Goal: Information Seeking & Learning: Learn about a topic

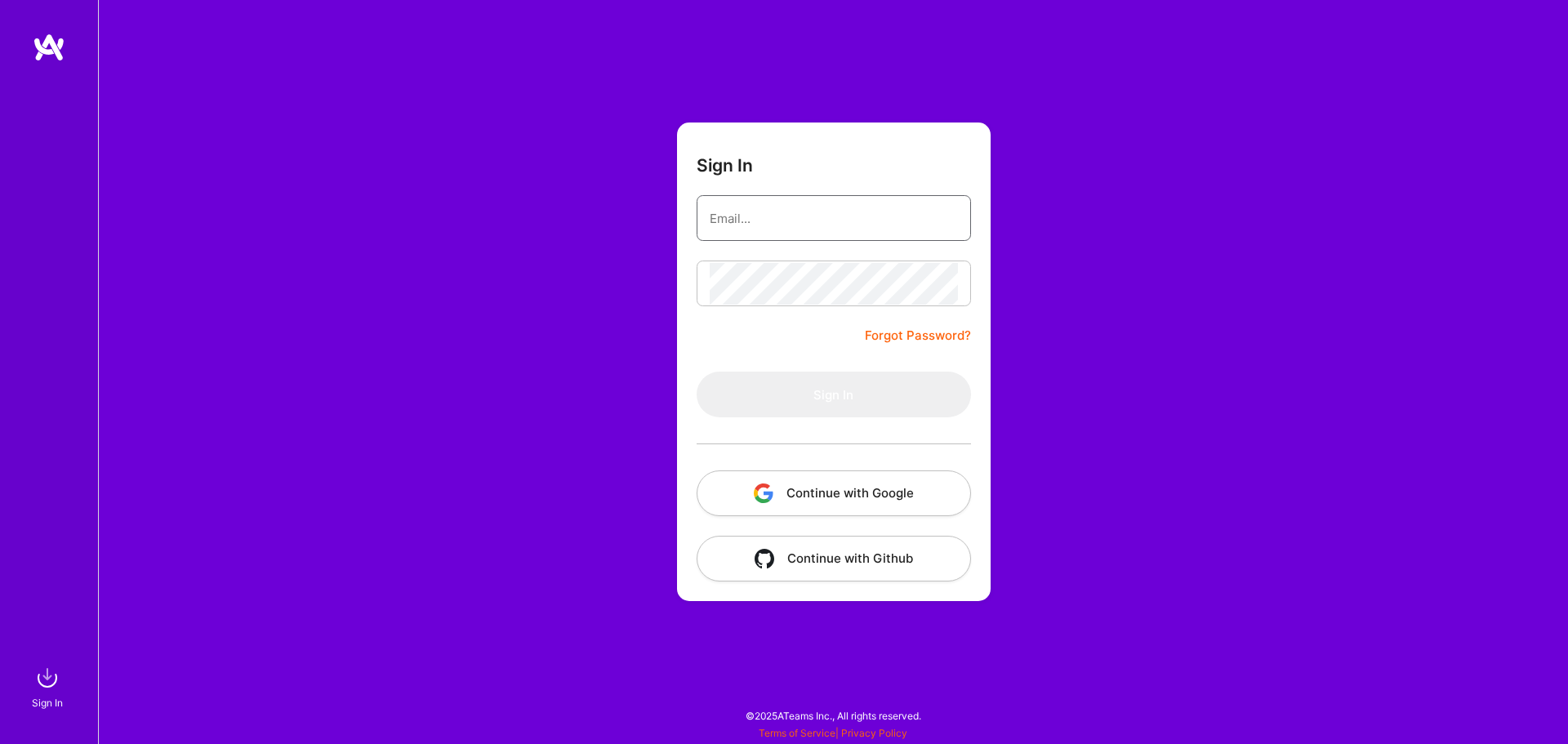
type input "uma.sharma523@gmail.com"
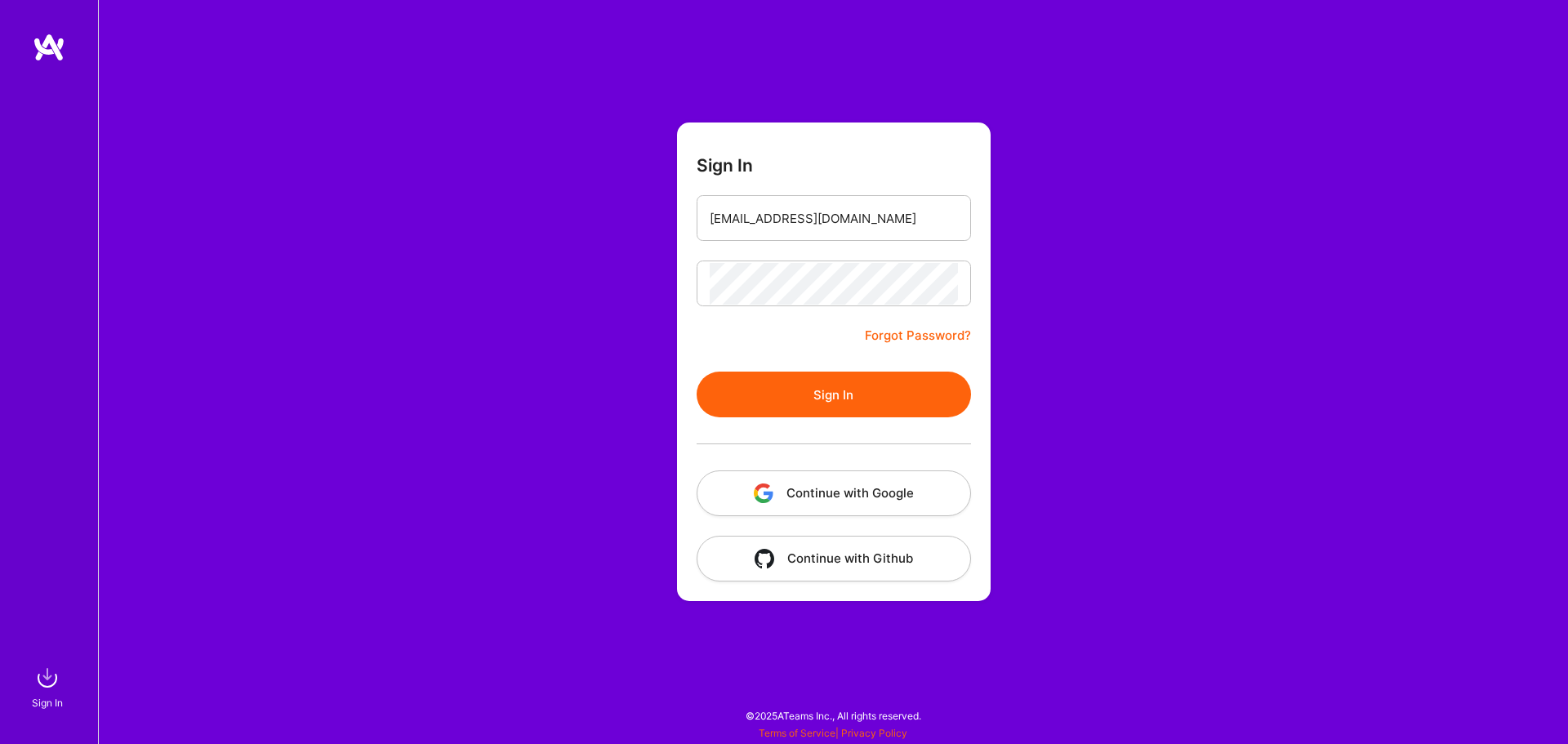
click at [793, 381] on button "Sign In" at bounding box center [834, 394] width 274 height 46
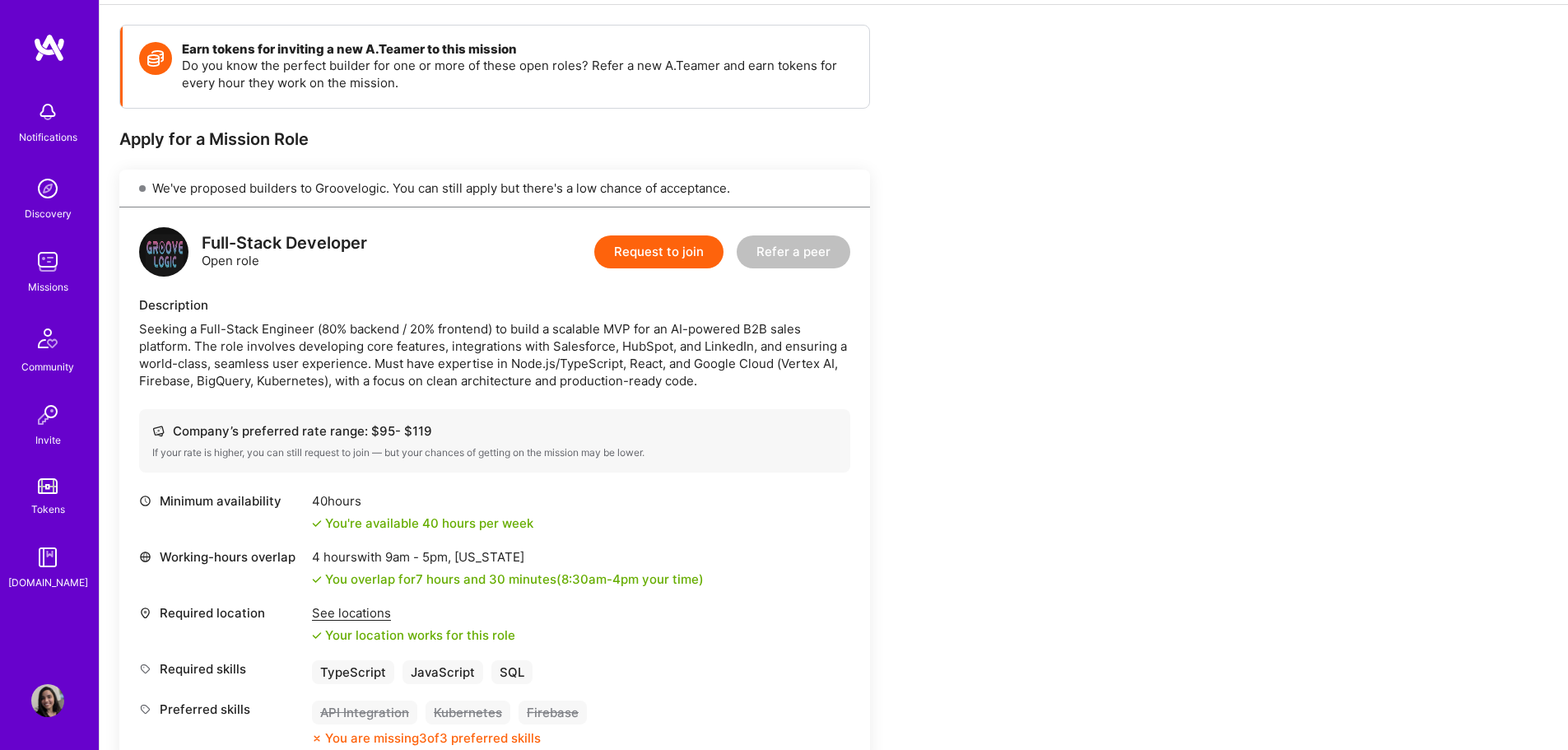
scroll to position [1313, 0]
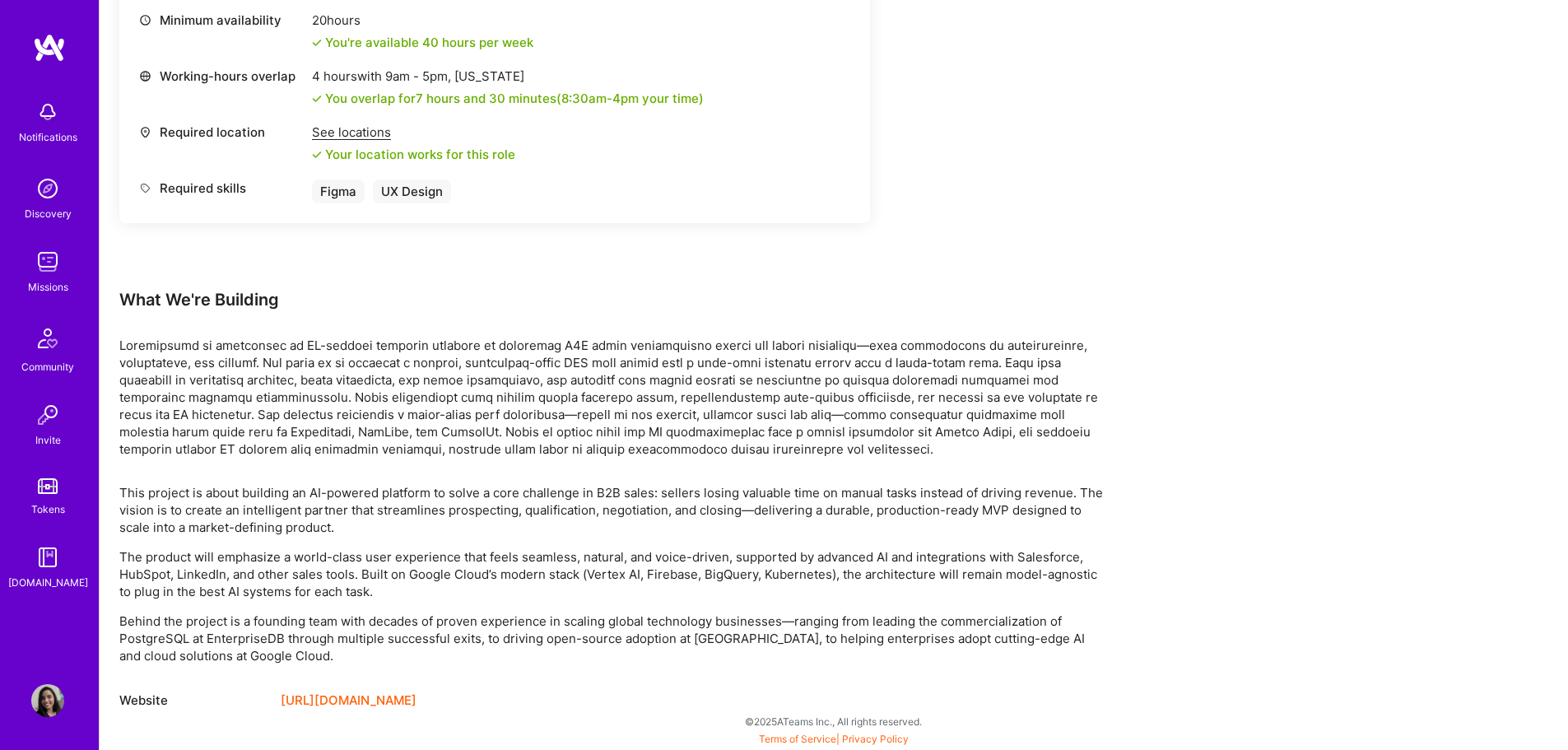
click at [51, 54] on img at bounding box center [50, 48] width 33 height 30
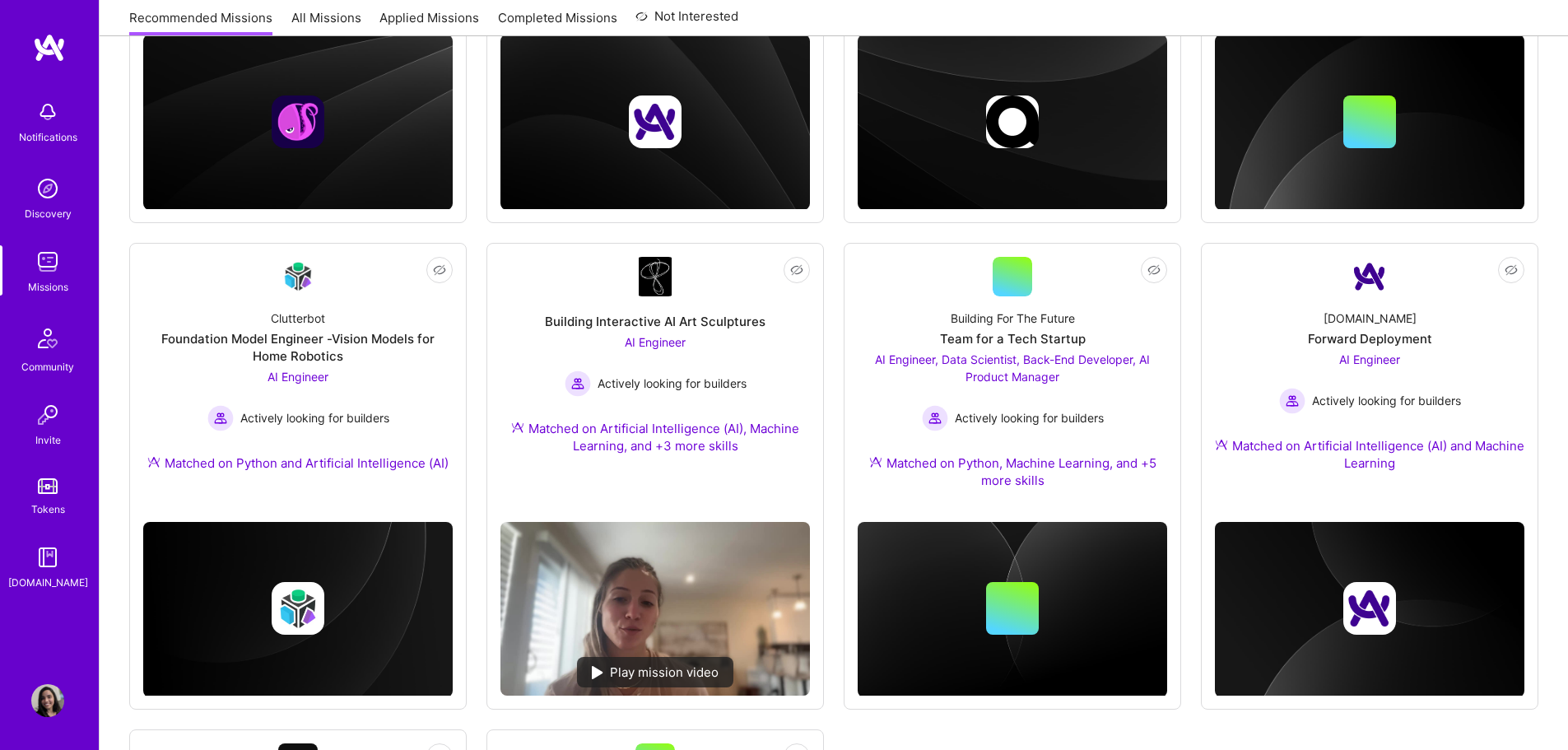
scroll to position [502, 0]
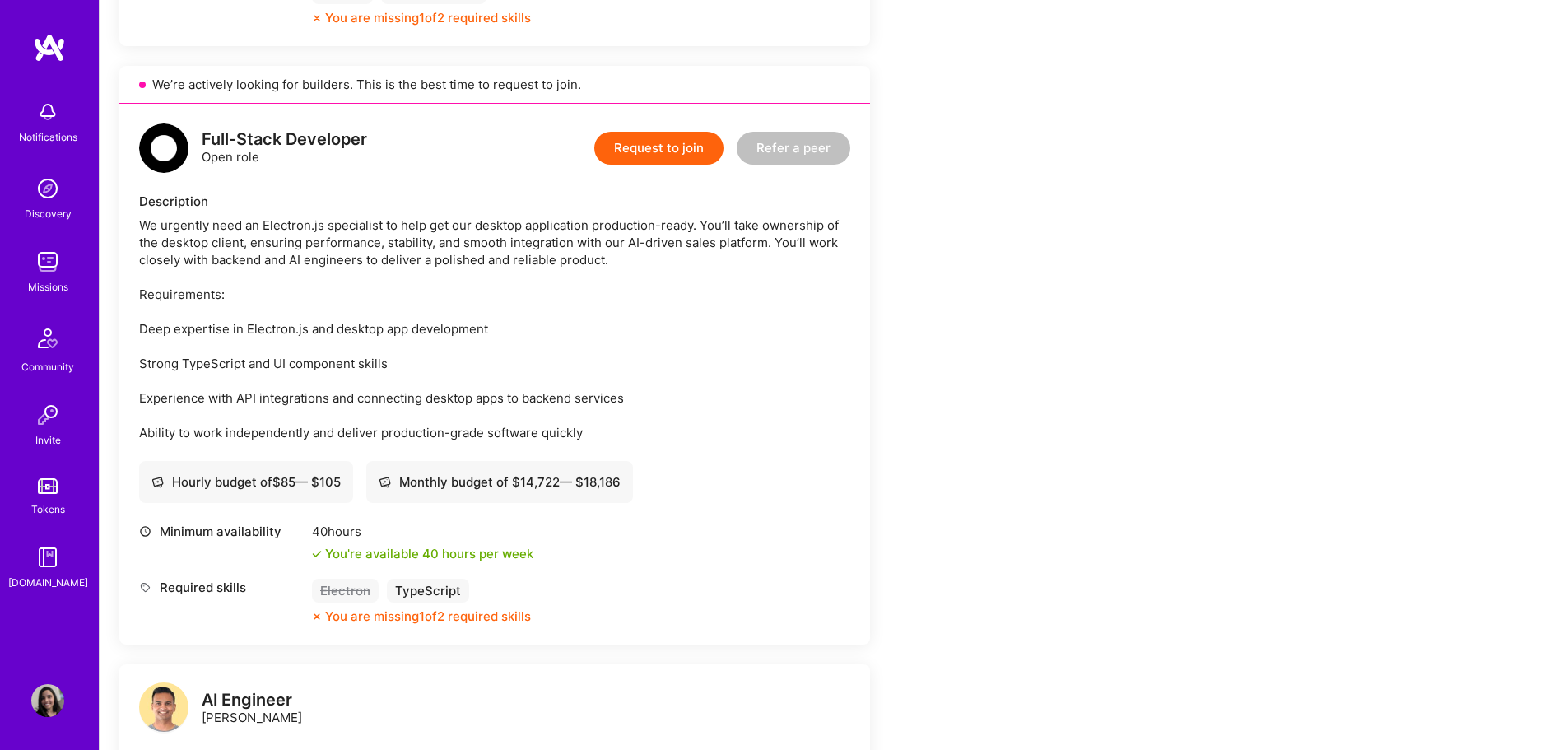
scroll to position [1372, 0]
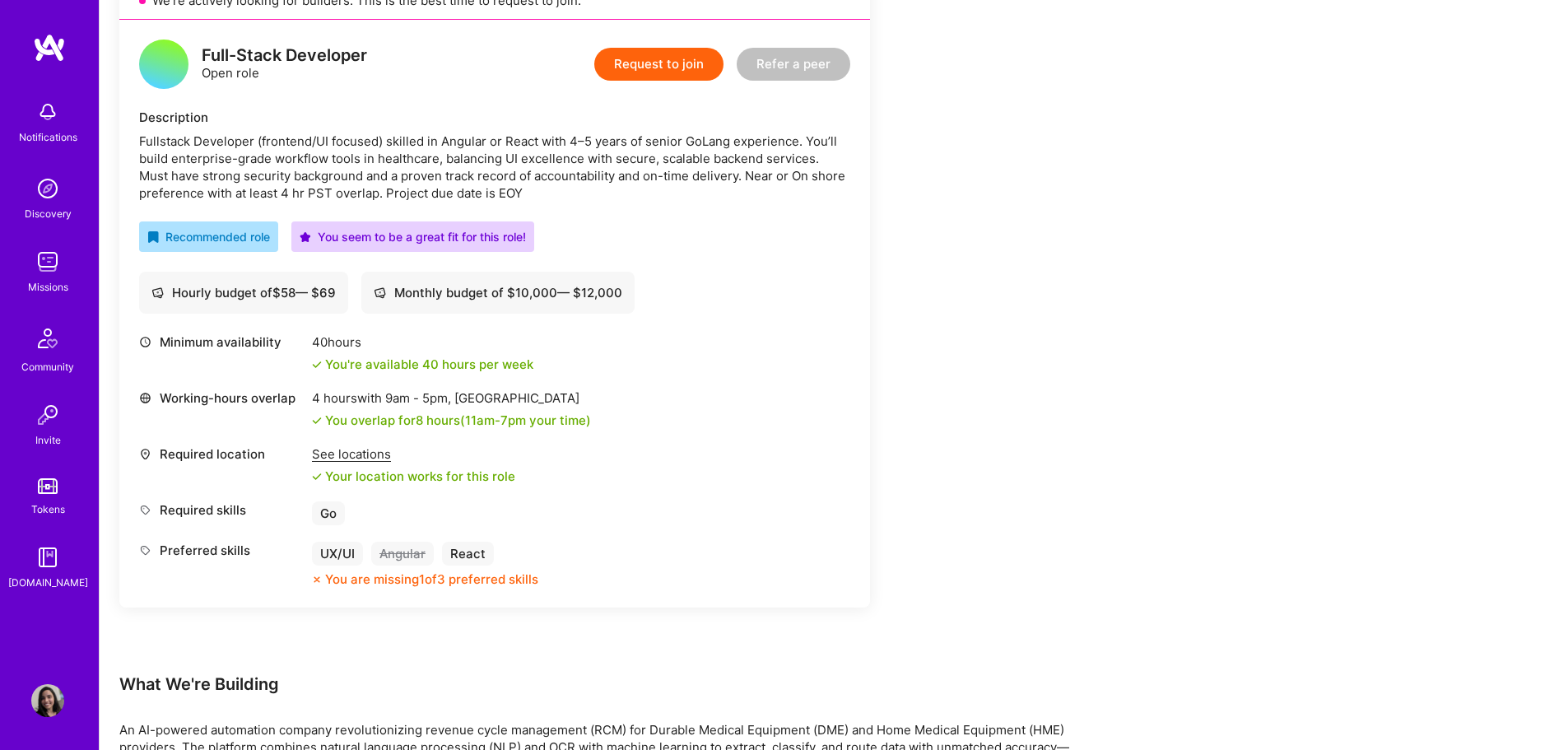
scroll to position [344, 0]
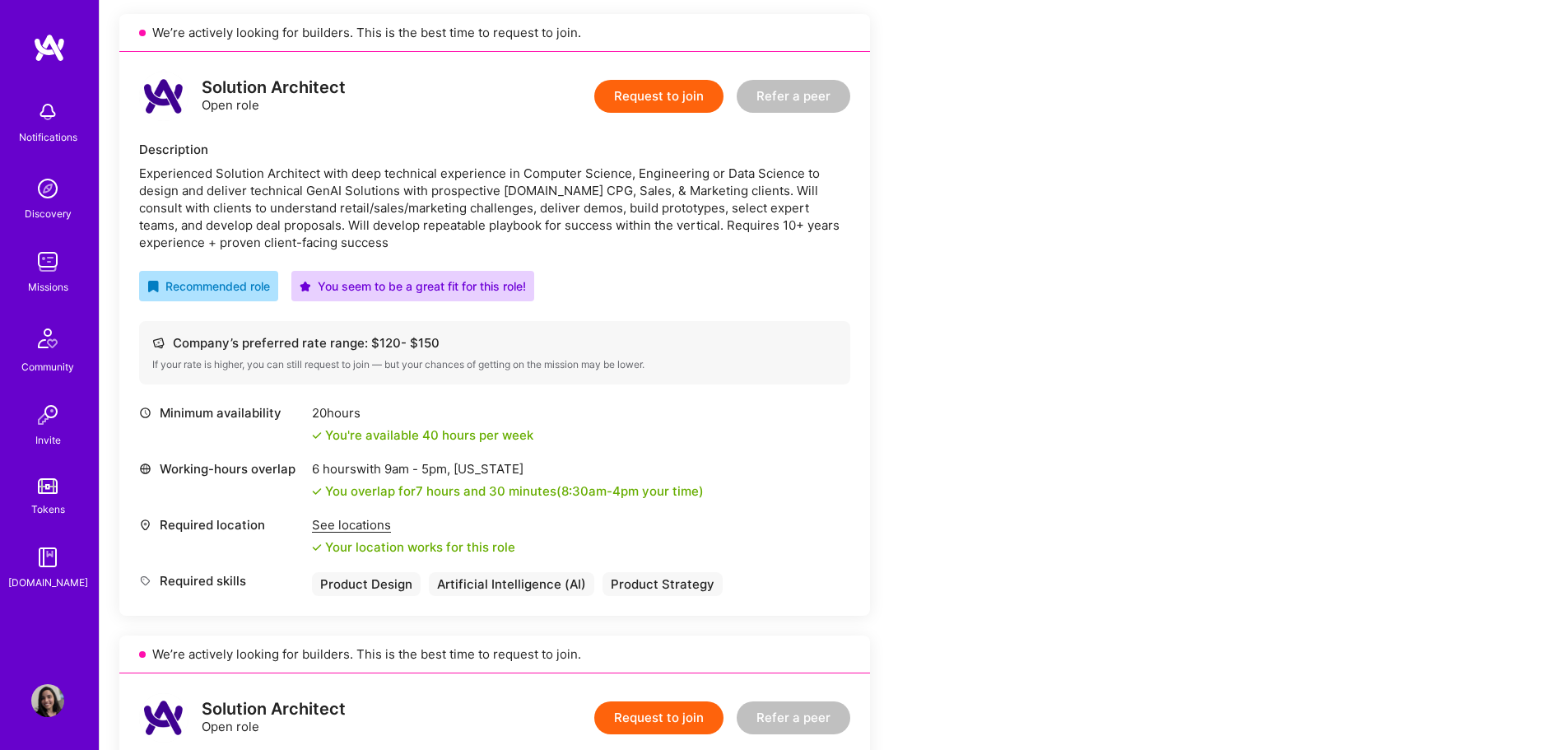
scroll to position [411, 0]
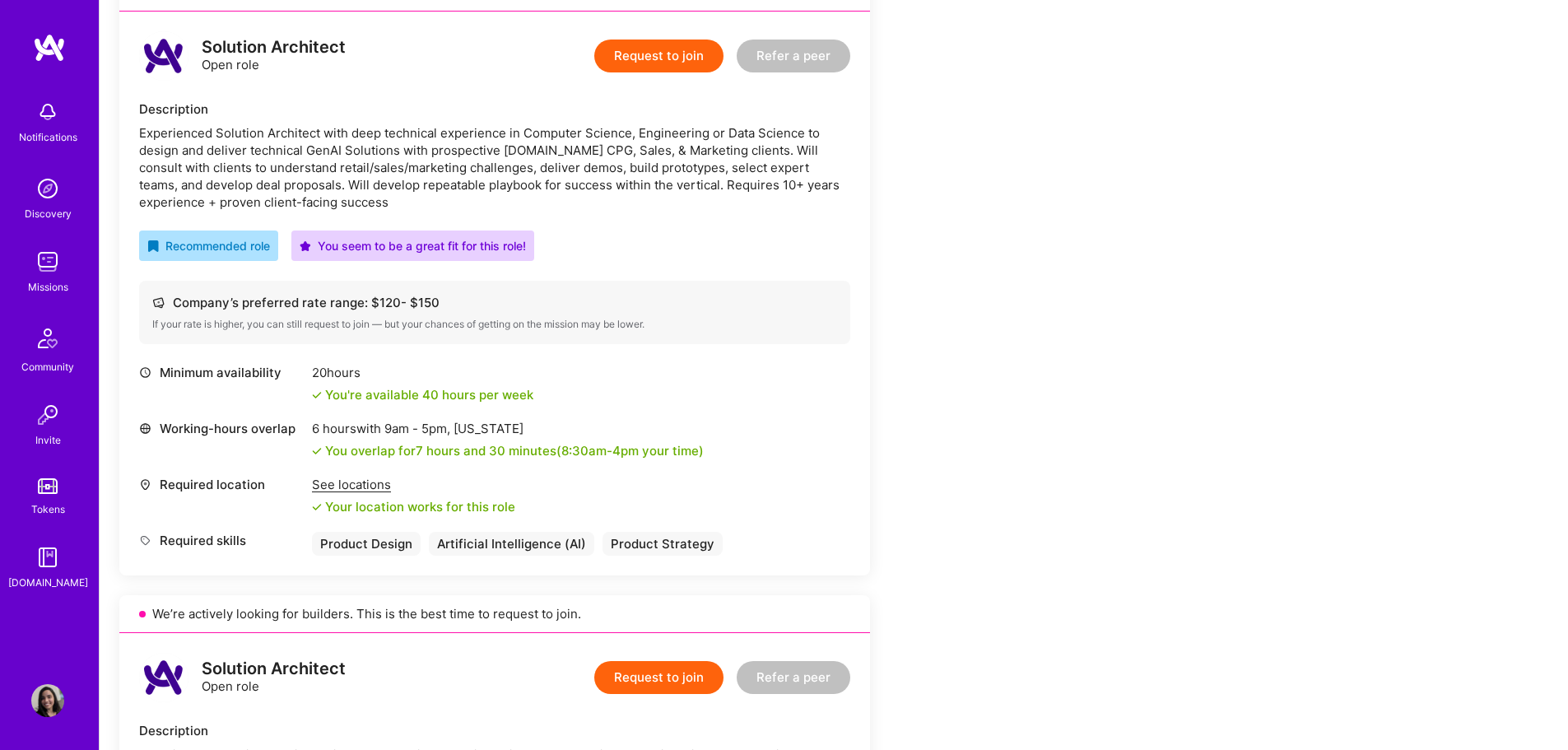
click at [507, 168] on div "Experienced Solution Architect with deep technical experience in Computer Scien…" at bounding box center [494, 167] width 711 height 86
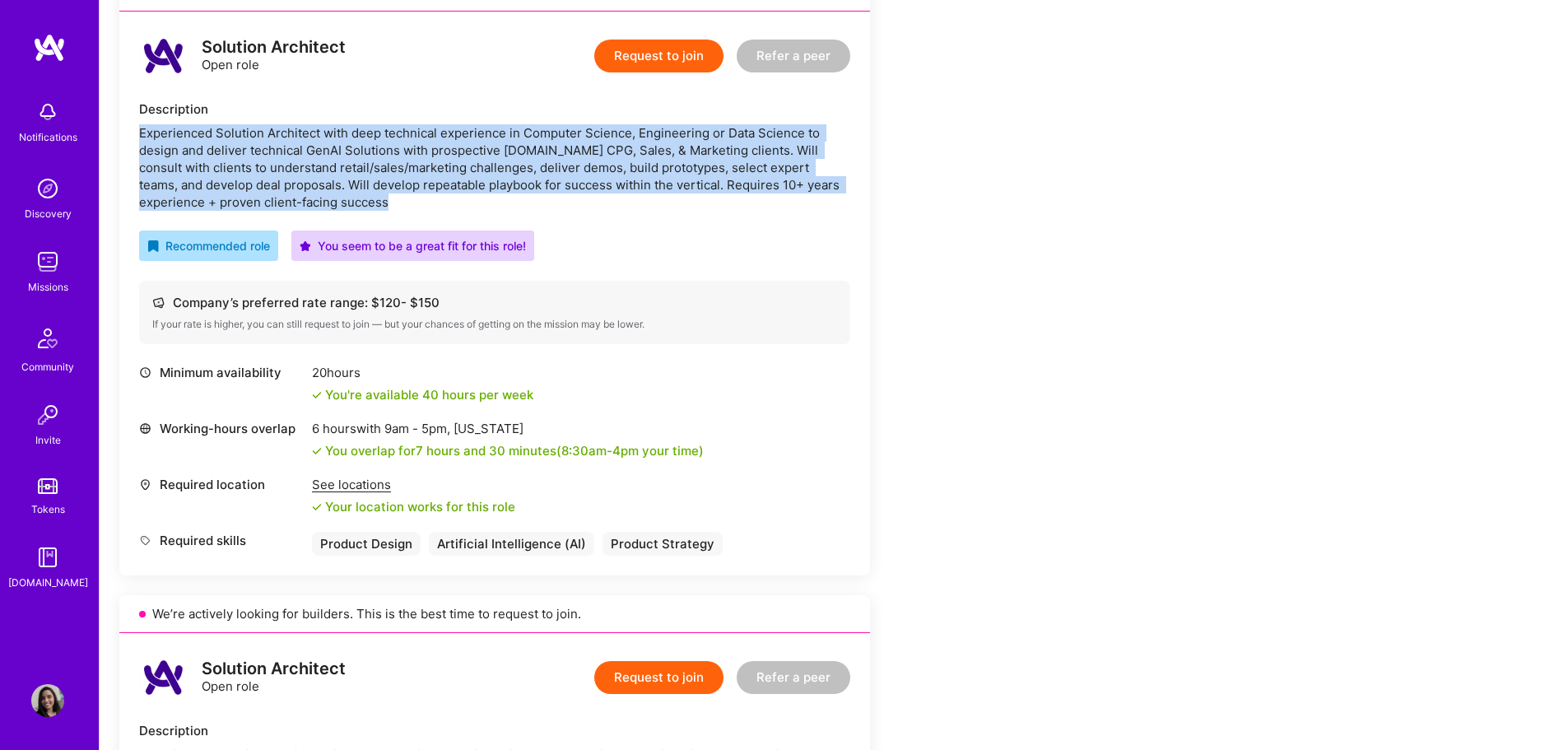
click at [507, 168] on div "Experienced Solution Architect with deep technical experience in Computer Scien…" at bounding box center [494, 167] width 711 height 86
click at [703, 158] on div "Experienced Solution Architect with deep technical experience in Computer Scien…" at bounding box center [494, 167] width 711 height 86
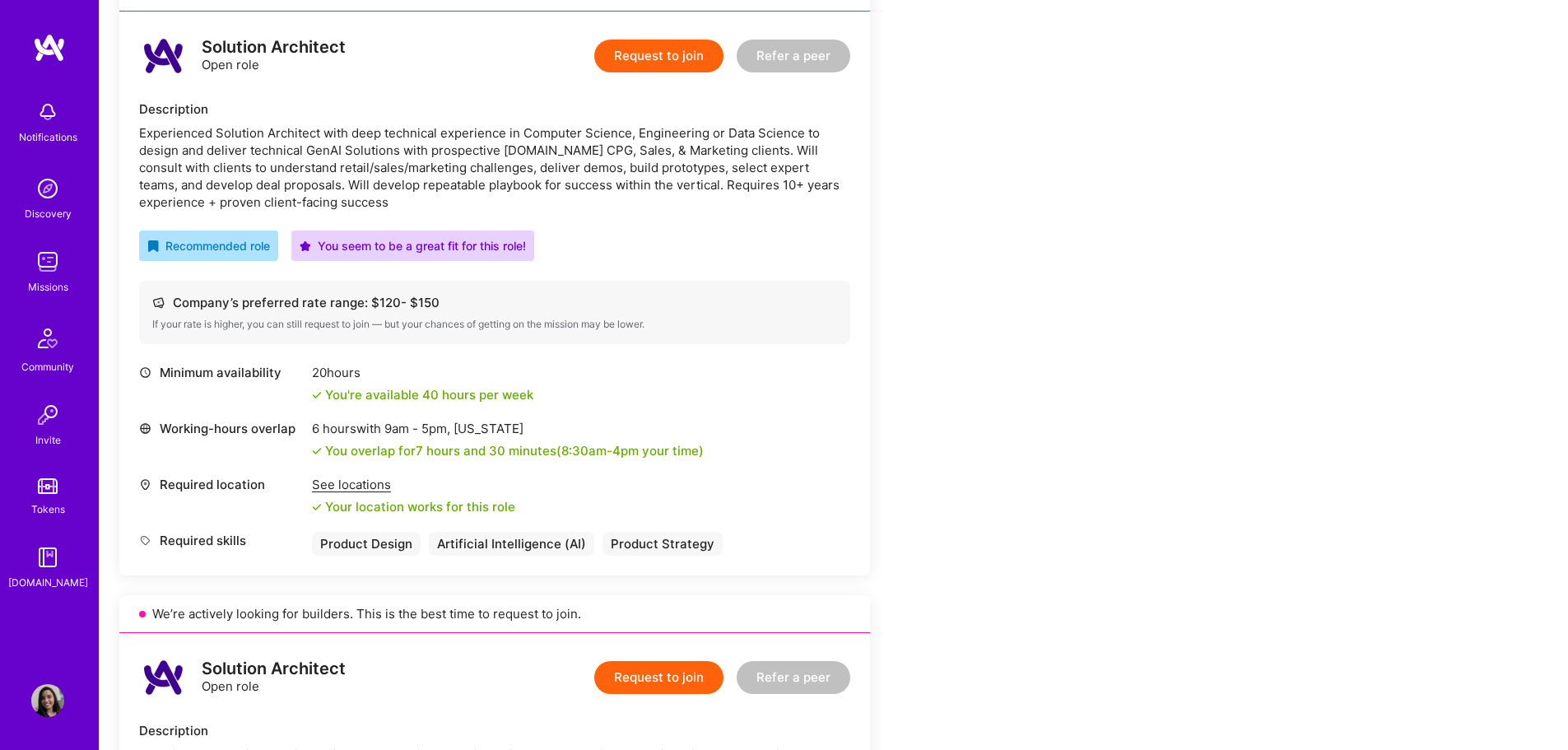
click at [344, 169] on div "Experienced Solution Architect with deep technical experience in Computer Scien…" at bounding box center [494, 167] width 711 height 86
click at [345, 169] on div "Experienced Solution Architect with deep technical experience in Computer Scien…" at bounding box center [494, 167] width 711 height 86
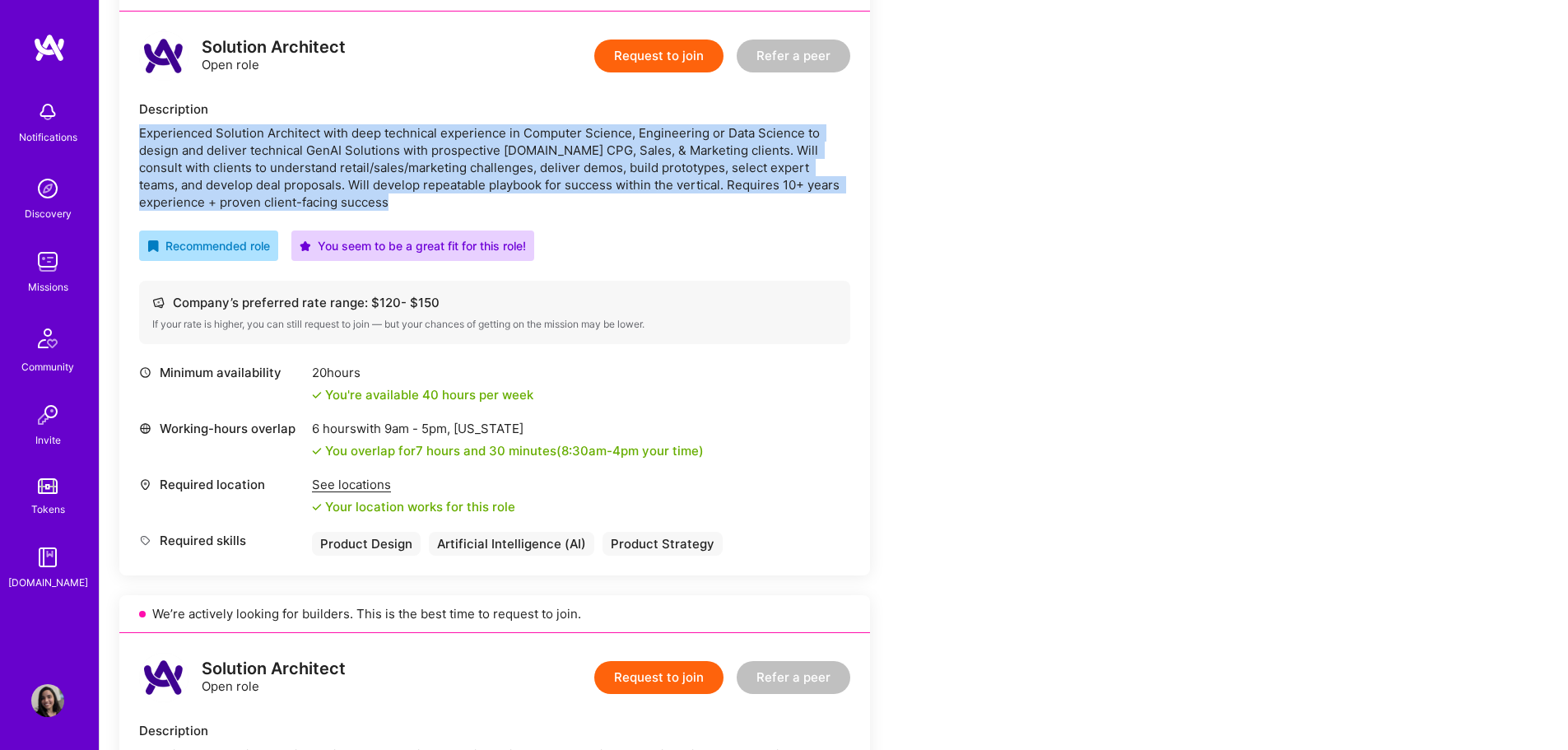
click at [345, 169] on div "Experienced Solution Architect with deep technical experience in Computer Scien…" at bounding box center [494, 167] width 711 height 86
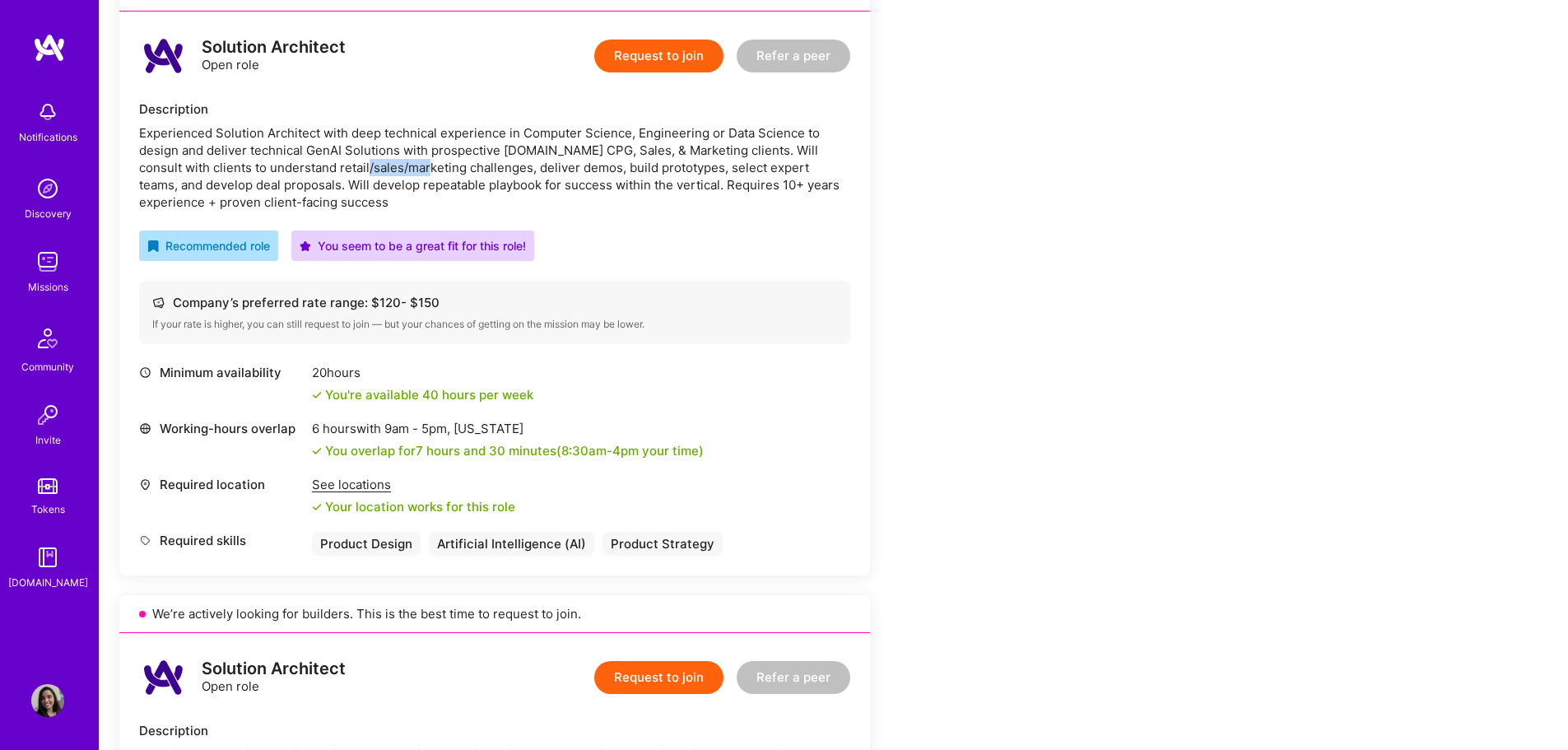
click at [345, 169] on div "Experienced Solution Architect with deep technical experience in Computer Scien…" at bounding box center [494, 167] width 711 height 86
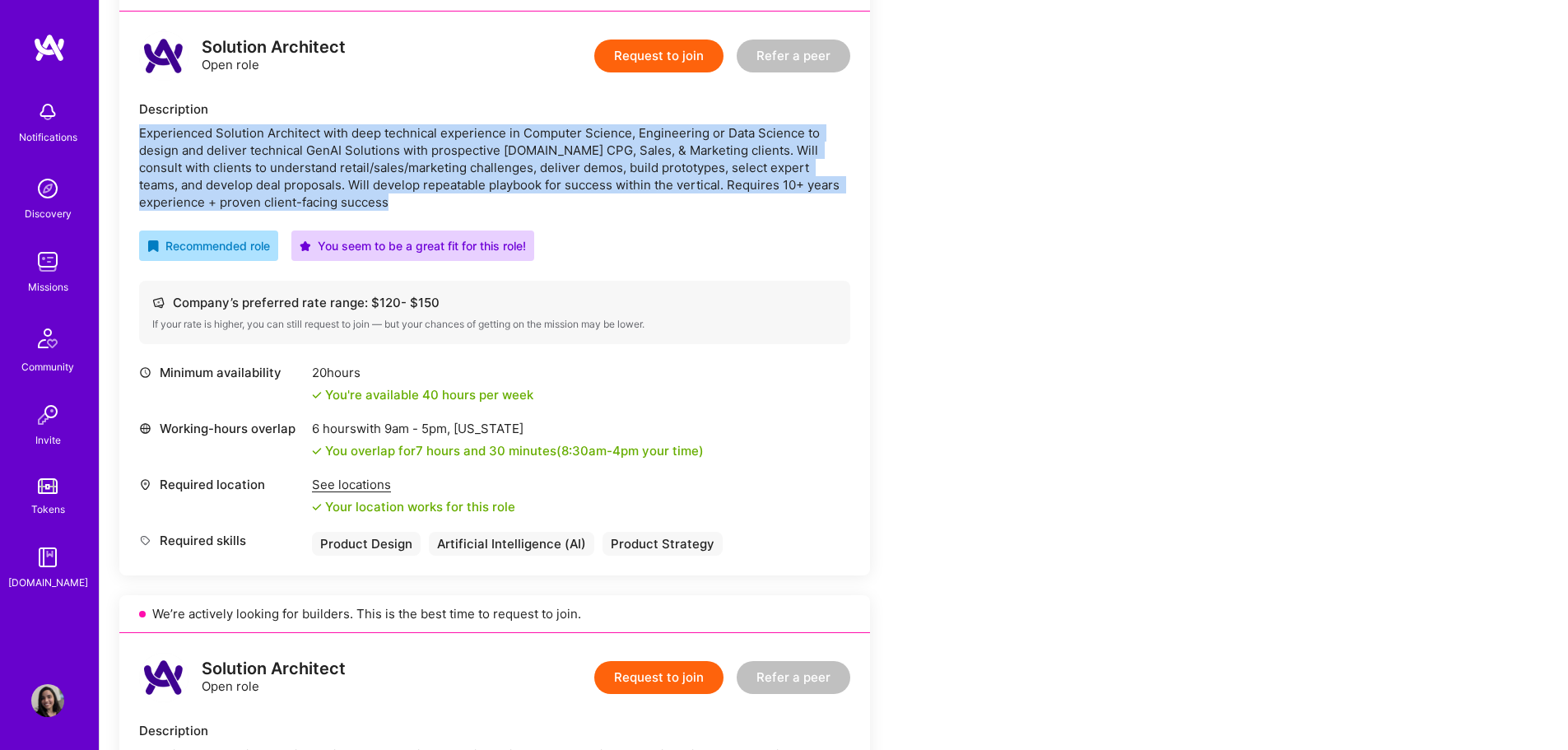
click at [345, 169] on div "Experienced Solution Architect with deep technical experience in Computer Scien…" at bounding box center [494, 167] width 711 height 86
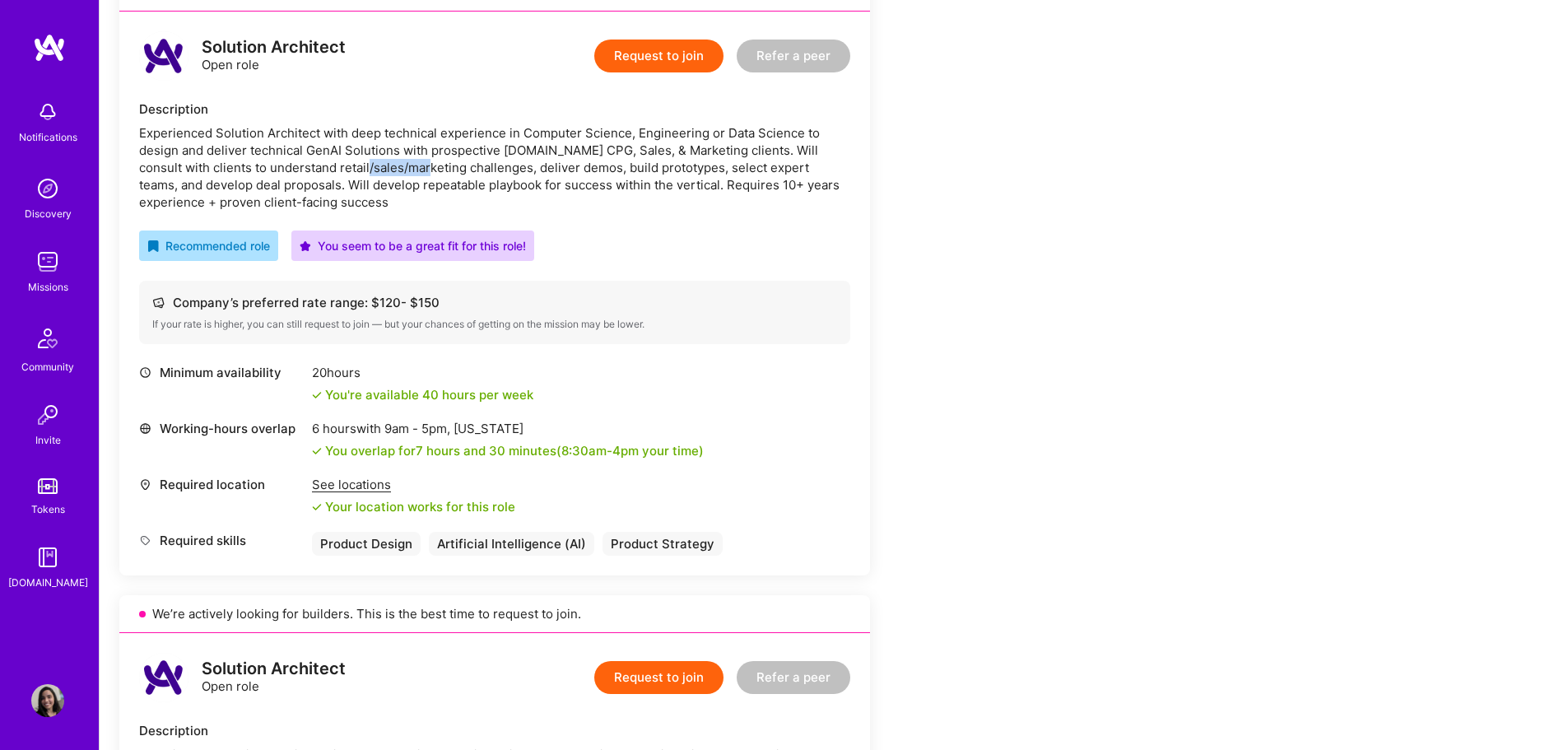
click at [345, 169] on div "Experienced Solution Architect with deep technical experience in Computer Scien…" at bounding box center [494, 167] width 711 height 86
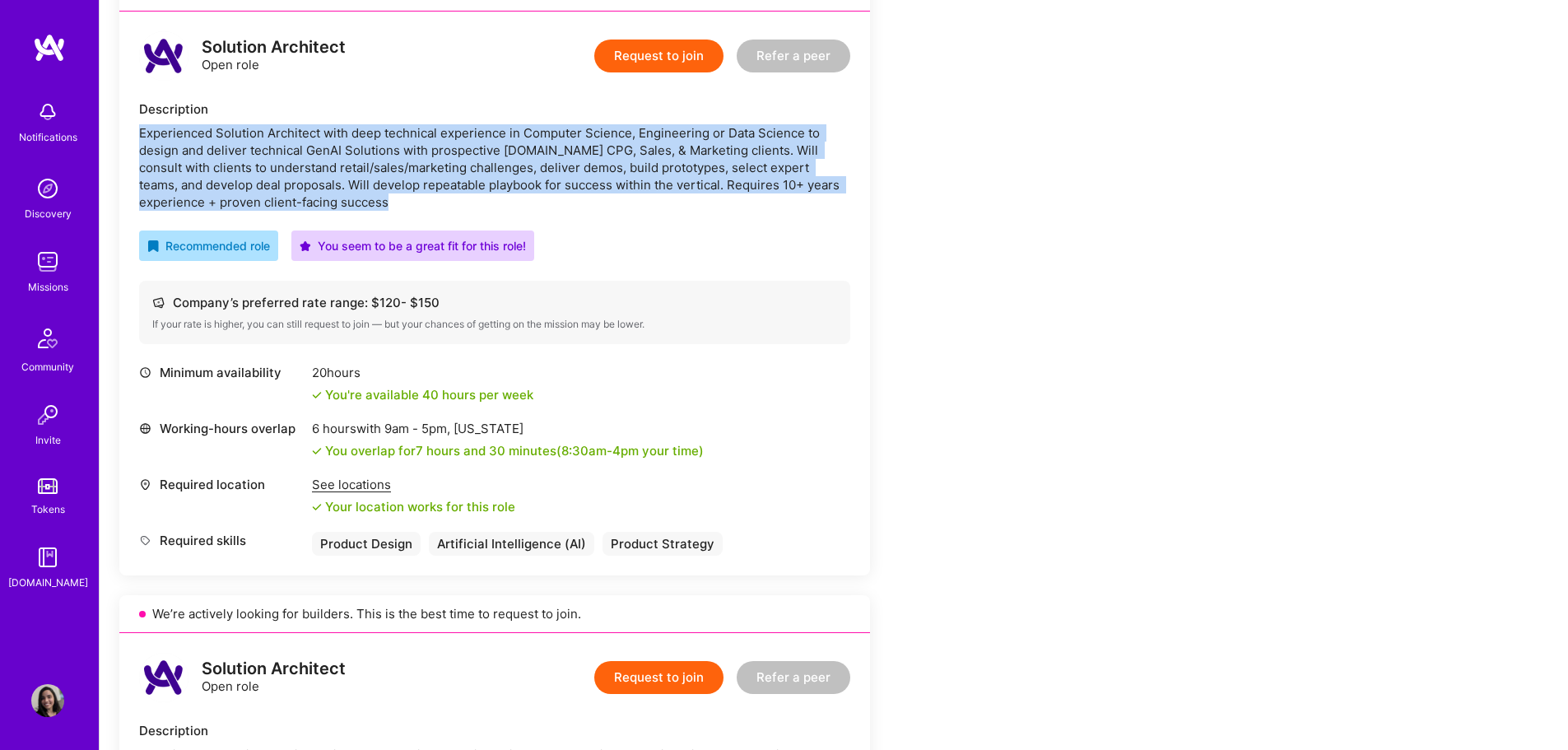
click at [345, 169] on div "Experienced Solution Architect with deep technical experience in Computer Scien…" at bounding box center [494, 167] width 711 height 86
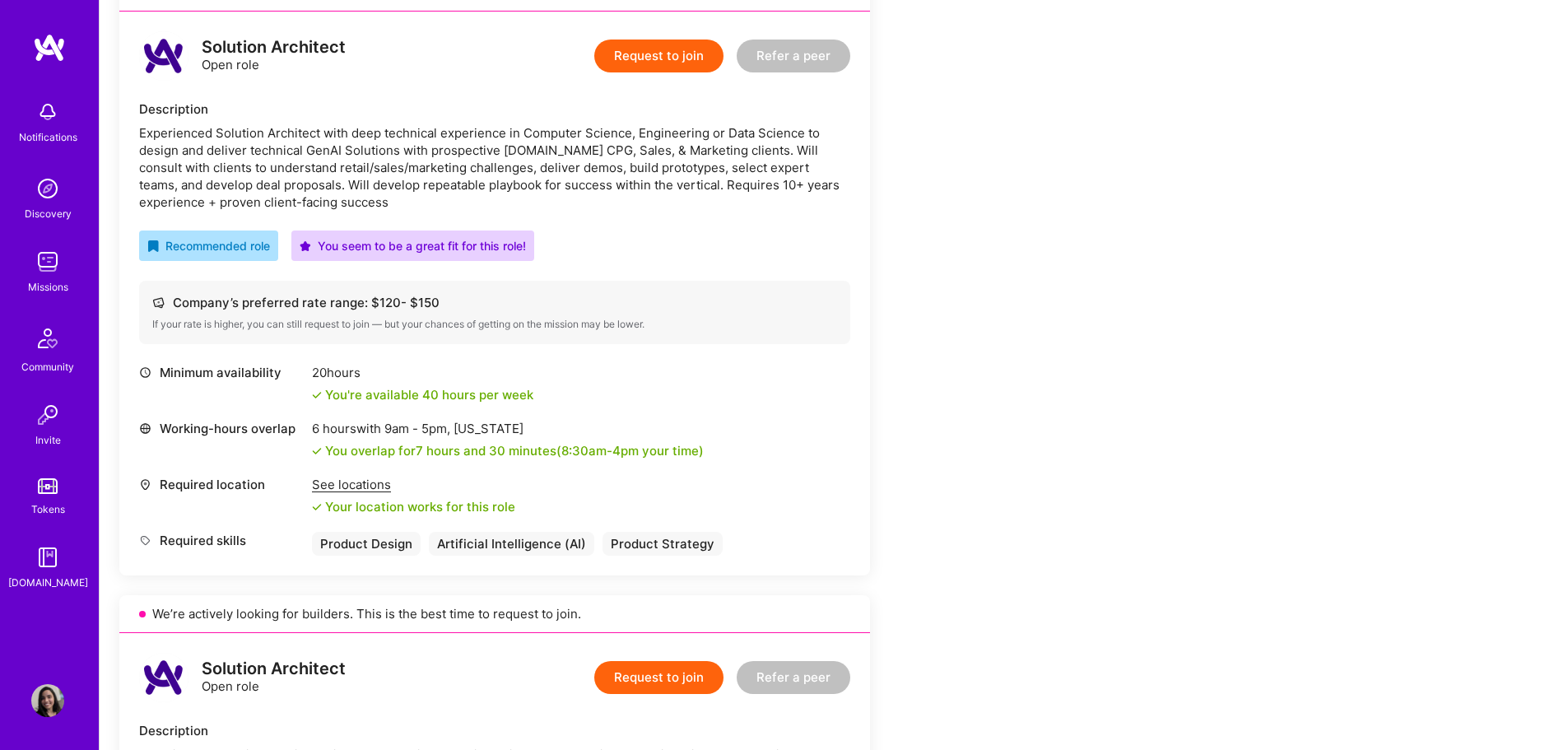
click at [304, 170] on div "Experienced Solution Architect with deep technical experience in Computer Scien…" at bounding box center [494, 167] width 711 height 86
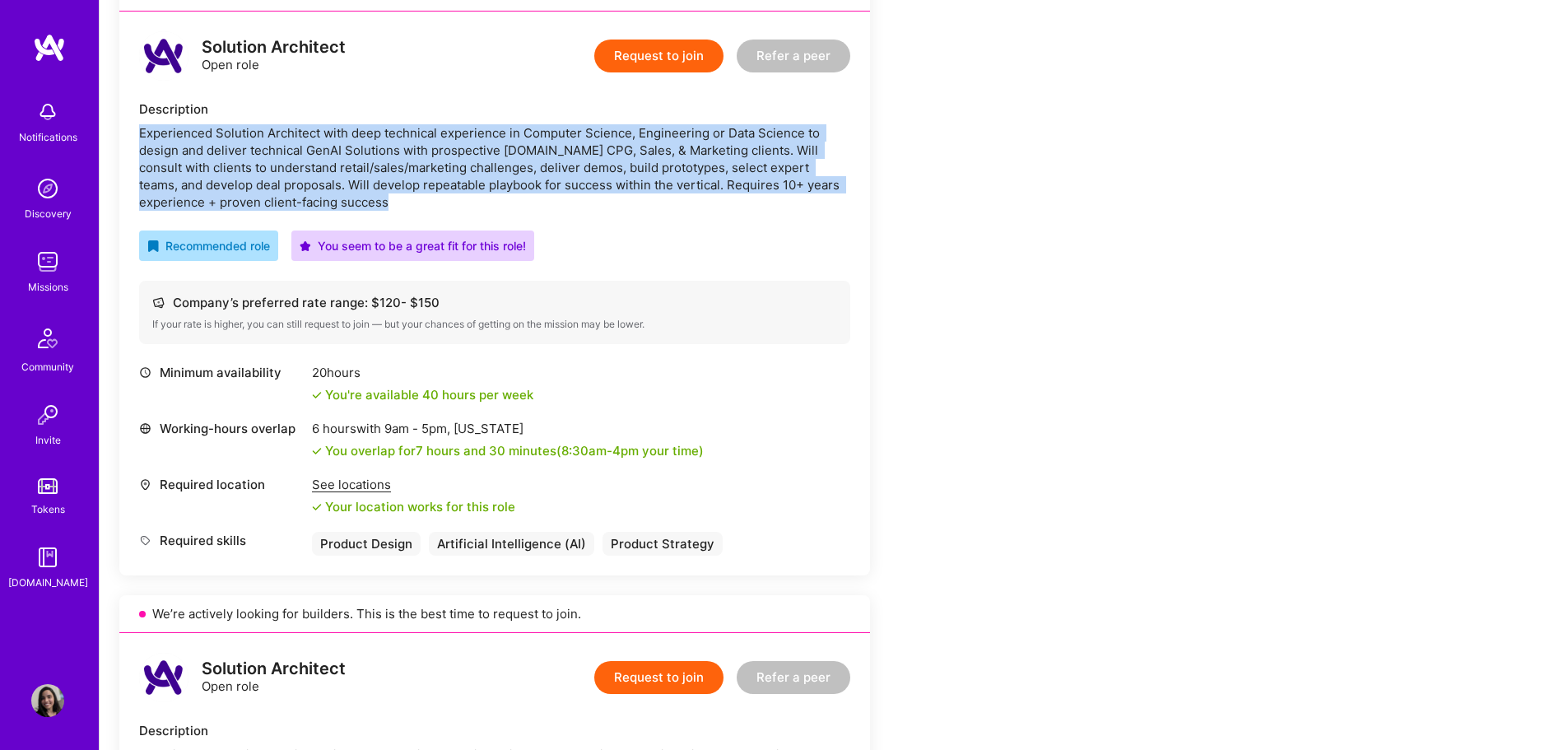
click at [304, 170] on div "Experienced Solution Architect with deep technical experience in Computer Scien…" at bounding box center [494, 167] width 711 height 86
click at [524, 175] on div "Experienced Solution Architect with deep technical experience in Computer Scien…" at bounding box center [494, 167] width 711 height 86
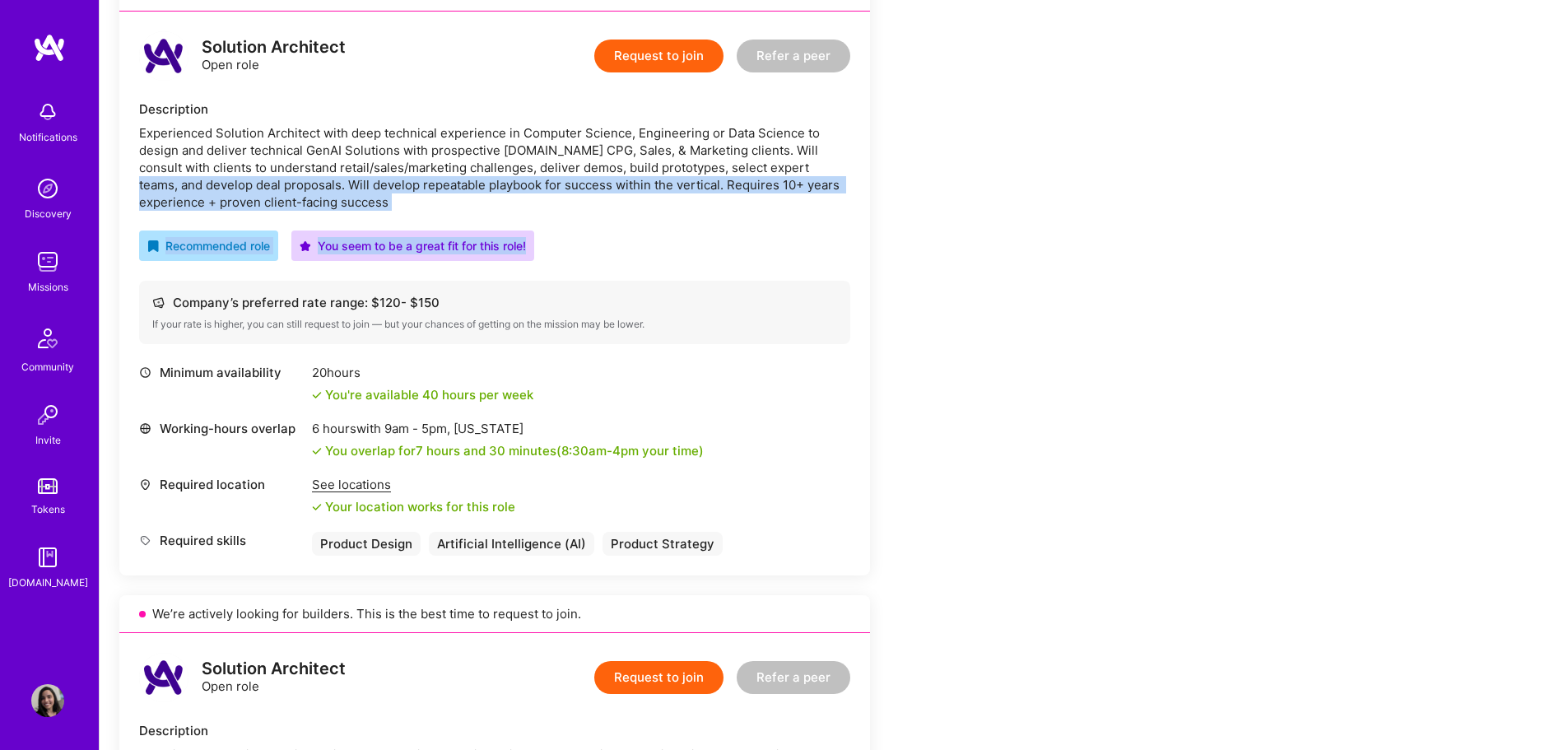
drag, startPoint x: 781, startPoint y: 171, endPoint x: 789, endPoint y: 210, distance: 39.8
click at [789, 210] on div "Solution Architect Open role Request to join Refer a peer Description Experienc…" at bounding box center [494, 293] width 751 height 564
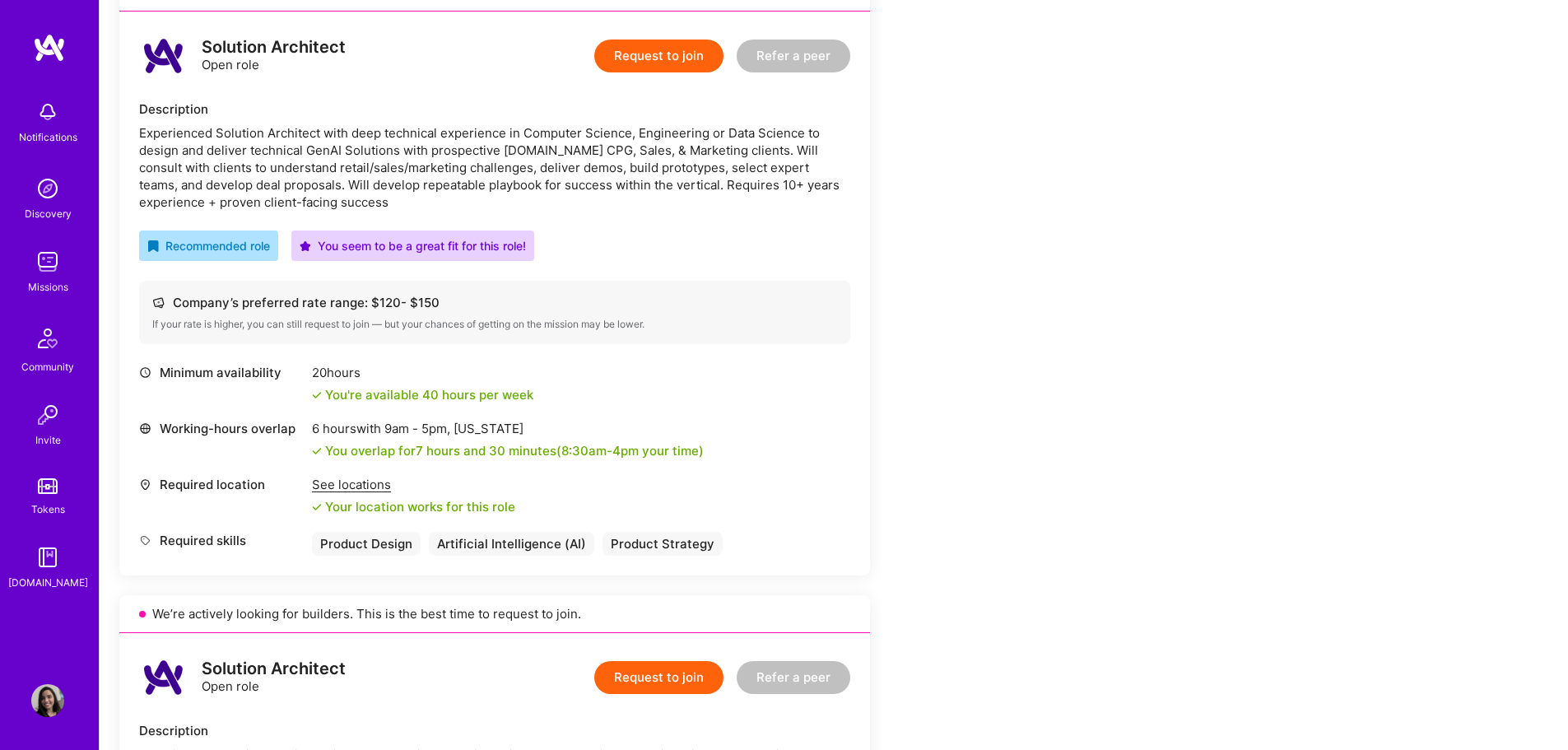
click at [450, 161] on div "Experienced Solution Architect with deep technical experience in Computer Scien…" at bounding box center [494, 167] width 711 height 86
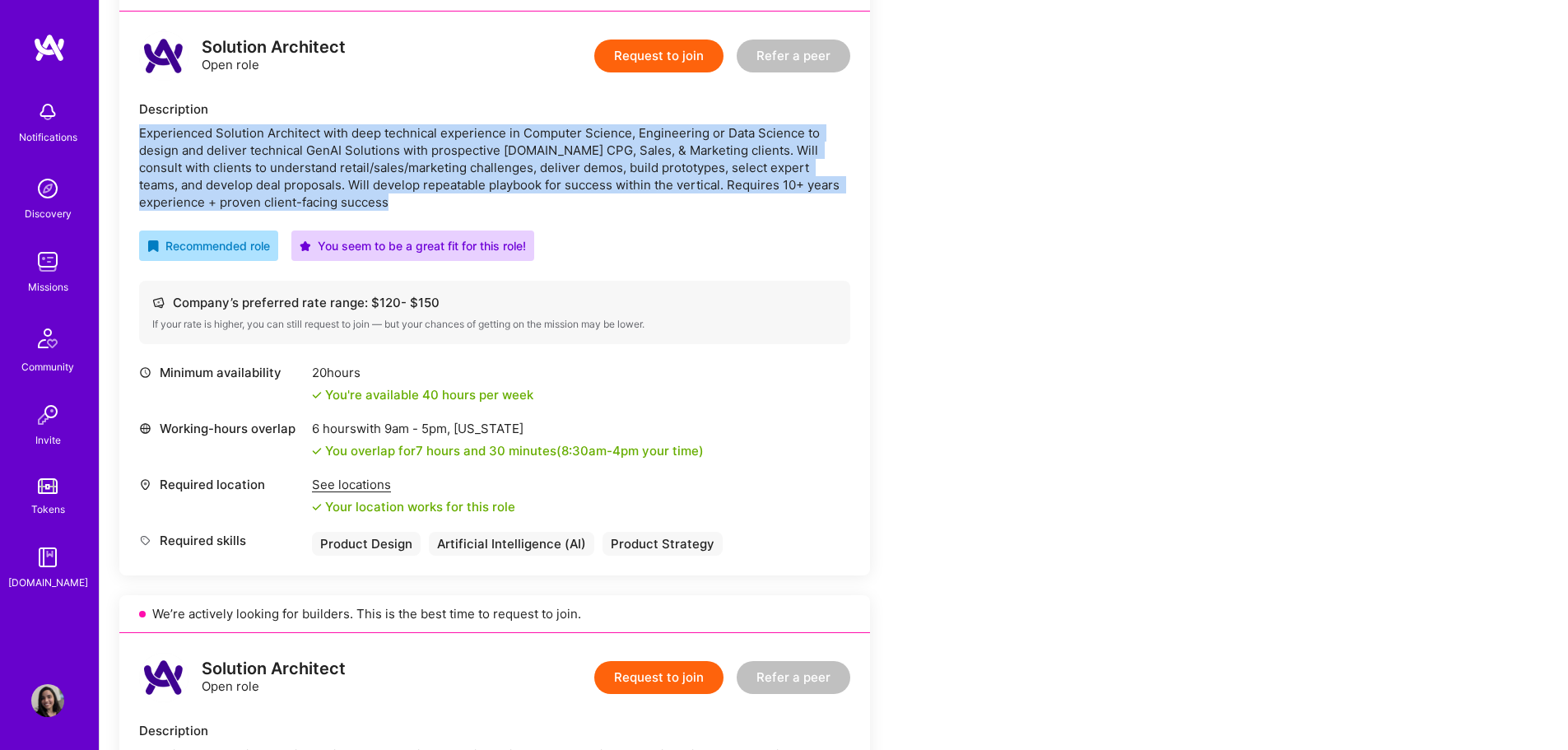
click at [450, 161] on div "Experienced Solution Architect with deep technical experience in Computer Scien…" at bounding box center [494, 167] width 711 height 86
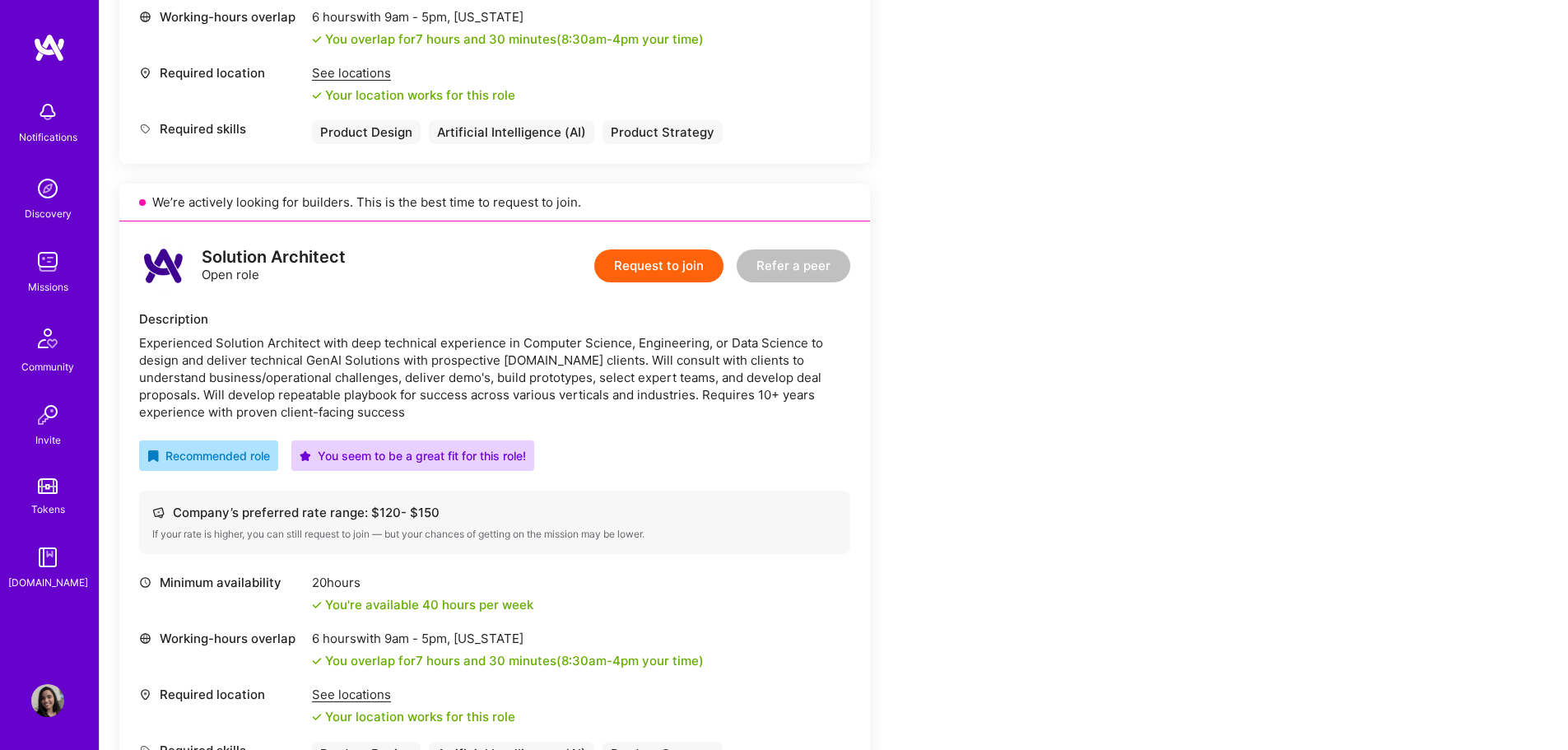
scroll to position [2105, 0]
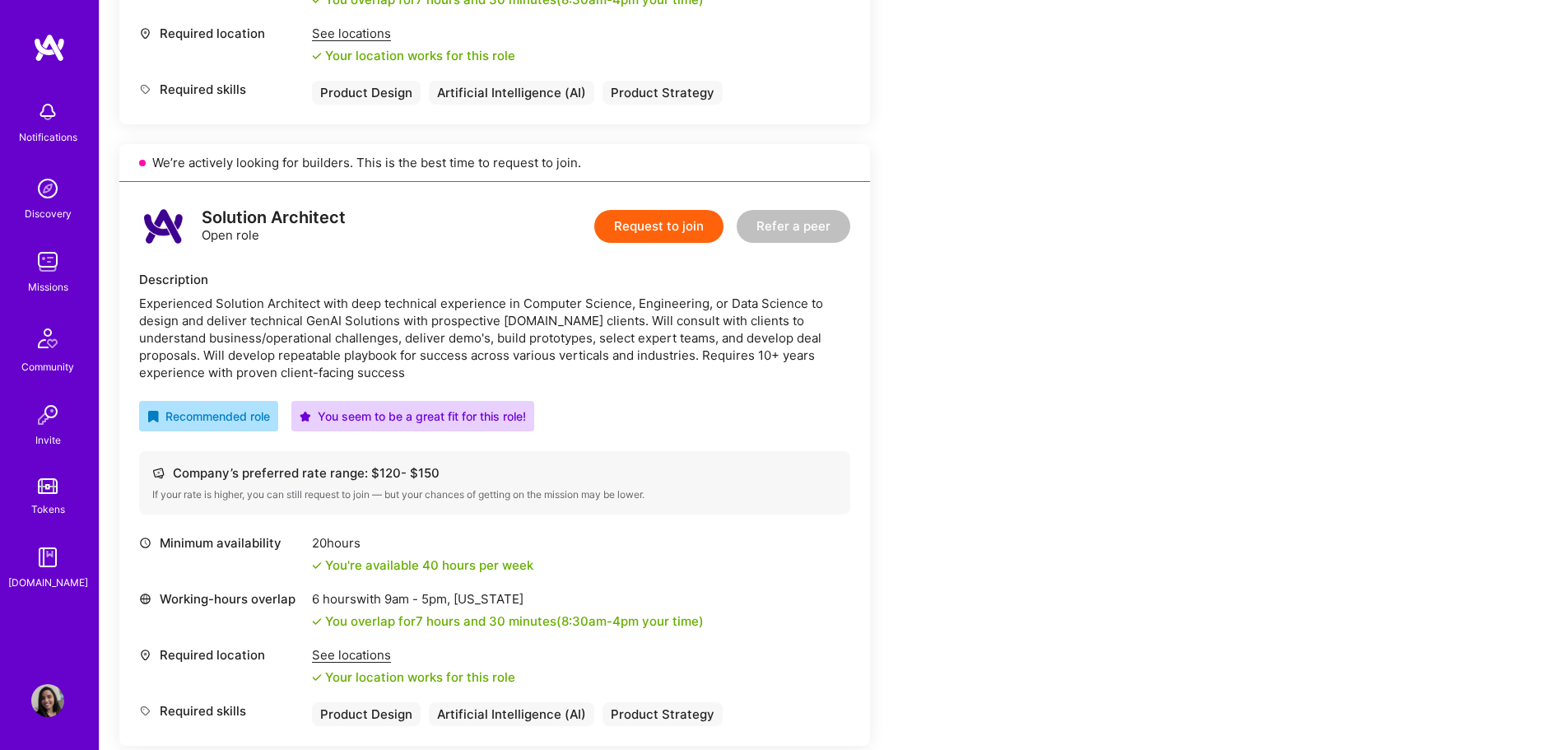
click at [501, 337] on div "Experienced Solution Architect with deep technical experience in Computer Scien…" at bounding box center [494, 338] width 711 height 86
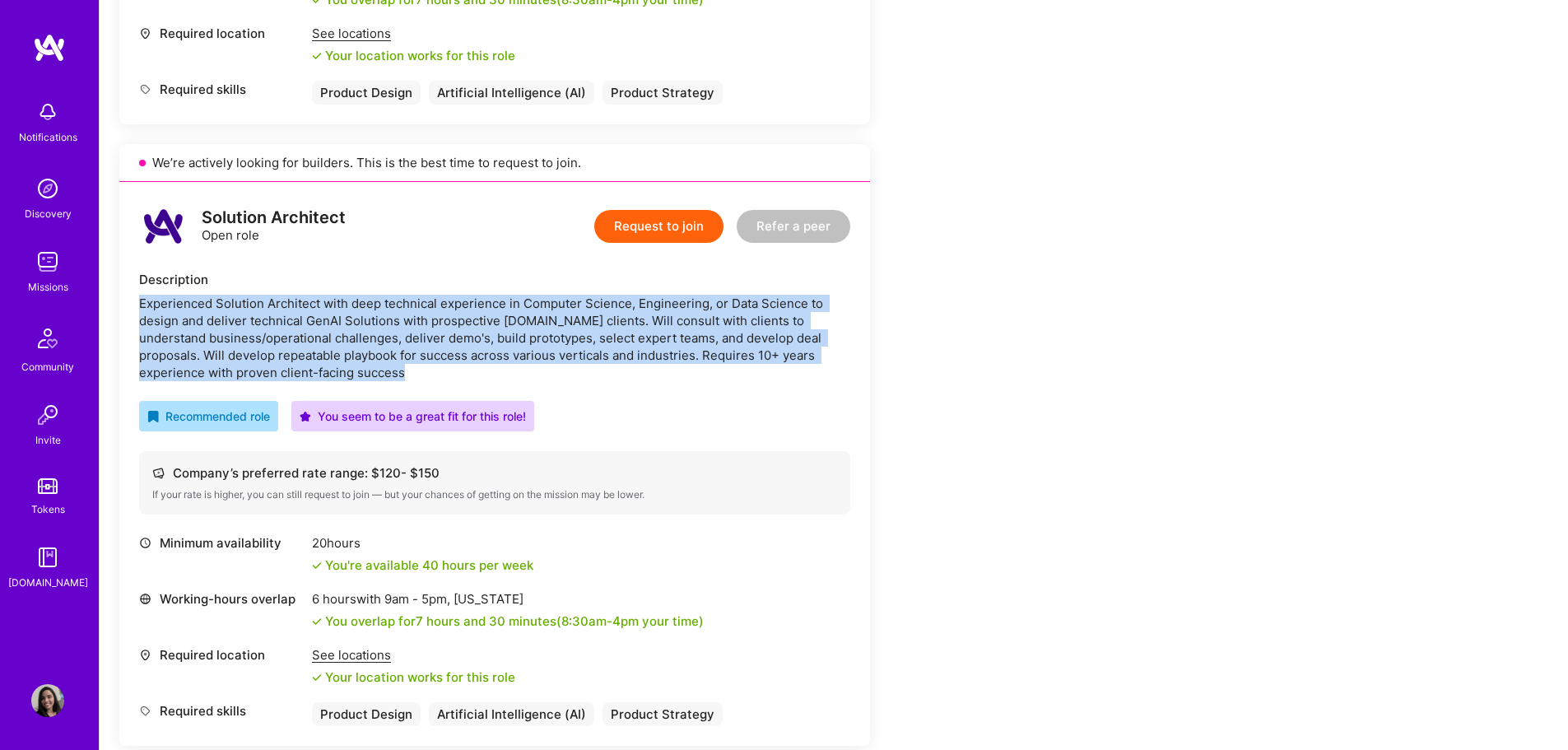
click at [501, 337] on div "Experienced Solution Architect with deep technical experience in Computer Scien…" at bounding box center [494, 338] width 711 height 86
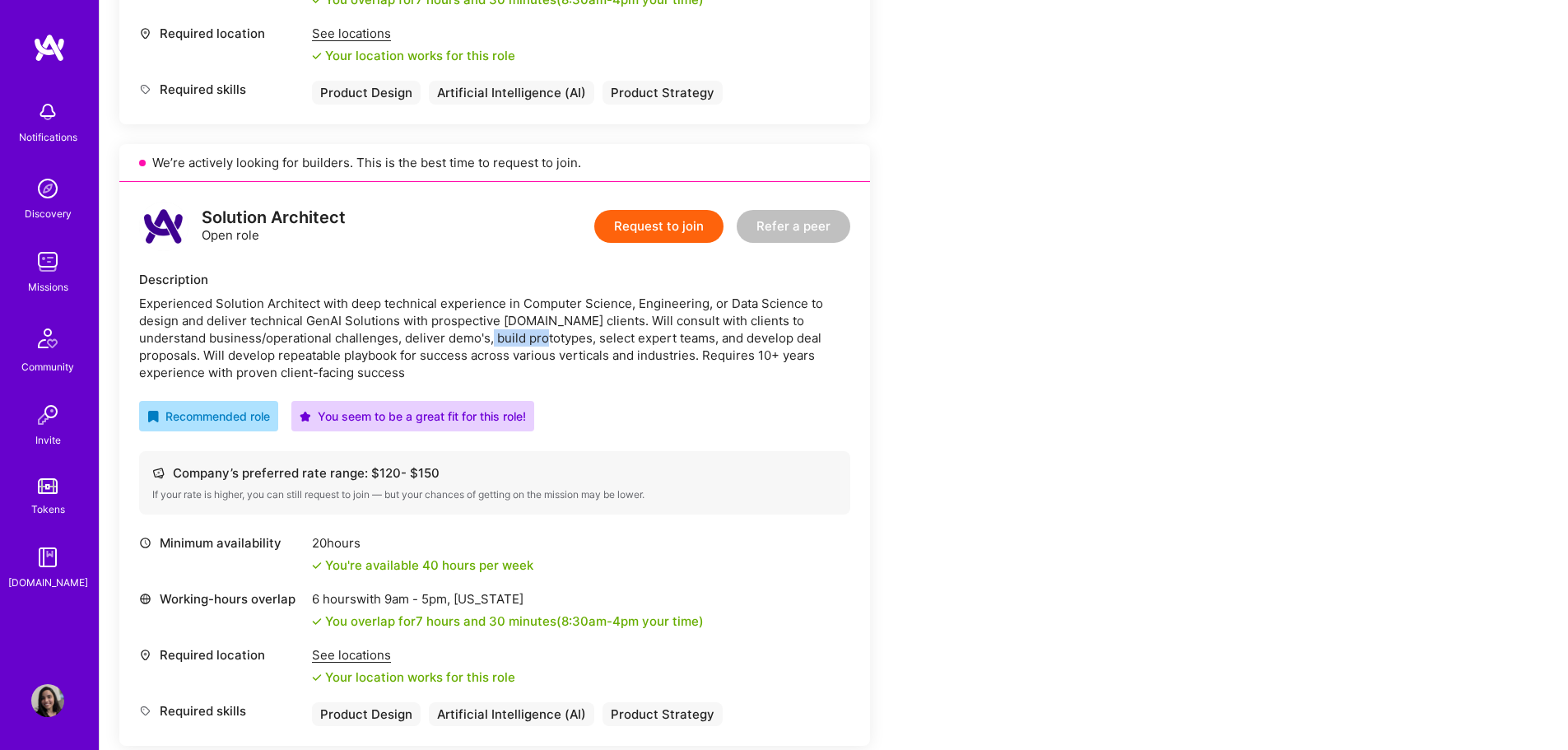
click at [501, 337] on div "Experienced Solution Architect with deep technical experience in Computer Scien…" at bounding box center [494, 338] width 711 height 86
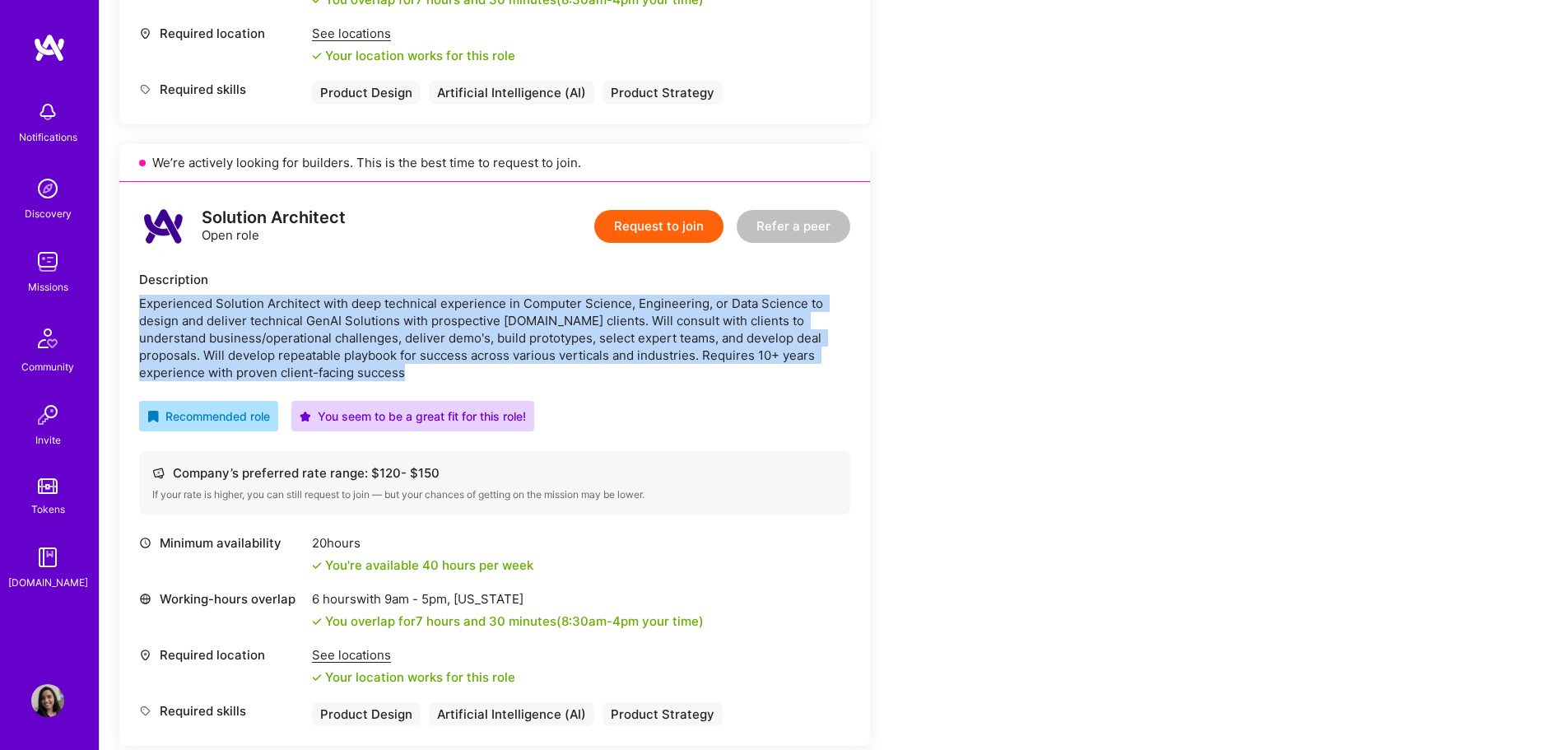
click at [501, 337] on div "Experienced Solution Architect with deep technical experience in Computer Scien…" at bounding box center [494, 338] width 711 height 86
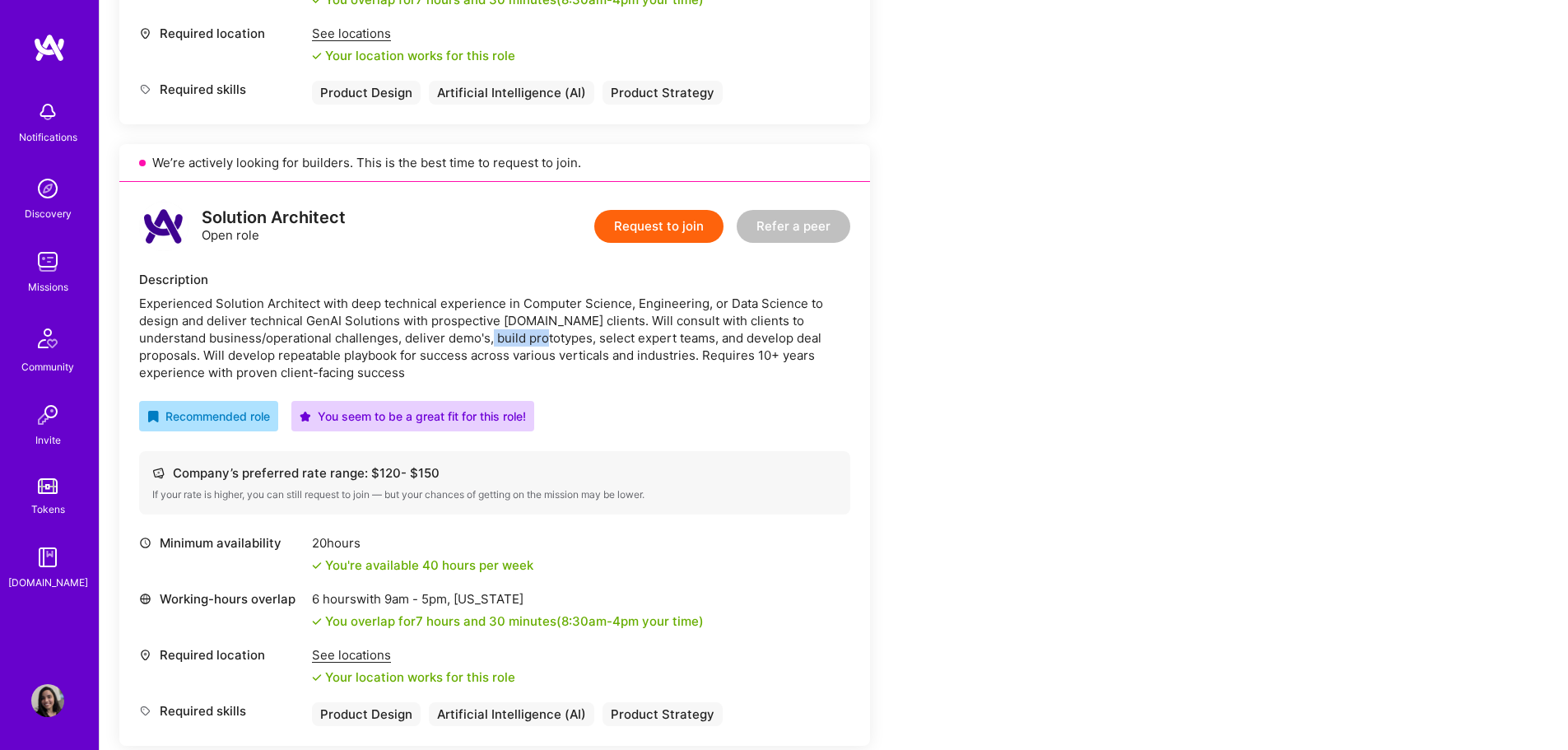
click at [501, 337] on div "Experienced Solution Architect with deep technical experience in Computer Scien…" at bounding box center [494, 338] width 711 height 86
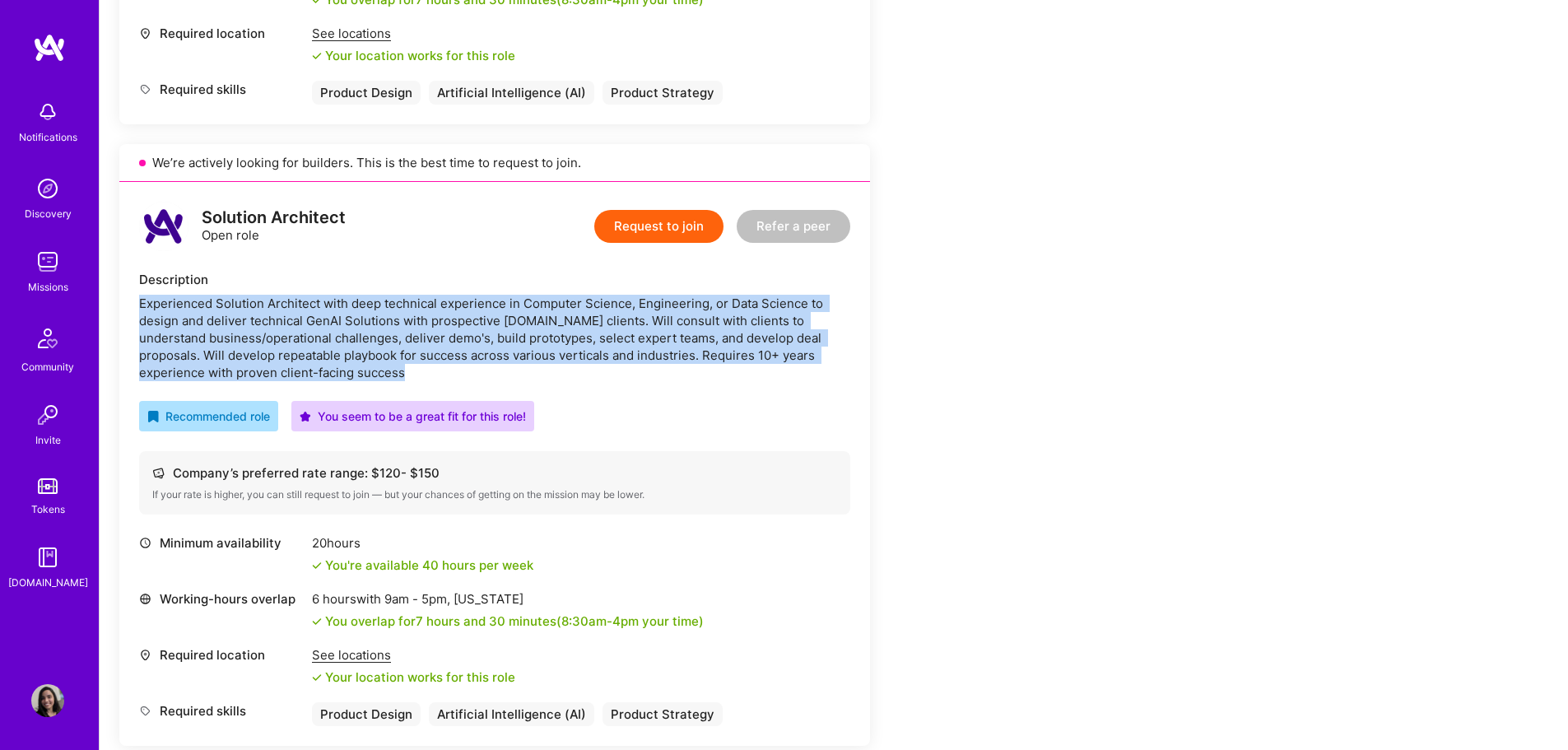
click at [501, 337] on div "Experienced Solution Architect with deep technical experience in Computer Scien…" at bounding box center [494, 338] width 711 height 86
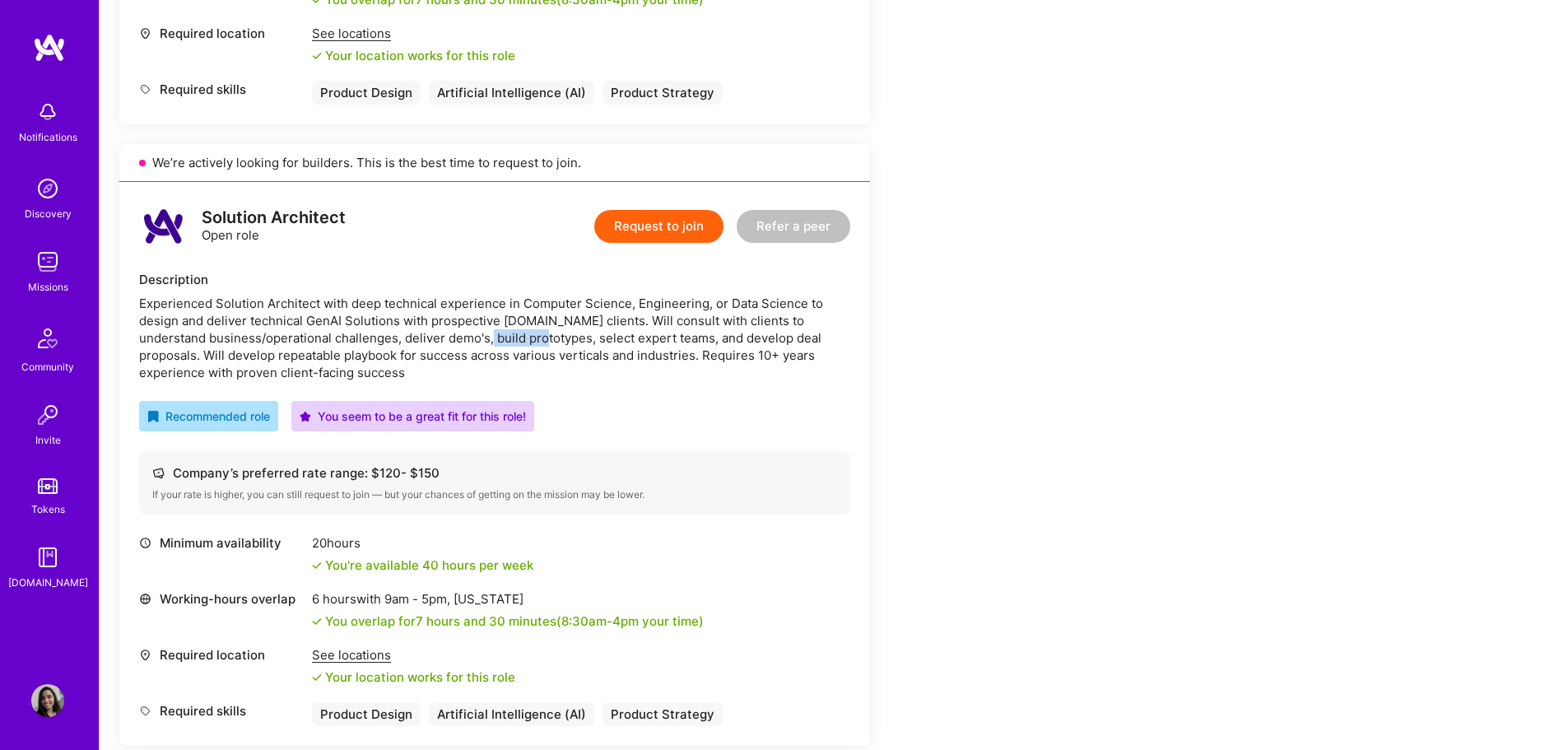
click at [501, 337] on div "Experienced Solution Architect with deep technical experience in Computer Scien…" at bounding box center [494, 338] width 711 height 86
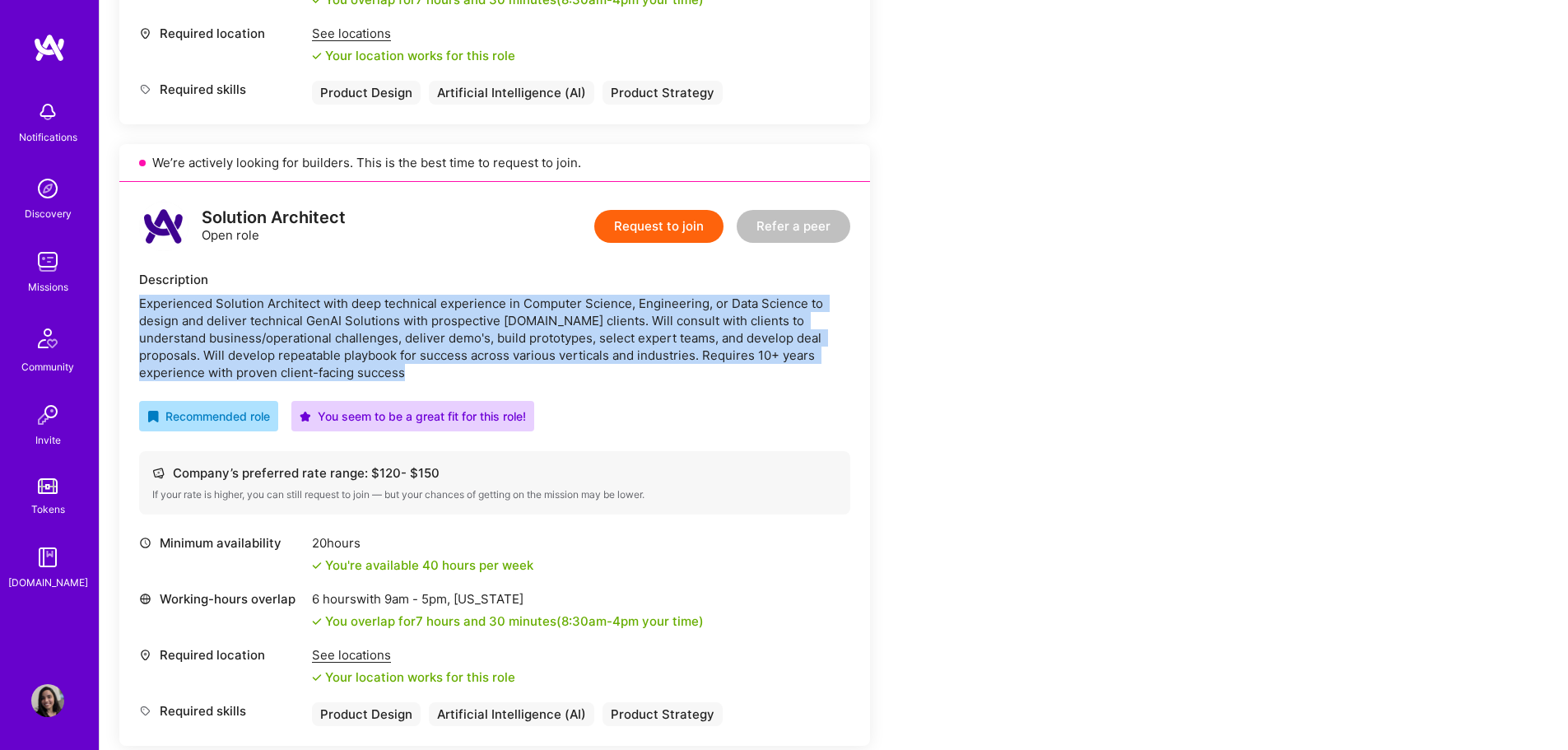
click at [501, 337] on div "Experienced Solution Architect with deep technical experience in Computer Scien…" at bounding box center [494, 338] width 711 height 86
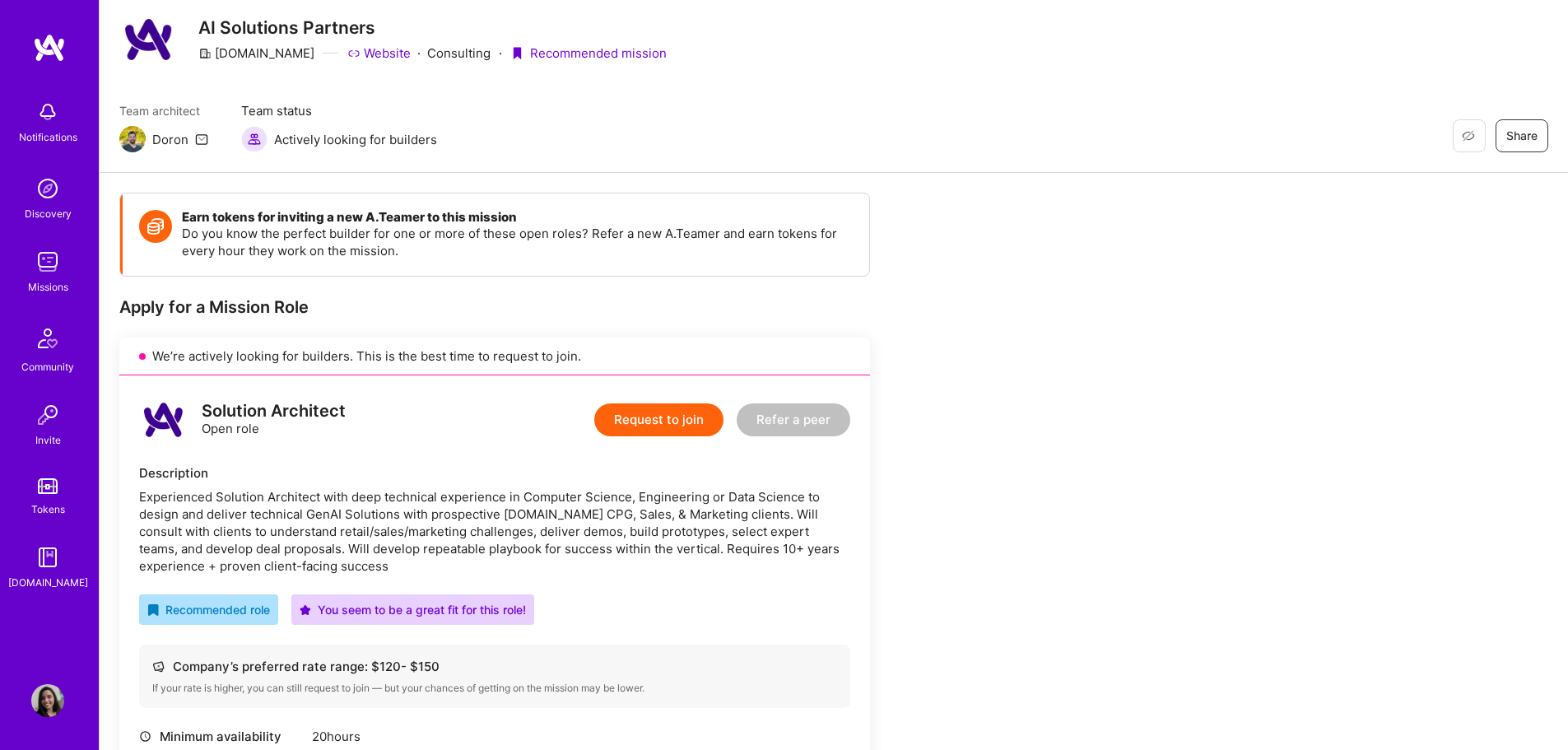
scroll to position [0, 0]
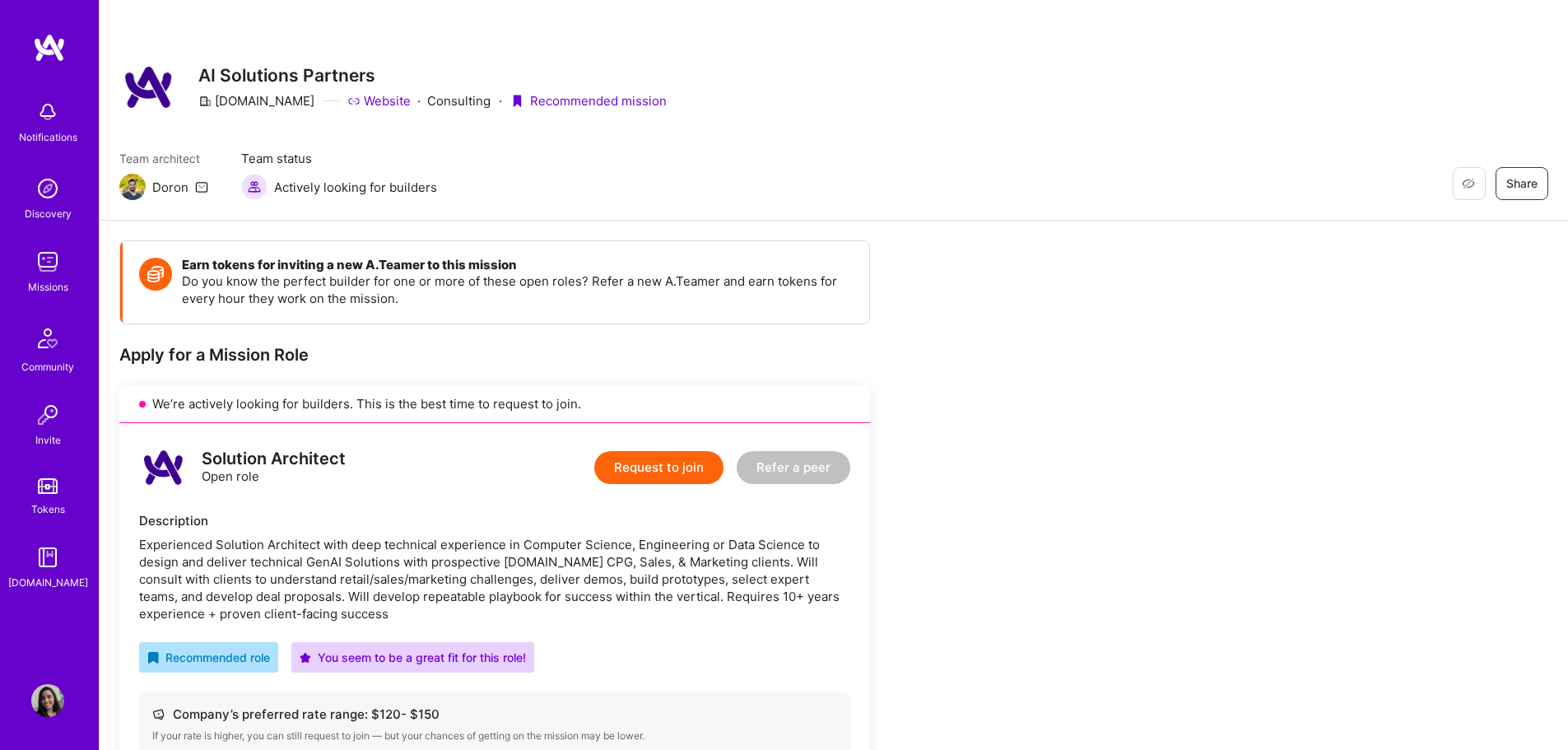
click at [202, 187] on icon at bounding box center [202, 187] width 13 height 13
click at [808, 171] on div "Team architect Doron Team status Actively looking for builders Restore Not Inte…" at bounding box center [834, 175] width 1429 height 50
click at [347, 102] on link "Website" at bounding box center [378, 100] width 64 height 17
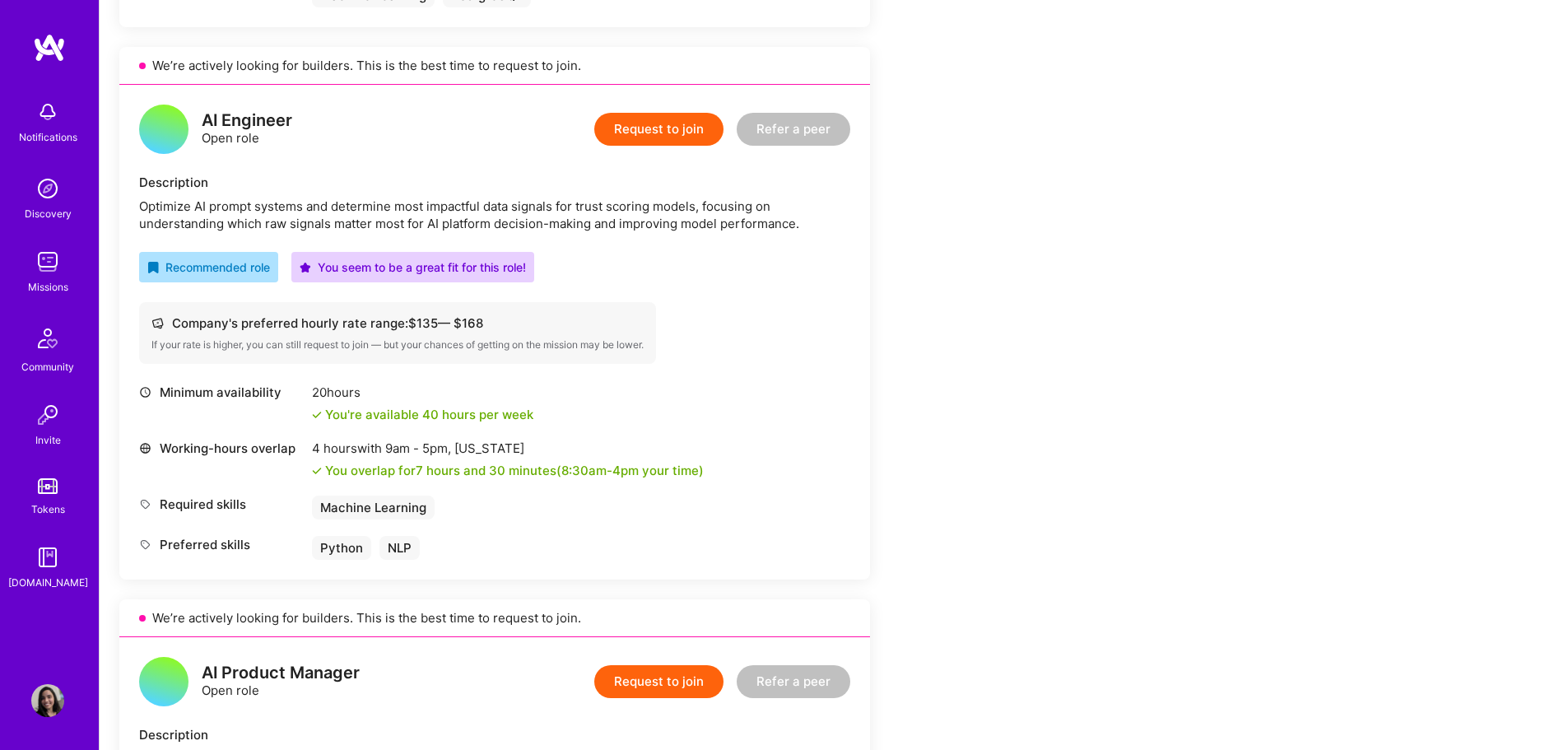
scroll to position [960, 0]
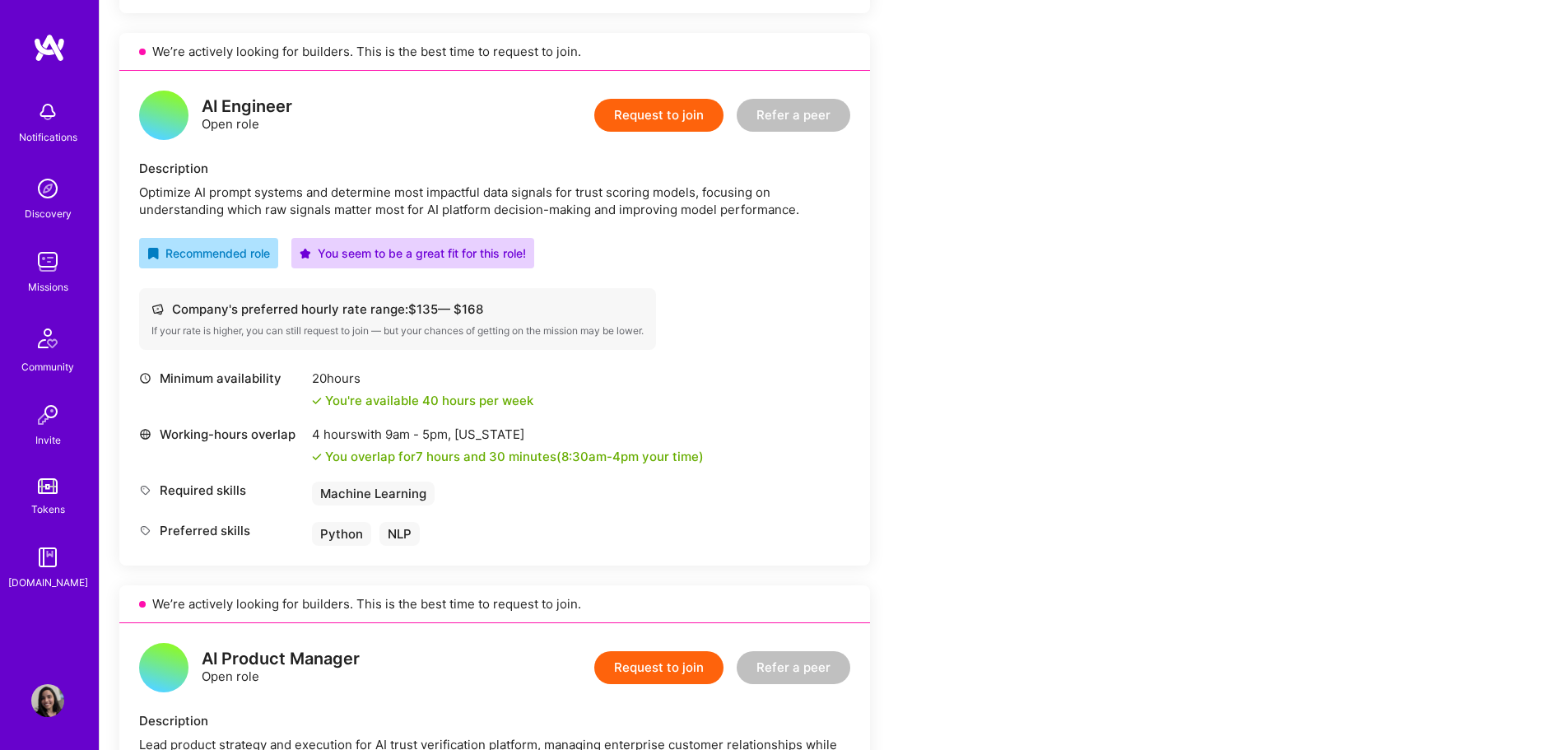
click at [461, 214] on div "Optimize AI prompt systems and determine most impactful data signals for trust …" at bounding box center [494, 201] width 711 height 35
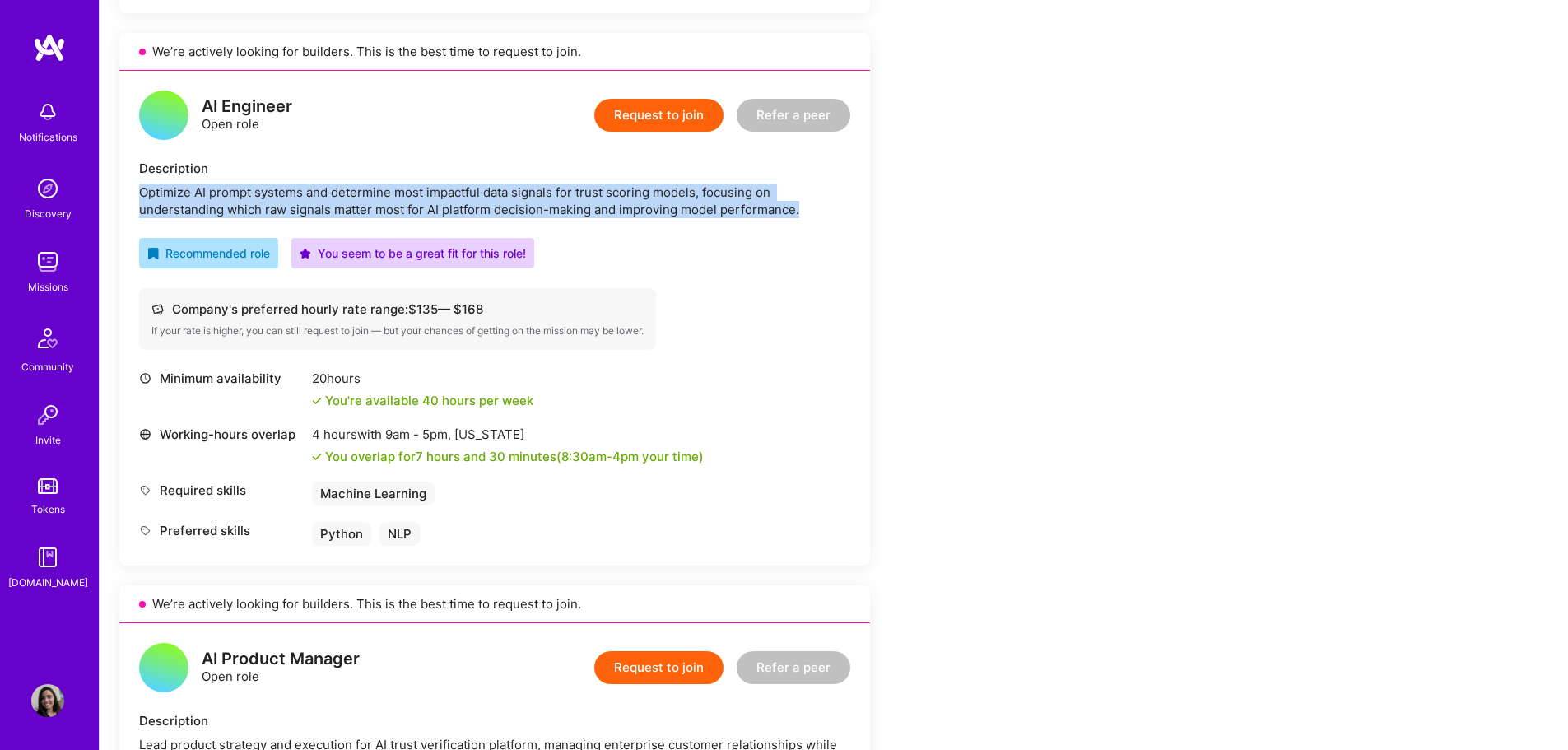
click at [461, 214] on div "Optimize AI prompt systems and determine most impactful data signals for trust …" at bounding box center [494, 201] width 711 height 35
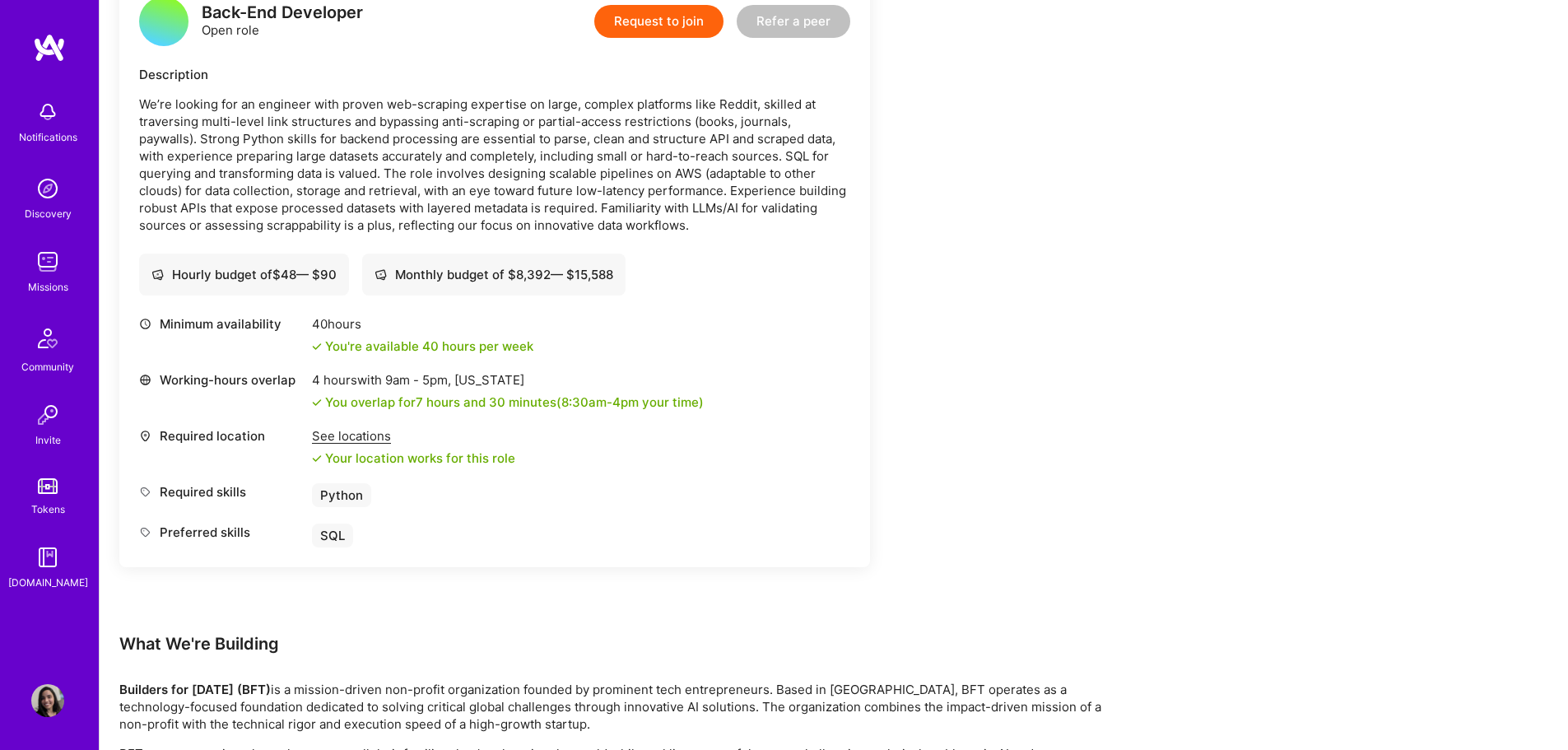
scroll to position [2719, 0]
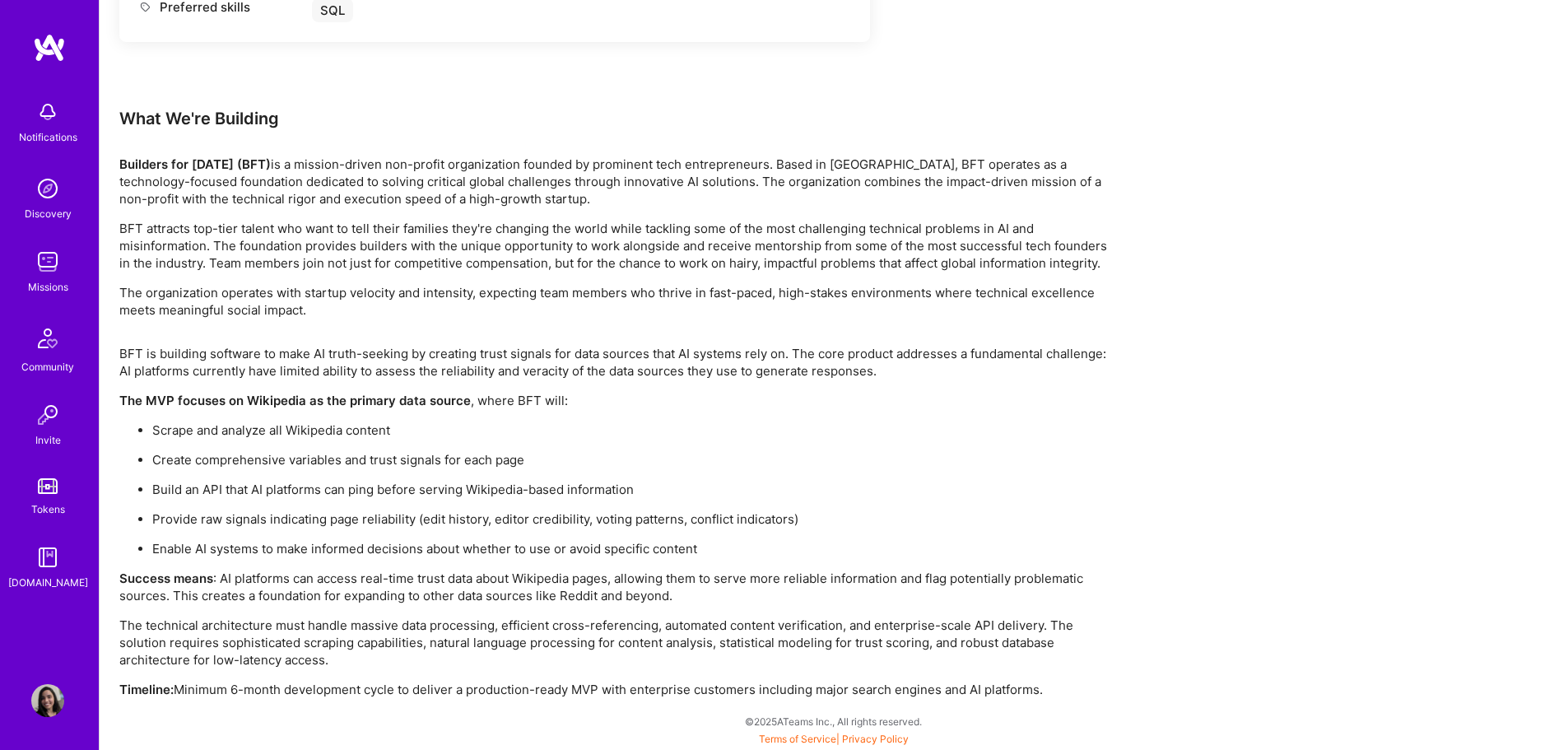
click at [293, 430] on p "Scrape and analyze all Wikipedia content" at bounding box center [629, 430] width 955 height 17
click at [219, 358] on p "BFT is building software to make AI truth-seeking by creating trust signals for…" at bounding box center [613, 363] width 988 height 35
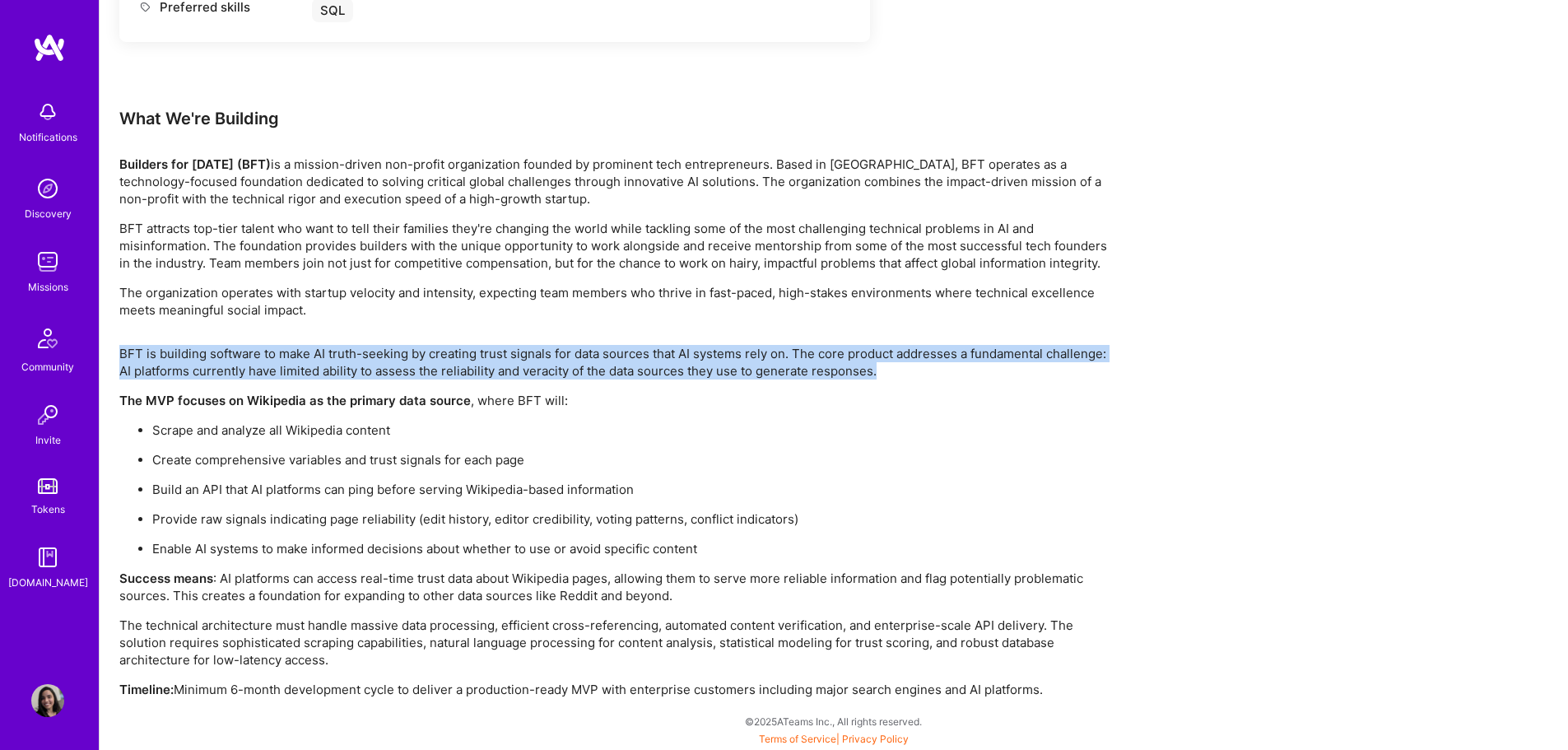
click at [219, 358] on p "BFT is building software to make AI truth-seeking by creating trust signals for…" at bounding box center [613, 363] width 988 height 35
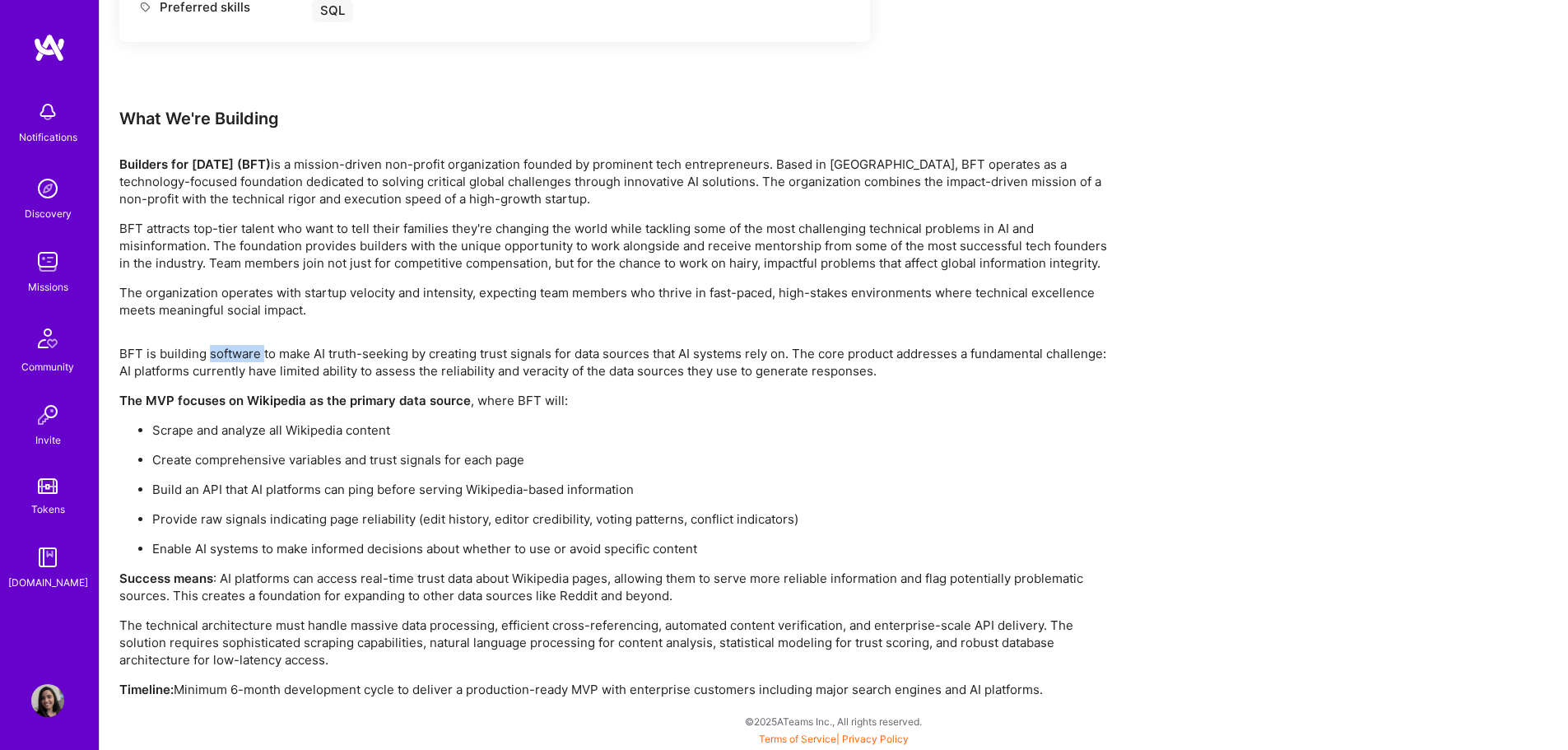
click at [219, 358] on p "BFT is building software to make AI truth-seeking by creating trust signals for…" at bounding box center [613, 363] width 988 height 35
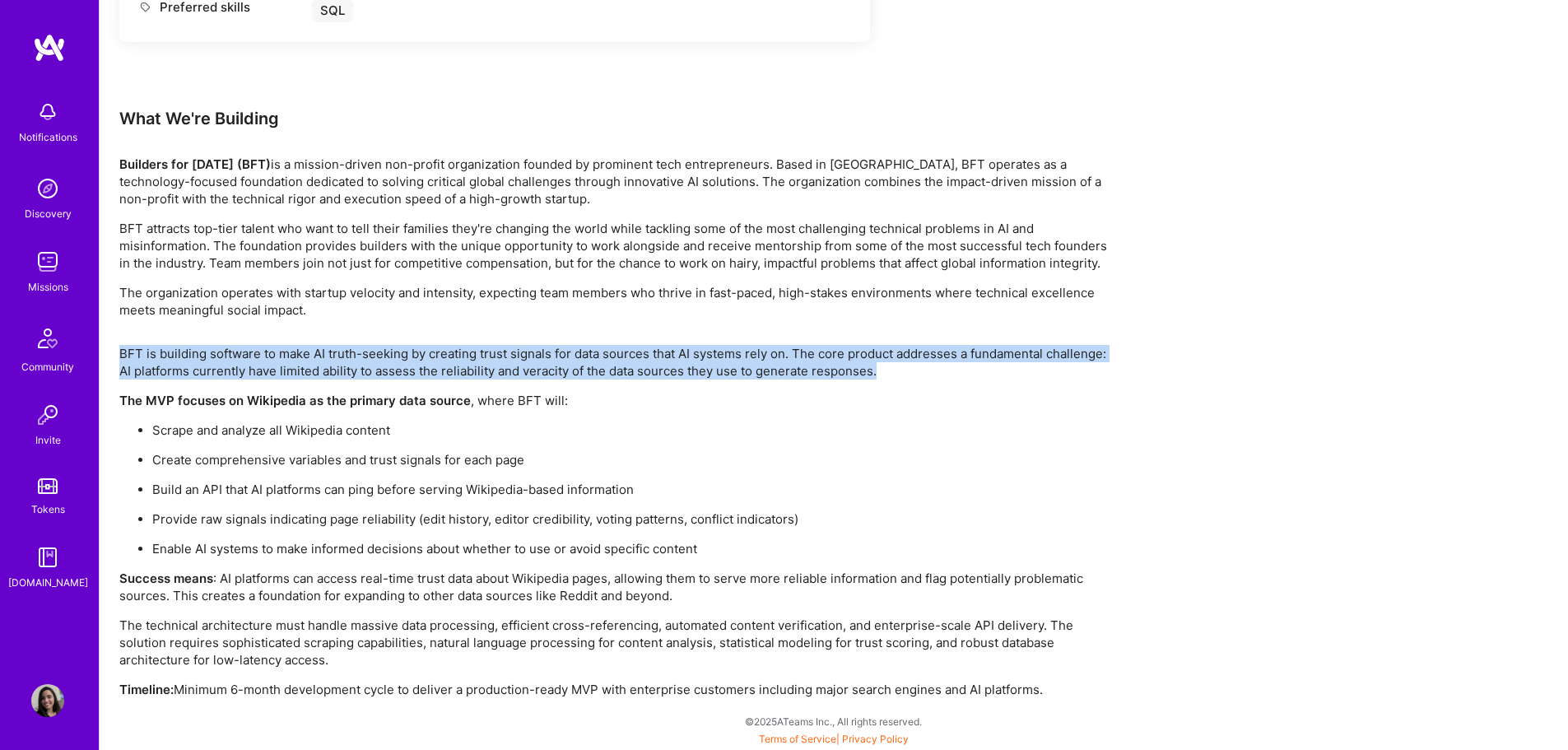
click at [219, 358] on p "BFT is building software to make AI truth-seeking by creating trust signals for…" at bounding box center [613, 363] width 988 height 35
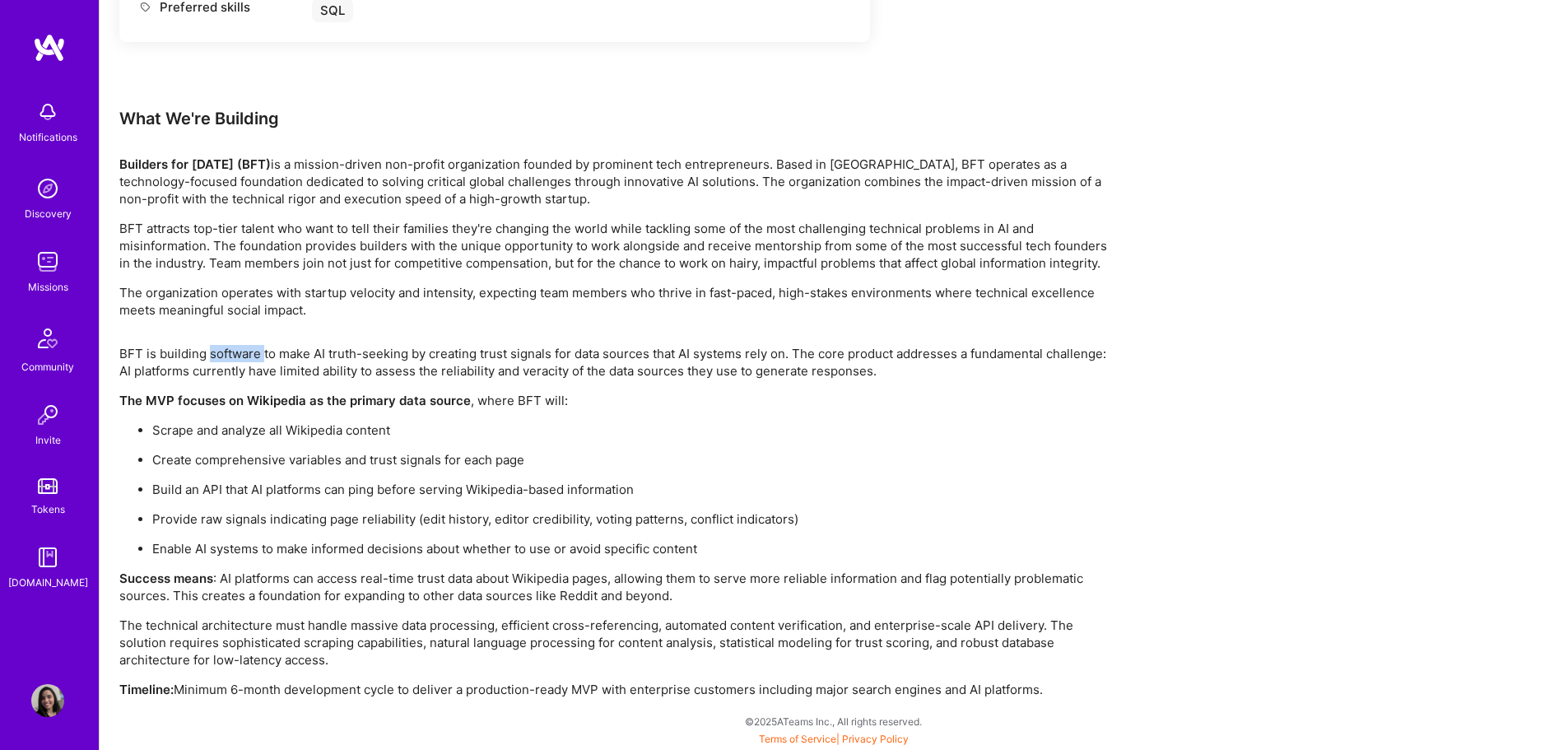
click at [219, 358] on p "BFT is building software to make AI truth-seeking by creating trust signals for…" at bounding box center [613, 363] width 988 height 35
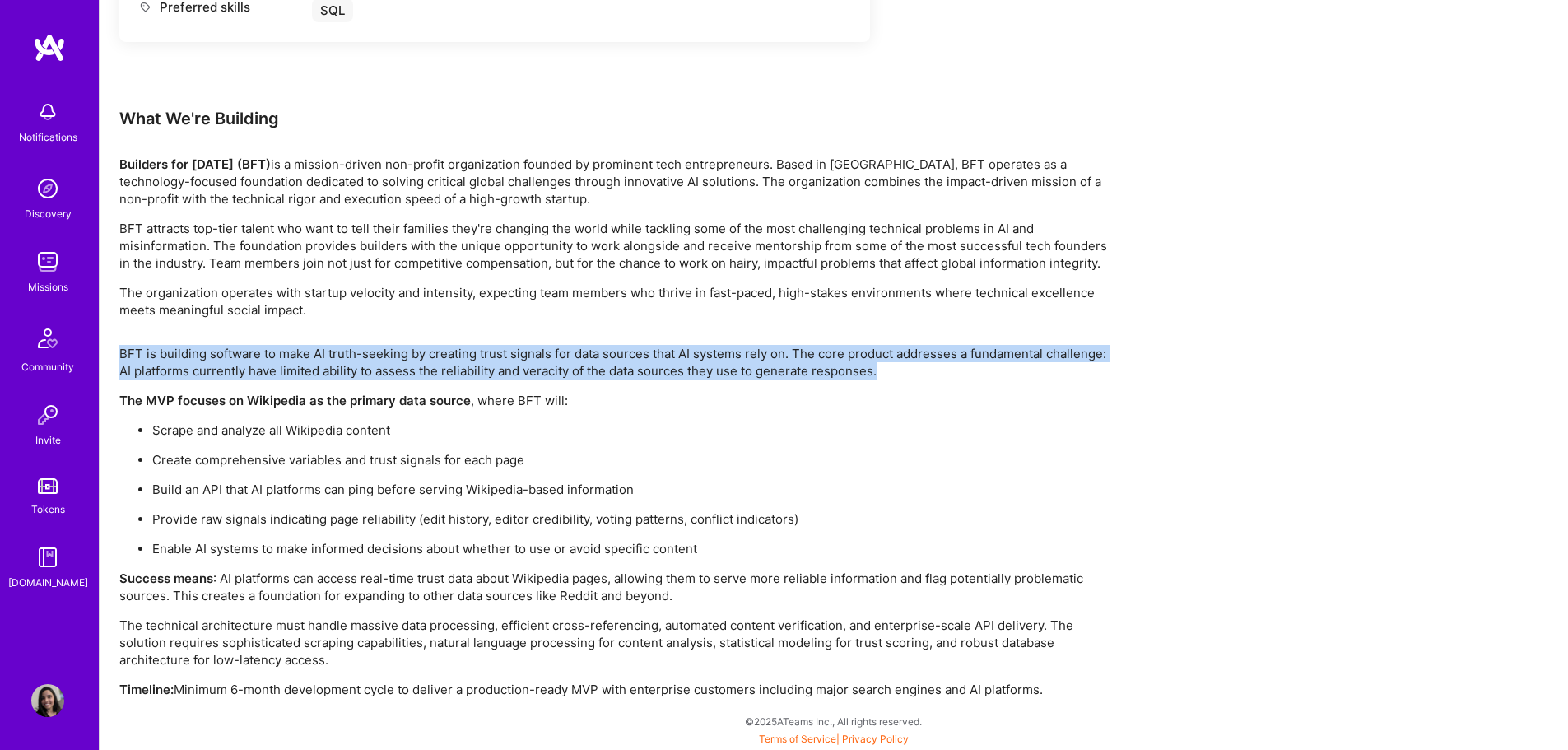
click at [219, 358] on p "BFT is building software to make AI truth-seeking by creating trust signals for…" at bounding box center [613, 363] width 988 height 35
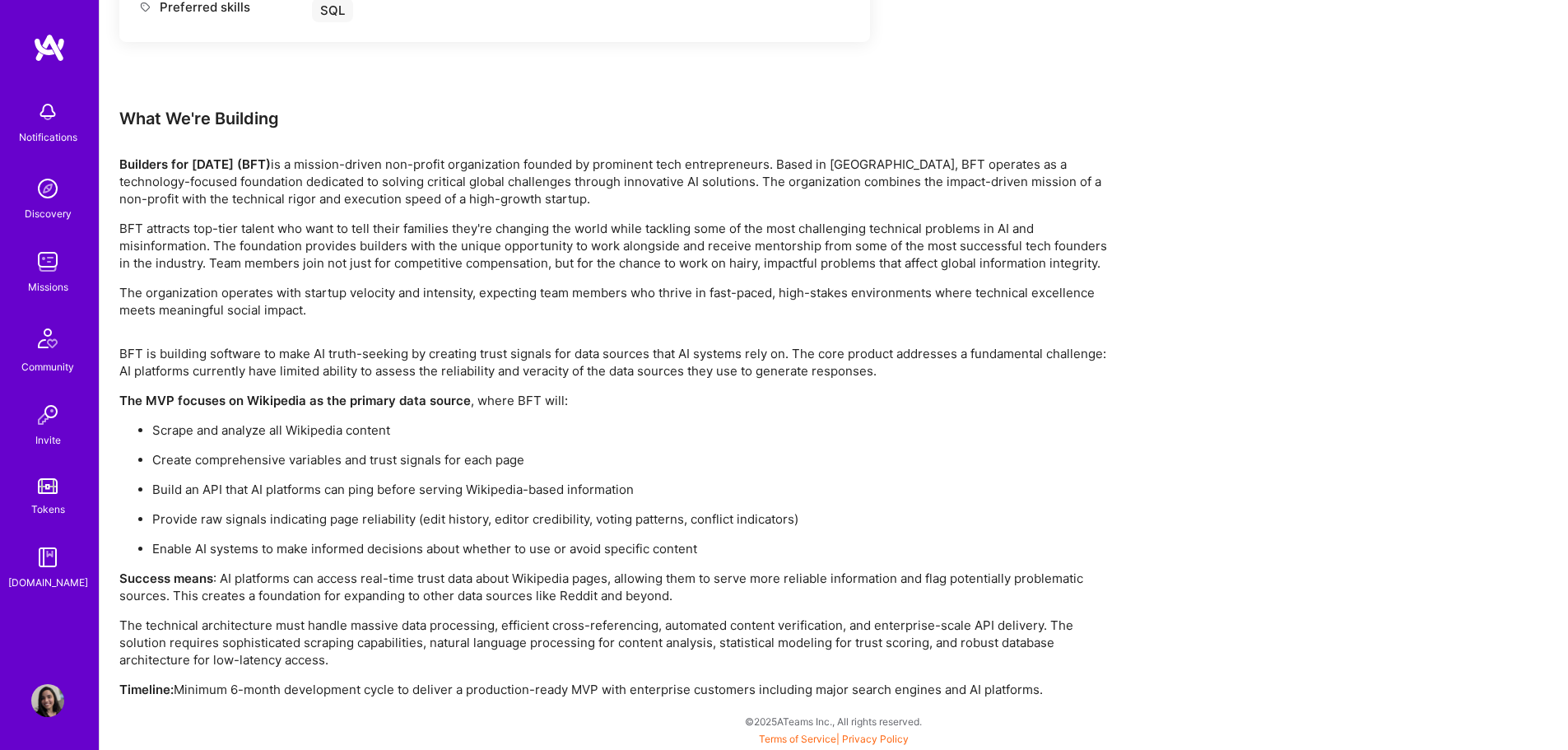
click at [1002, 571] on p "Success means : AI platforms can access real-time trust data about Wikipedia pa…" at bounding box center [613, 587] width 988 height 35
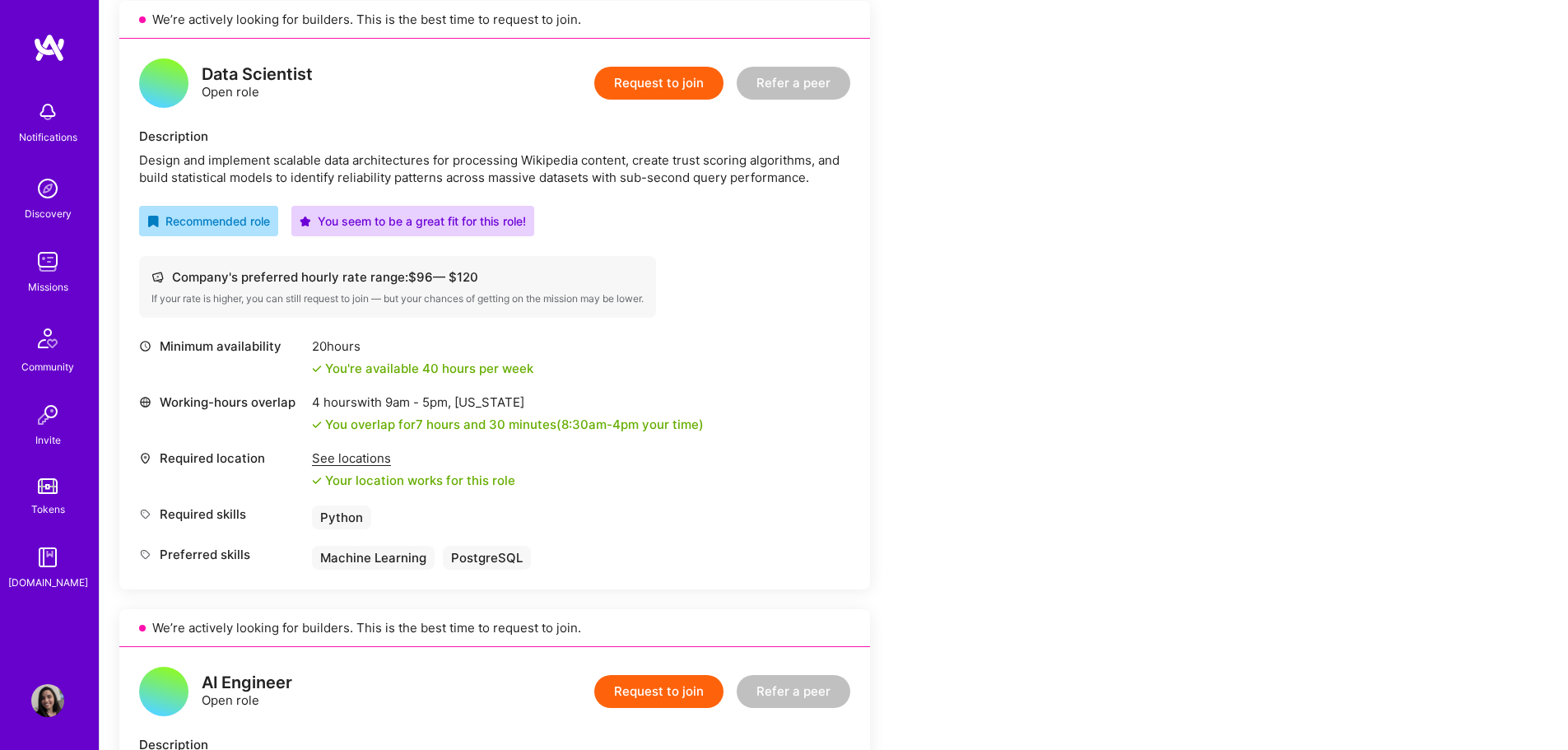
scroll to position [0, 0]
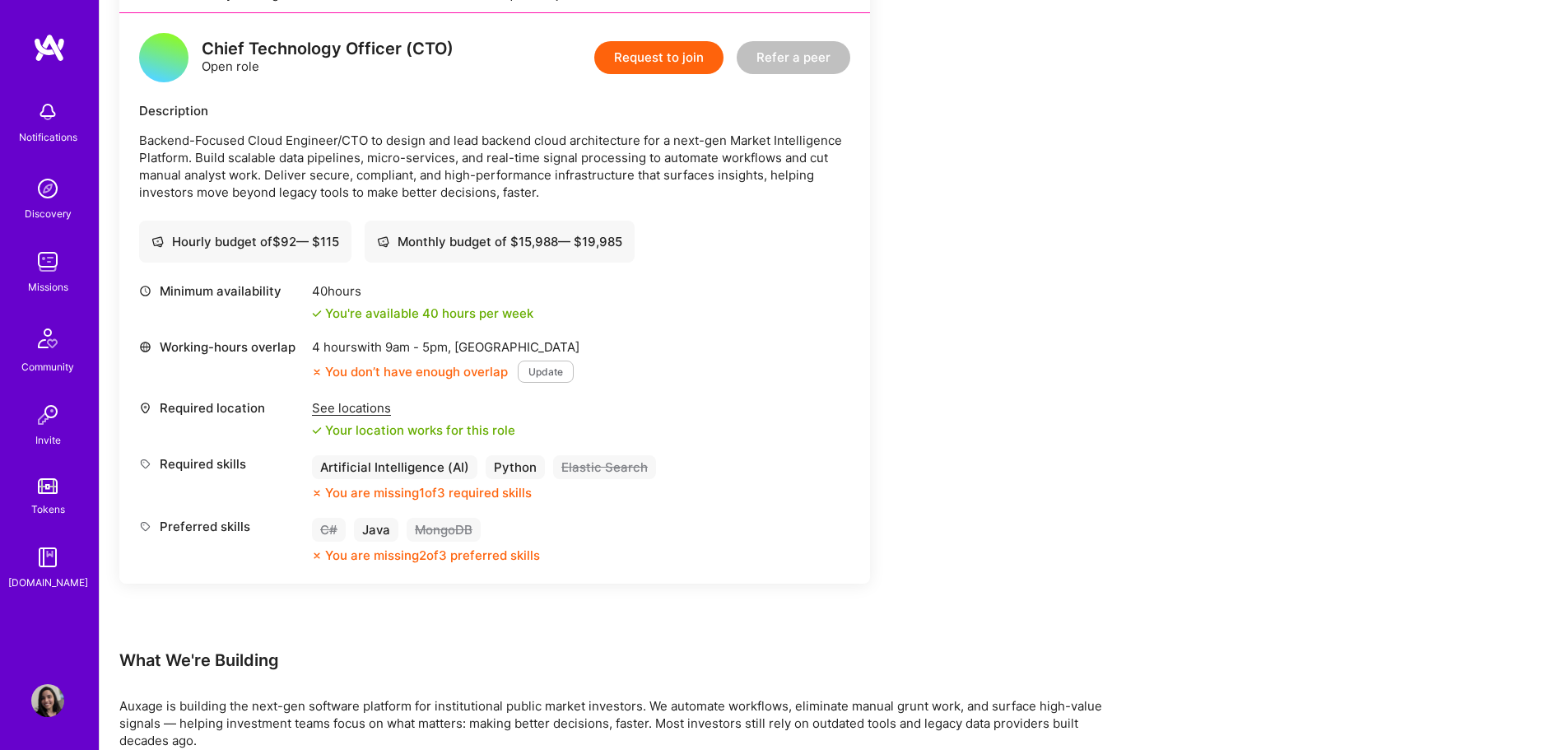
scroll to position [411, 0]
click at [223, 162] on p "Backend-Focused Cloud Engineer/CTO to design and lead backend cloud architectur…" at bounding box center [494, 165] width 711 height 70
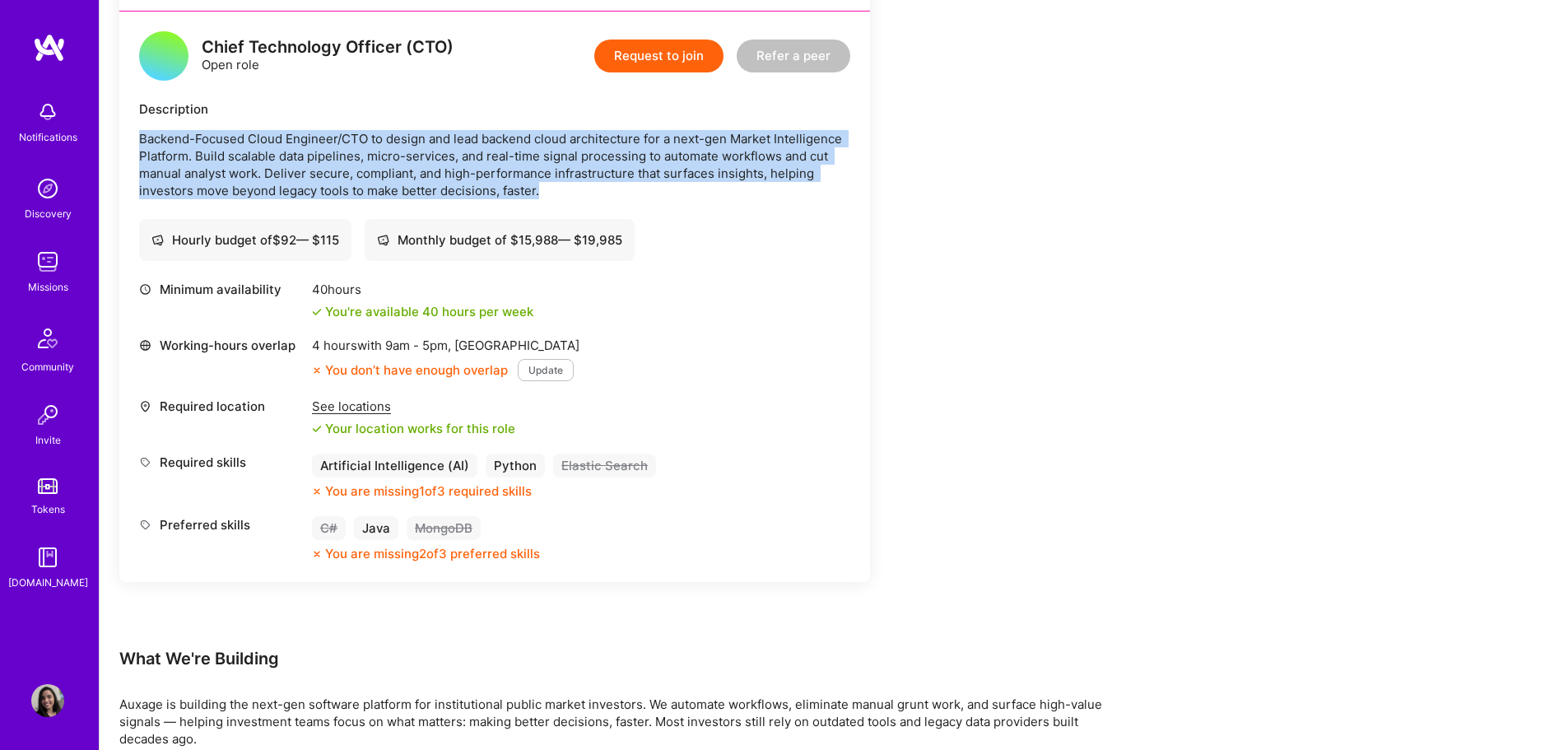
click at [223, 162] on p "Backend-Focused Cloud Engineer/CTO to design and lead backend cloud architectur…" at bounding box center [494, 165] width 711 height 70
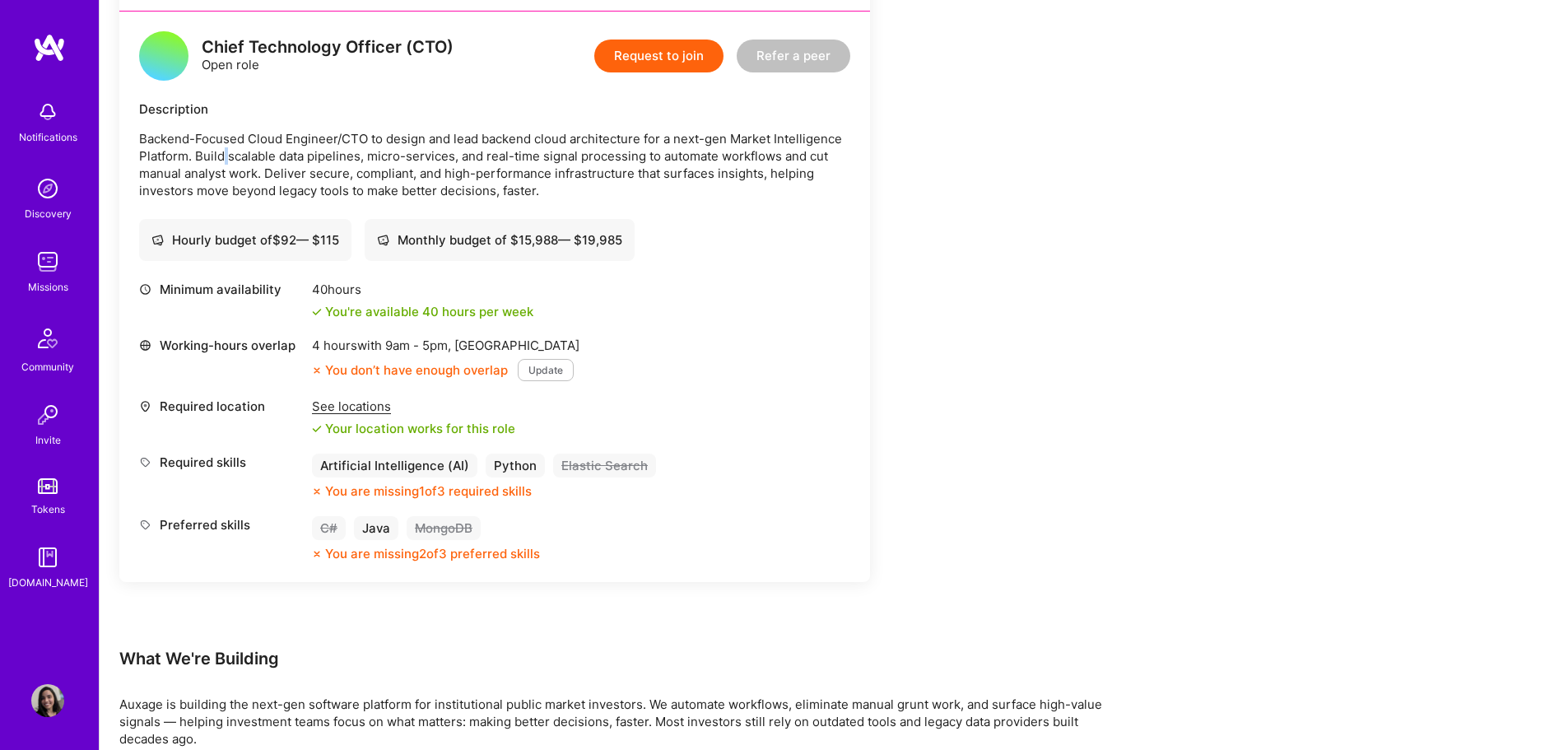
click at [223, 162] on p "Backend-Focused Cloud Engineer/CTO to design and lead backend cloud architectur…" at bounding box center [494, 165] width 711 height 70
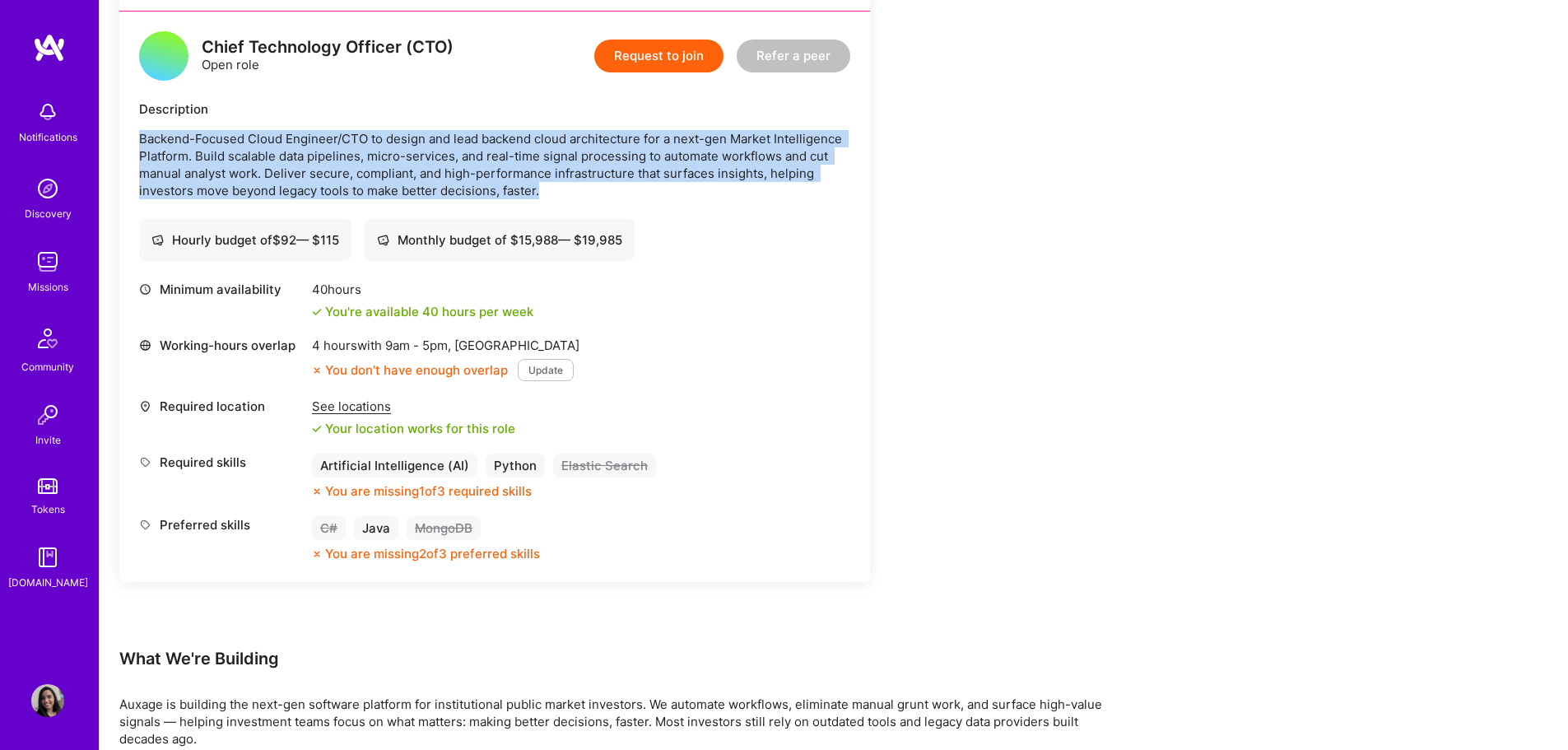
click at [223, 162] on p "Backend-Focused Cloud Engineer/CTO to design and lead backend cloud architectur…" at bounding box center [494, 165] width 711 height 70
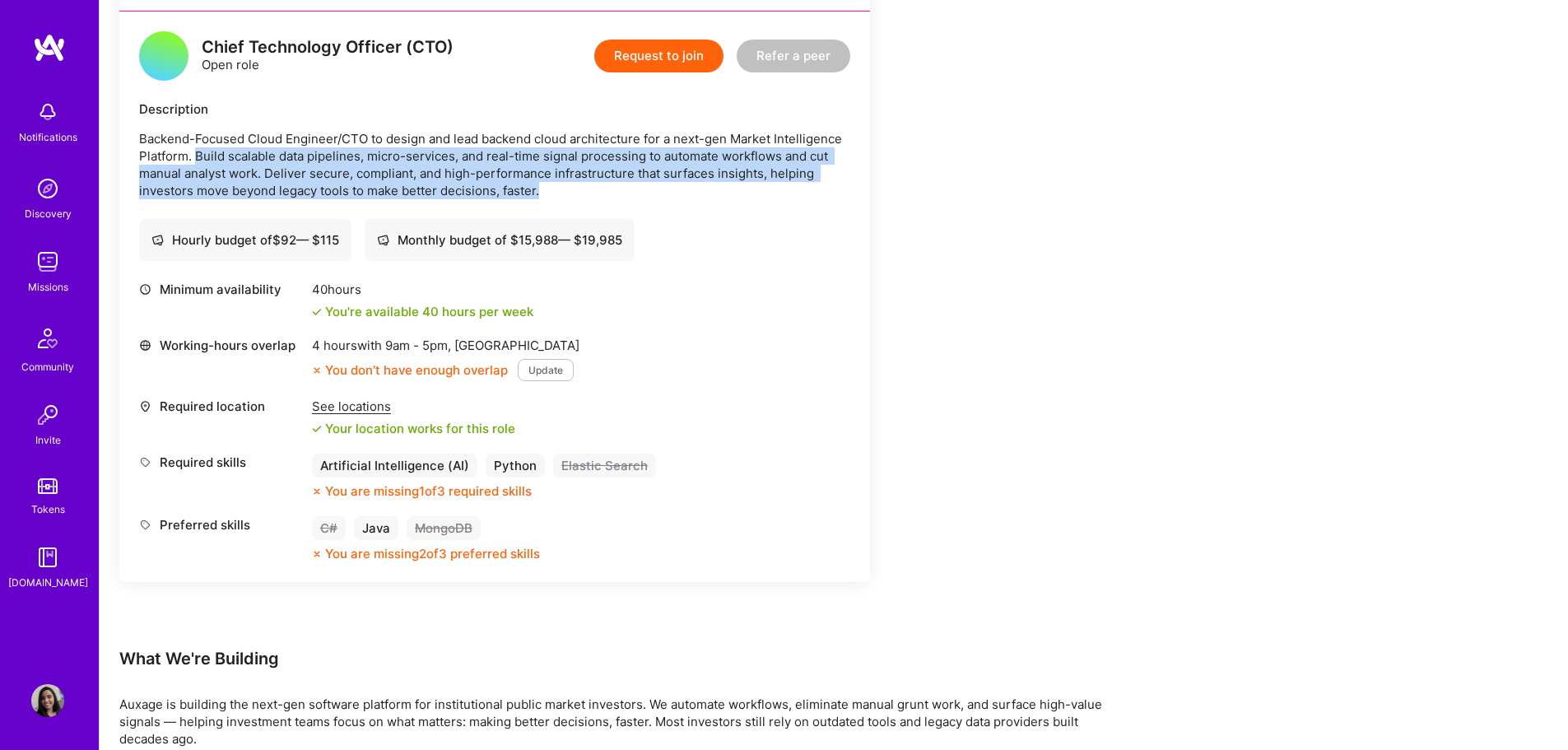
drag, startPoint x: 196, startPoint y: 158, endPoint x: 856, endPoint y: 182, distance: 660.4
click at [856, 182] on div "Chief Technology Officer (CTO) Open role Request to join Refer a peer Descripti…" at bounding box center [494, 296] width 751 height 570
click at [455, 167] on p "Backend-Focused Cloud Engineer/CTO to design and lead backend cloud architectur…" at bounding box center [494, 165] width 711 height 70
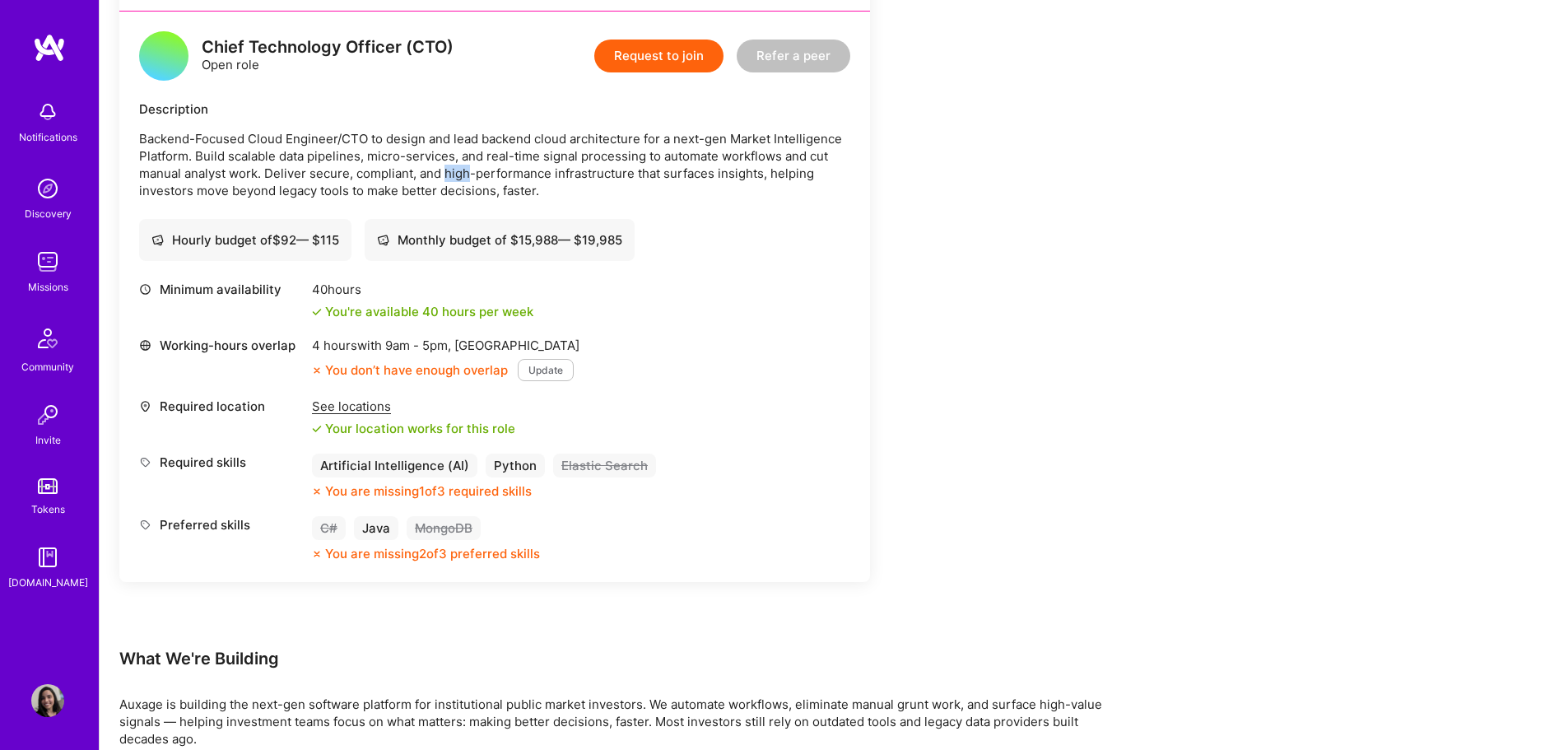
click at [455, 167] on p "Backend-Focused Cloud Engineer/CTO to design and lead backend cloud architectur…" at bounding box center [494, 165] width 711 height 70
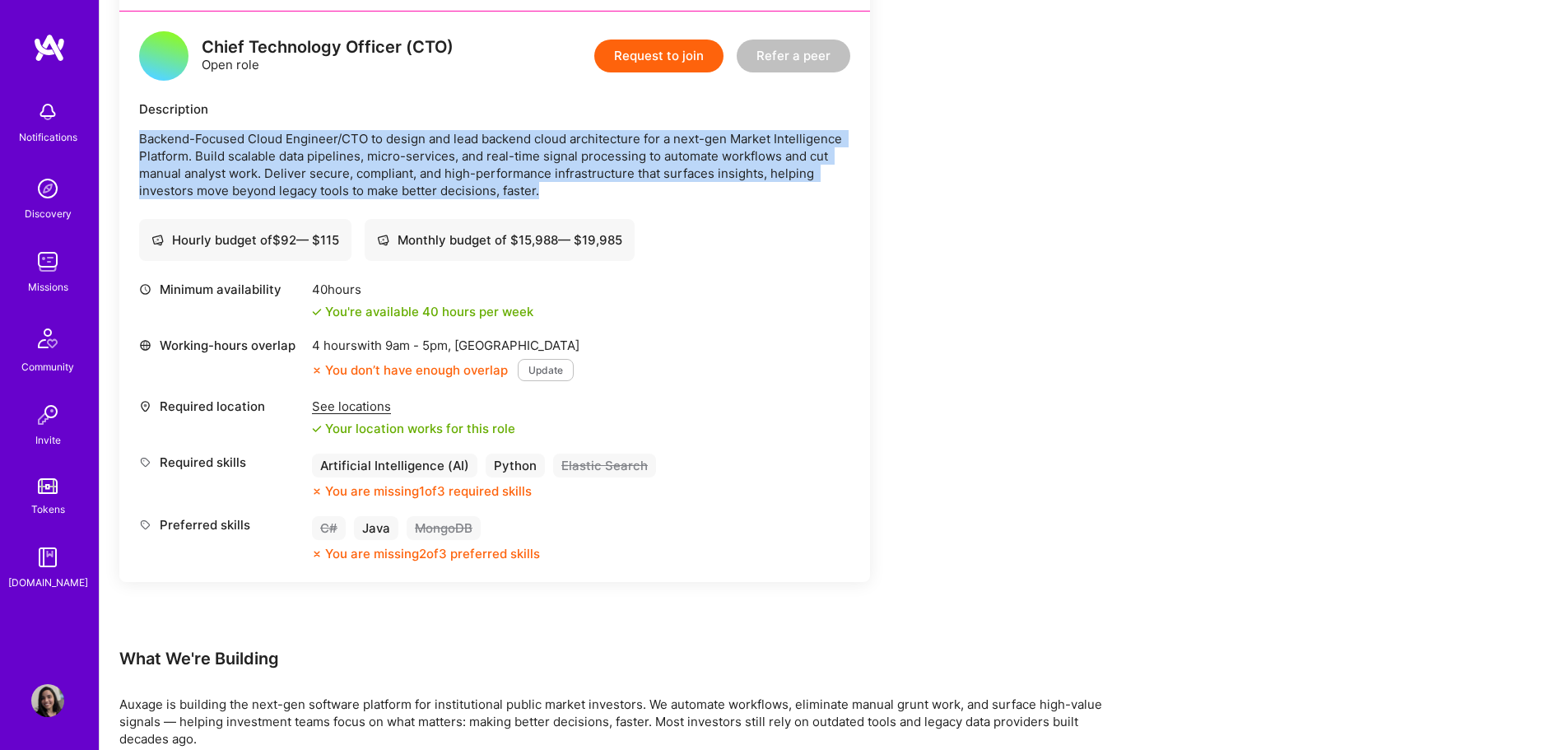
click at [455, 167] on p "Backend-Focused Cloud Engineer/CTO to design and lead backend cloud architectur…" at bounding box center [494, 165] width 711 height 70
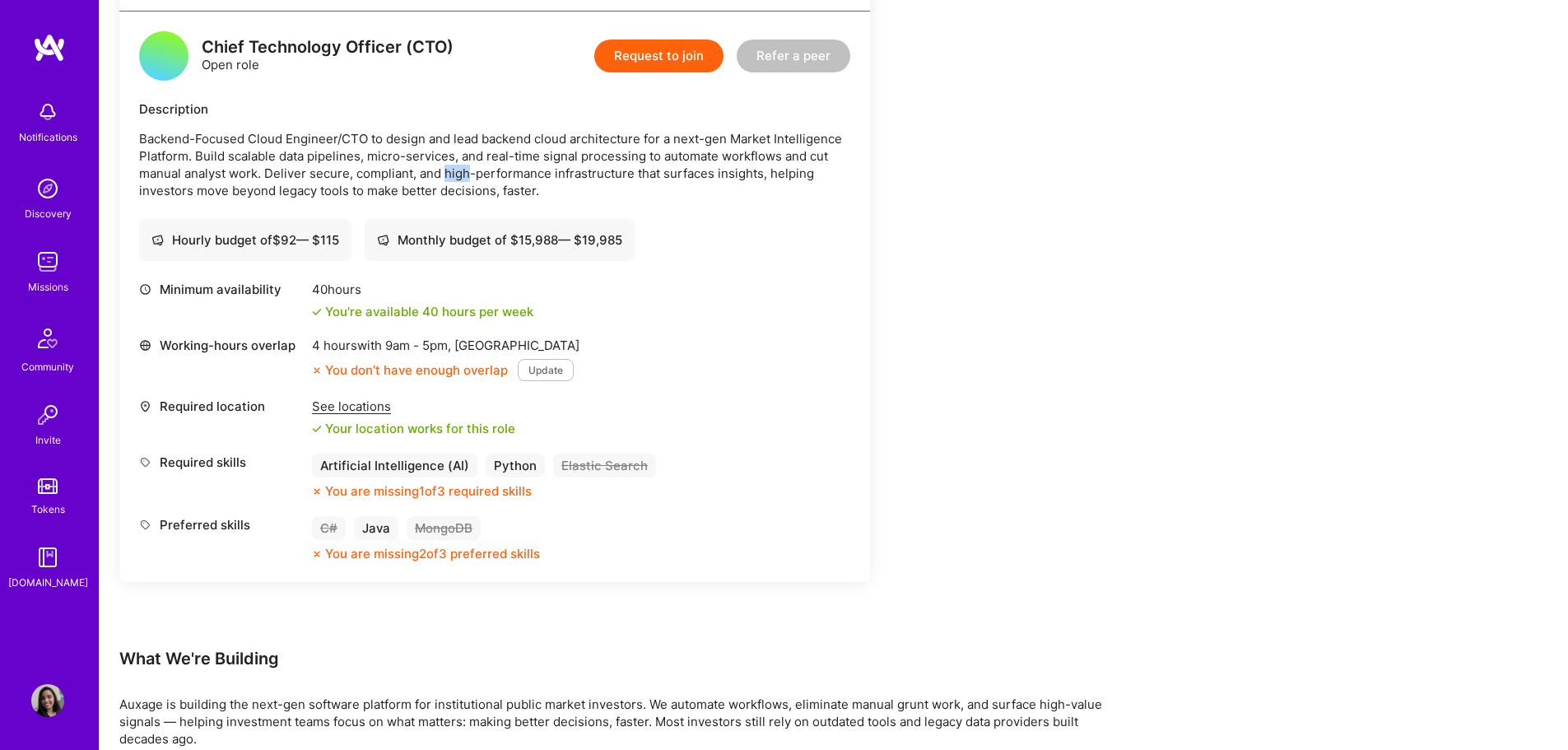
click at [455, 167] on p "Backend-Focused Cloud Engineer/CTO to design and lead backend cloud architectur…" at bounding box center [494, 165] width 711 height 70
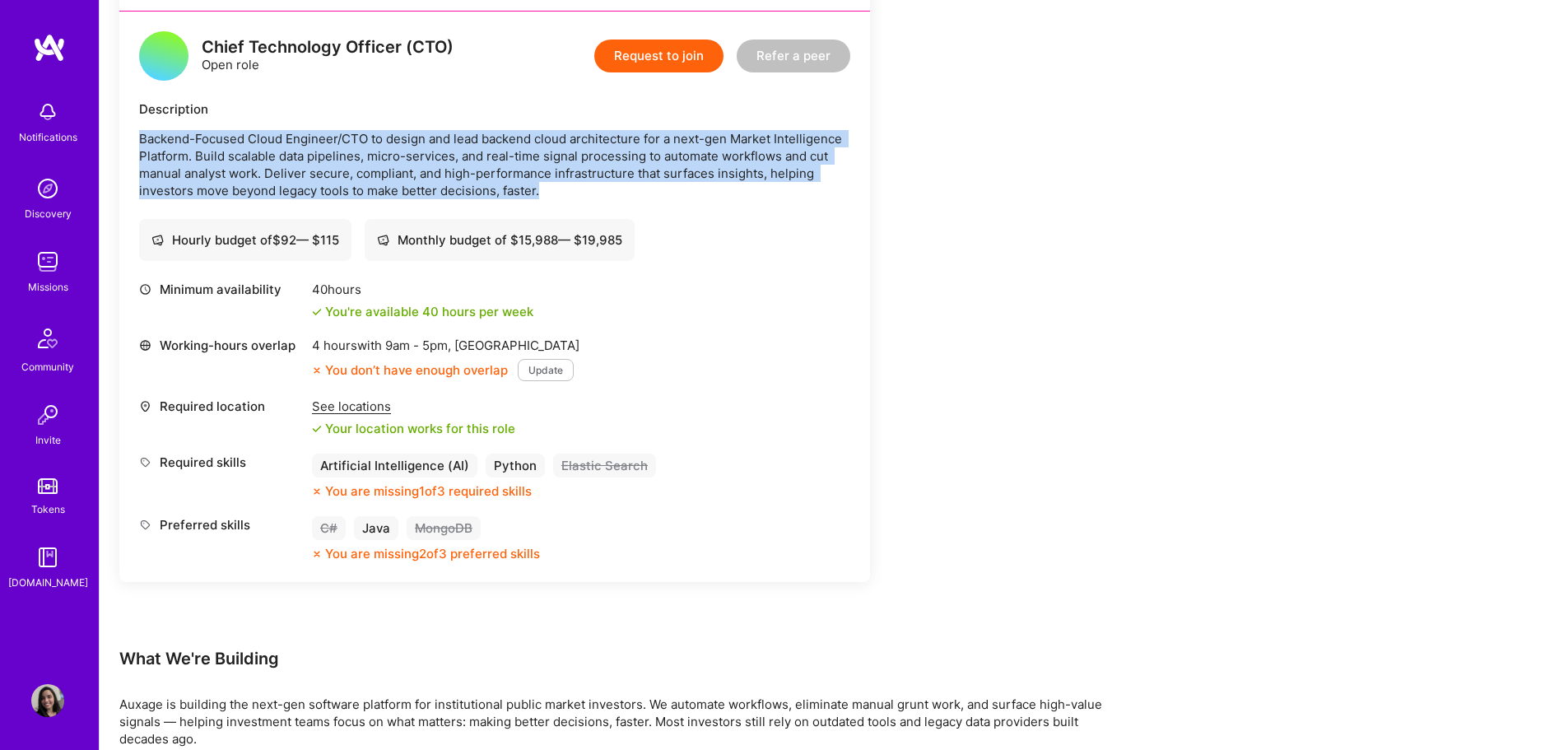
click at [455, 167] on p "Backend-Focused Cloud Engineer/CTO to design and lead backend cloud architectur…" at bounding box center [494, 165] width 711 height 70
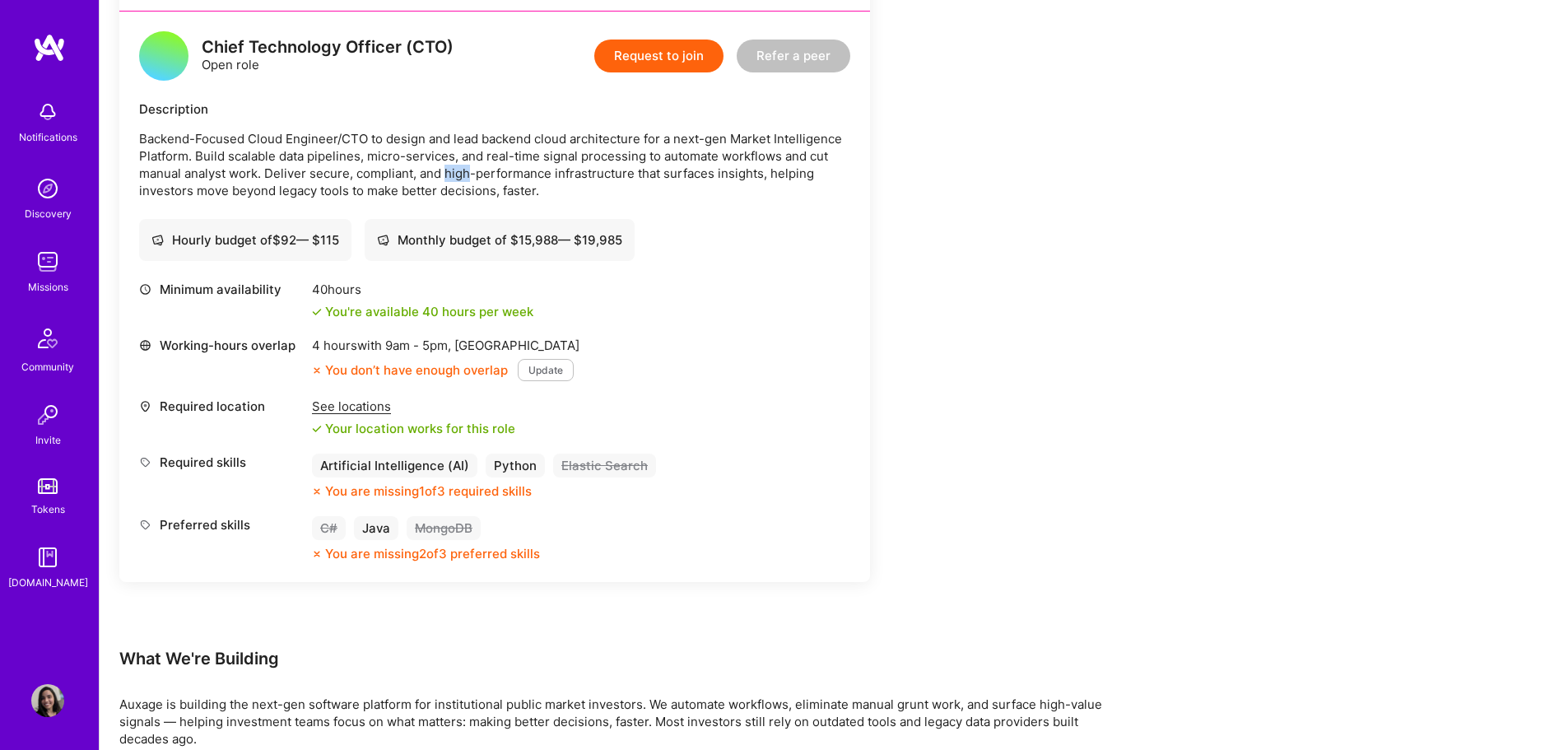
click at [455, 167] on p "Backend-Focused Cloud Engineer/CTO to design and lead backend cloud architectur…" at bounding box center [494, 165] width 711 height 70
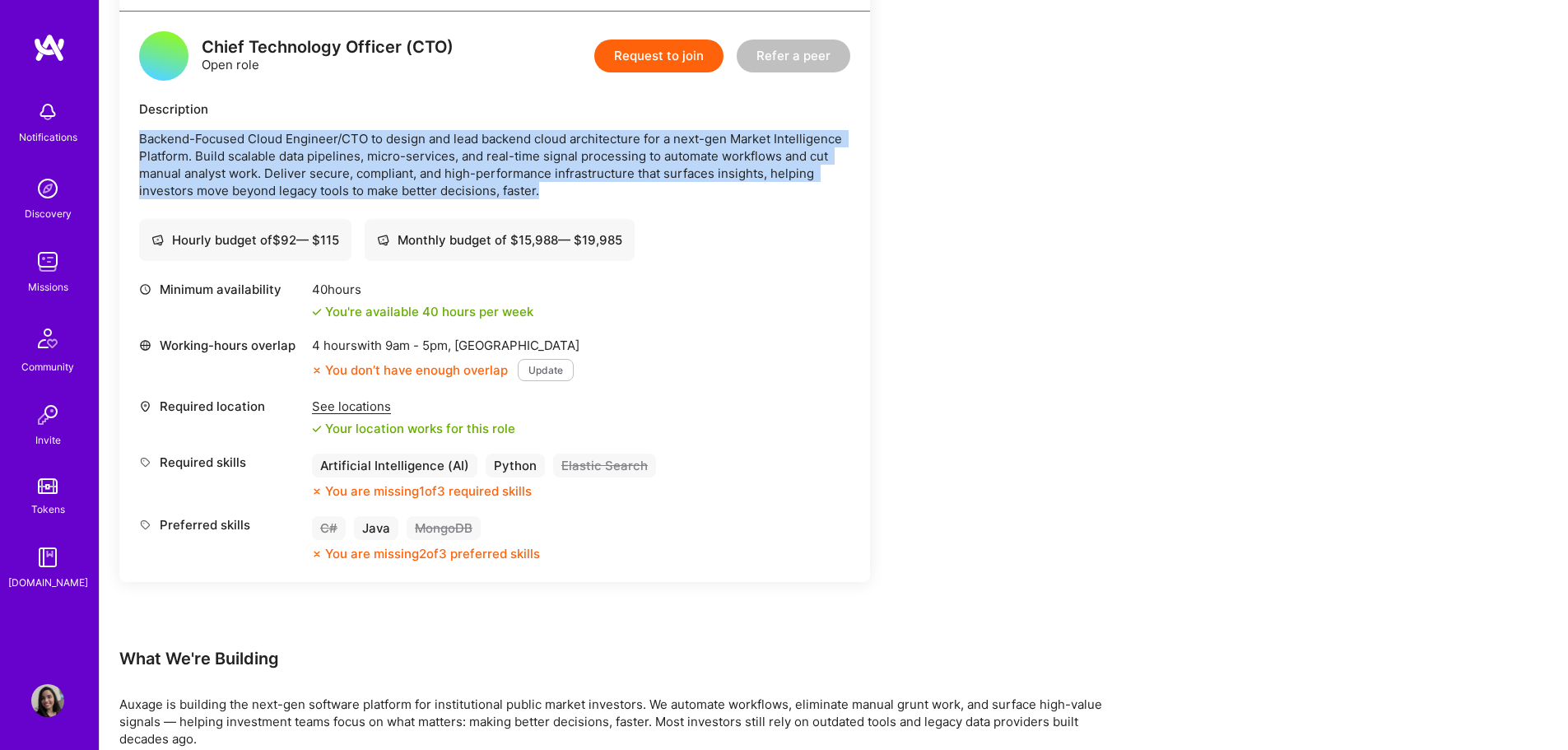
click at [455, 167] on p "Backend-Focused Cloud Engineer/CTO to design and lead backend cloud architectur…" at bounding box center [494, 165] width 711 height 70
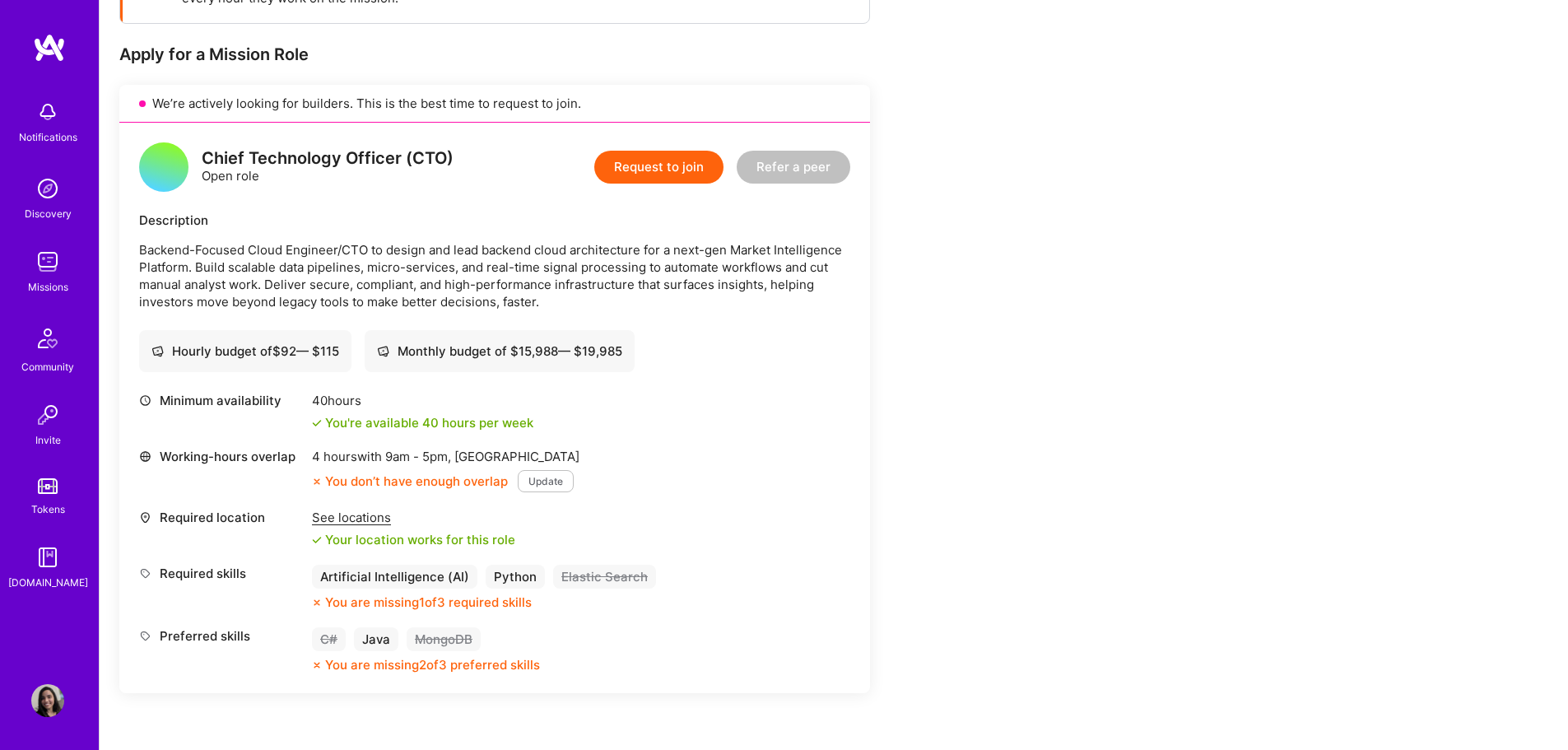
scroll to position [549, 0]
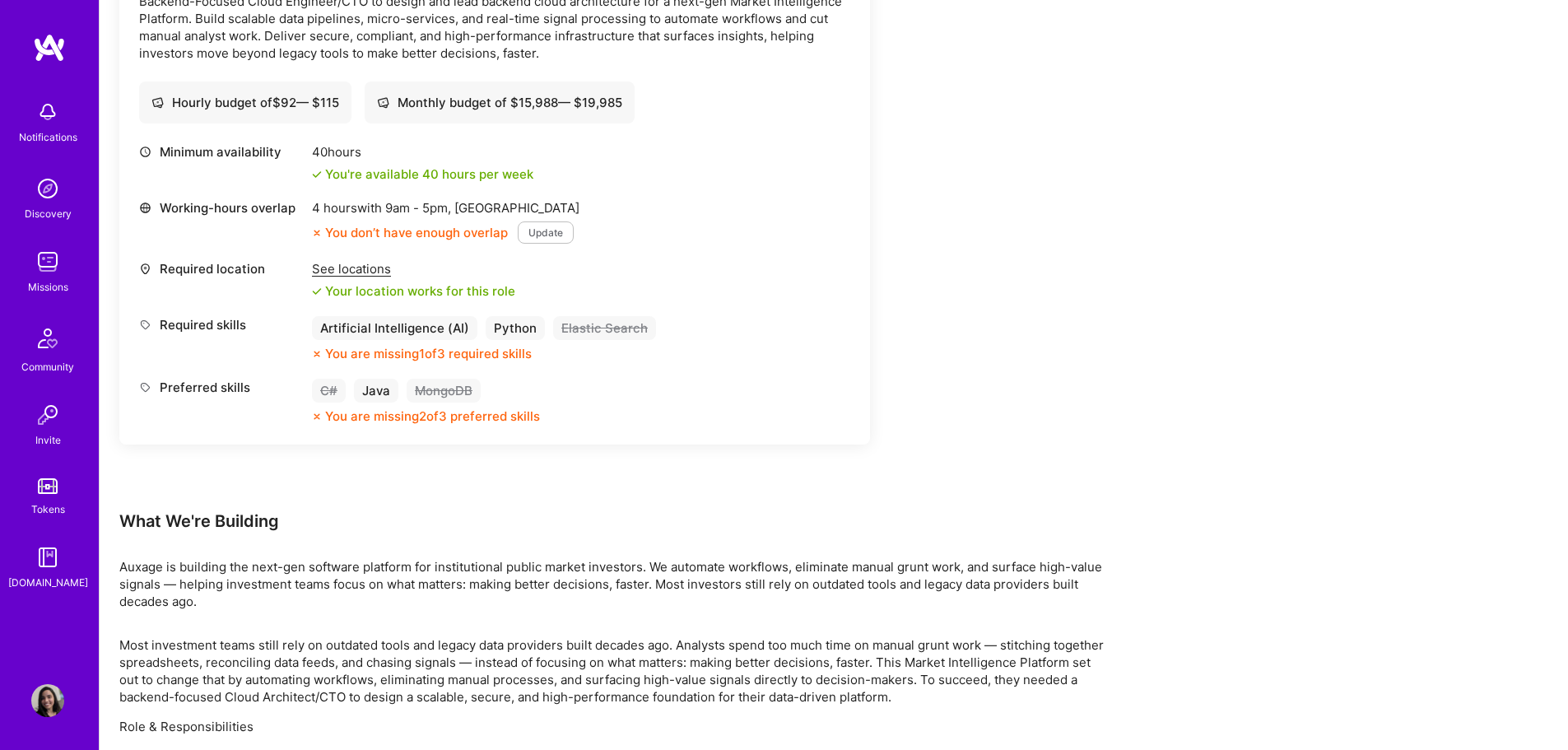
click at [540, 228] on button "Update" at bounding box center [546, 232] width 56 height 22
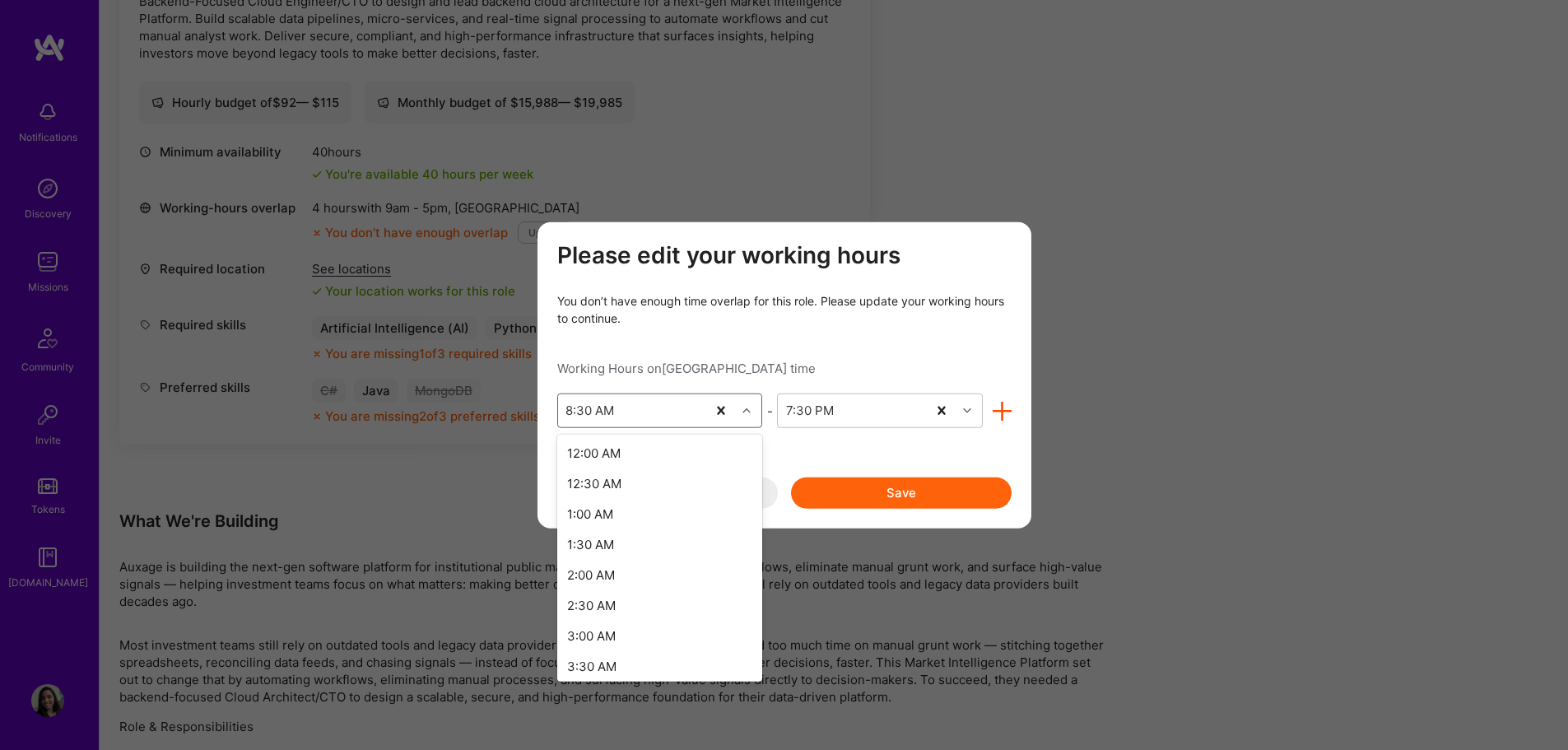
click at [743, 410] on icon "modal" at bounding box center [747, 411] width 8 height 8
click at [585, 561] on div "7:00 AM" at bounding box center [660, 565] width 206 height 31
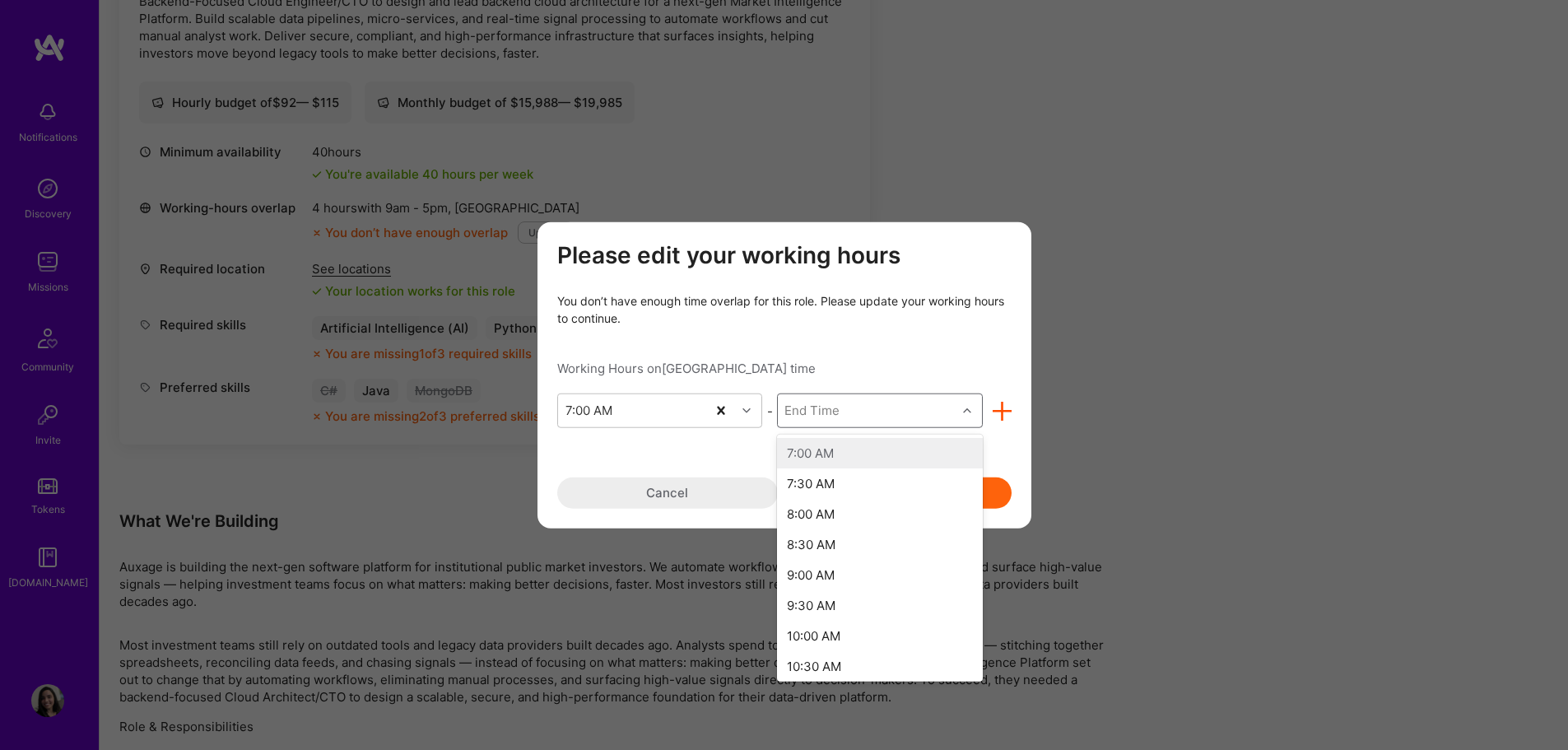
click at [897, 409] on div "End Time" at bounding box center [867, 411] width 179 height 33
click at [830, 555] on div "8:00 PM" at bounding box center [879, 559] width 206 height 31
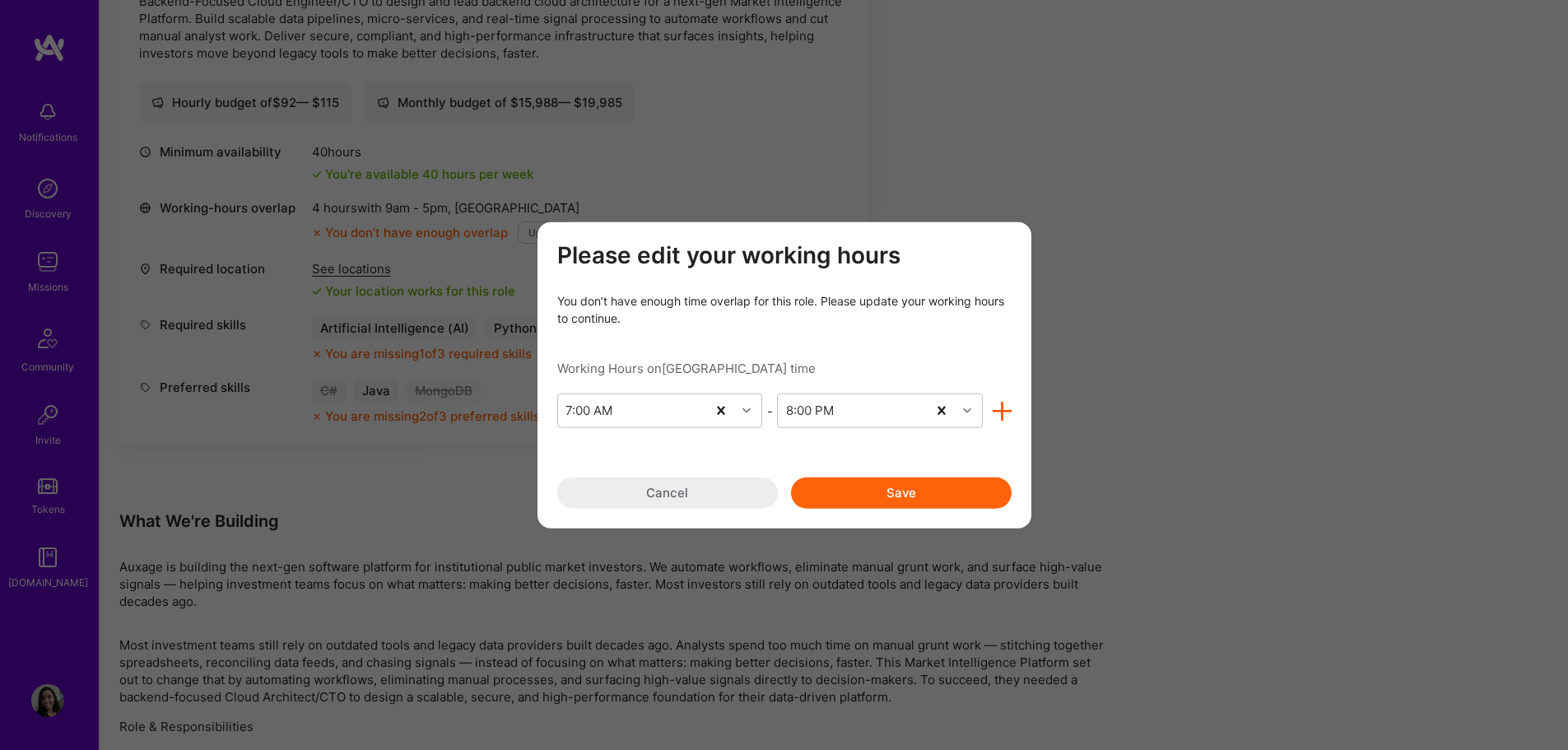
click at [911, 498] on button "Save" at bounding box center [901, 493] width 220 height 31
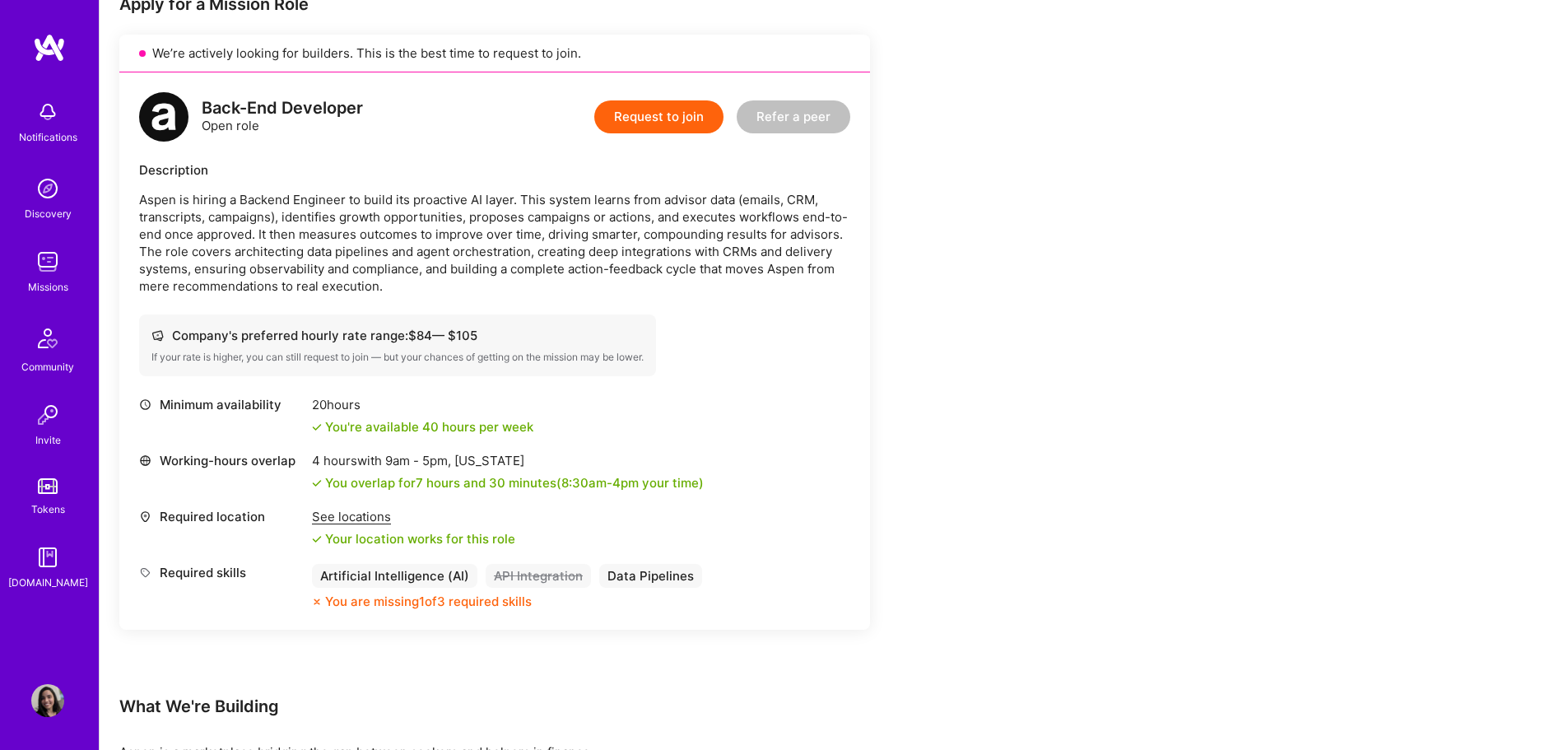
scroll to position [278, 0]
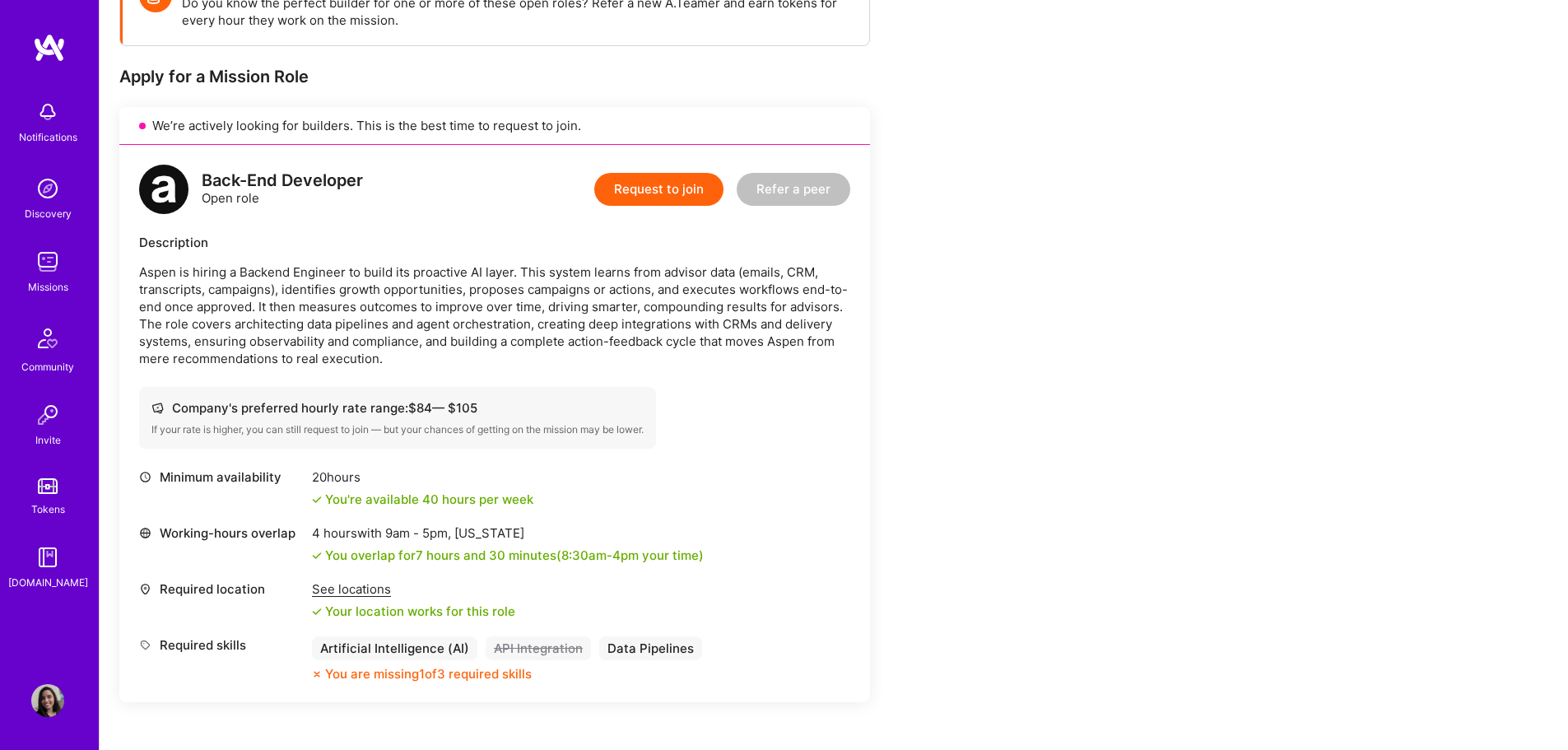
click at [450, 326] on p "Aspen is hiring a Backend Engineer to build its proactive AI layer. This system…" at bounding box center [494, 315] width 711 height 103
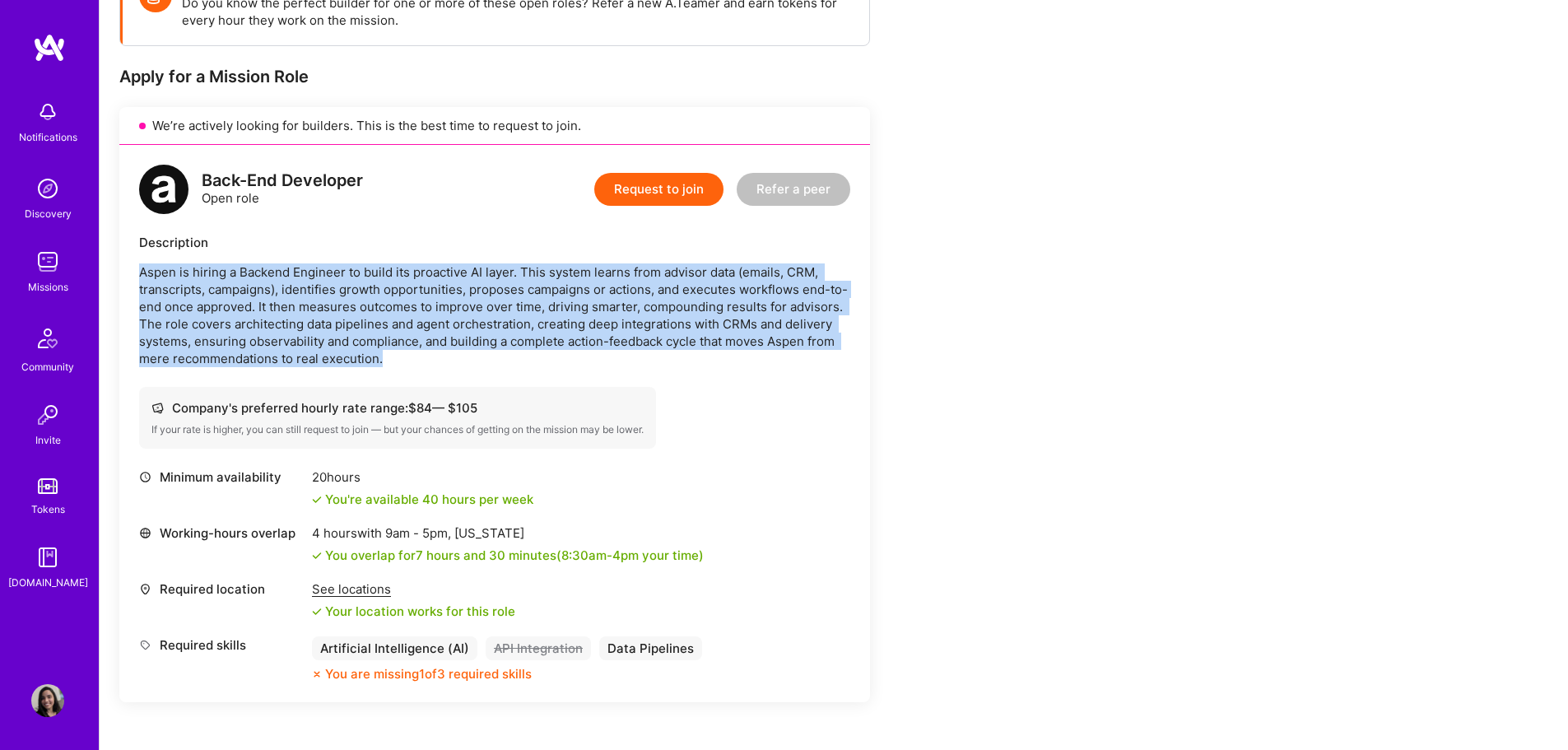
click at [450, 326] on p "Aspen is hiring a Backend Engineer to build its proactive AI layer. This system…" at bounding box center [494, 315] width 711 height 103
click at [450, 325] on p "Aspen is hiring a Backend Engineer to build its proactive AI layer. This system…" at bounding box center [494, 315] width 711 height 103
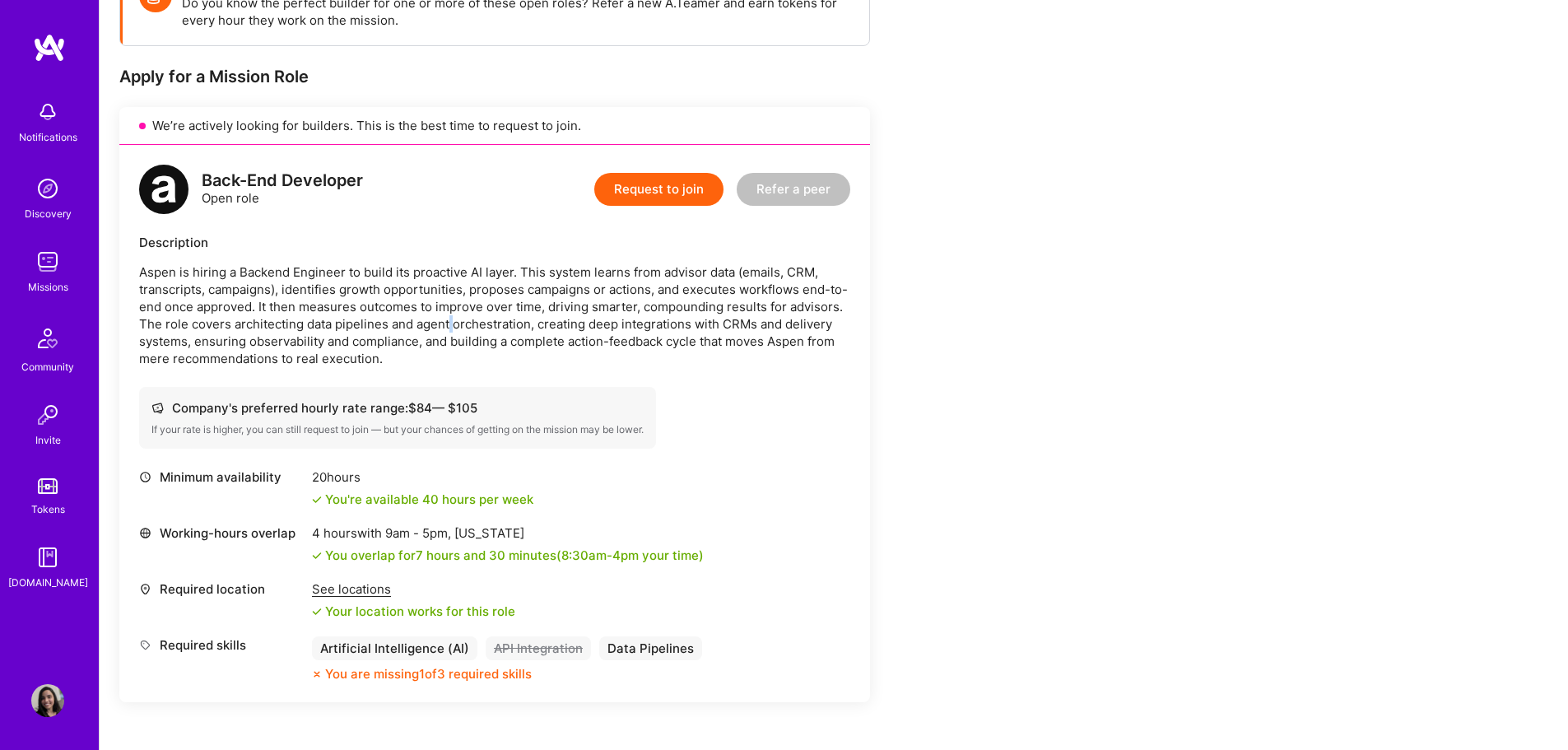
click at [450, 325] on p "Aspen is hiring a Backend Engineer to build its proactive AI layer. This system…" at bounding box center [494, 315] width 711 height 103
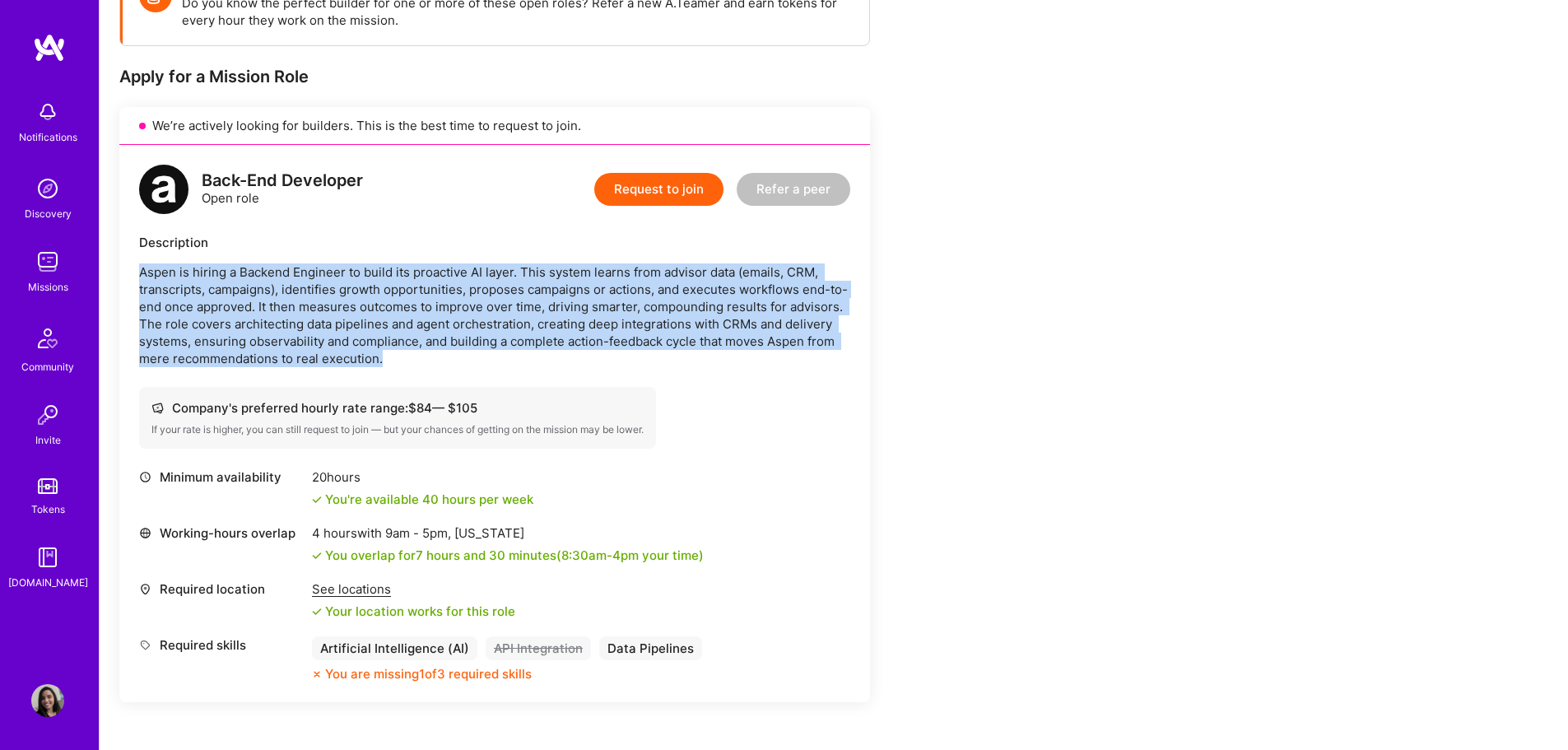
click at [450, 325] on p "Aspen is hiring a Backend Engineer to build its proactive AI layer. This system…" at bounding box center [494, 315] width 711 height 103
click at [476, 306] on p "Aspen is hiring a Backend Engineer to build its proactive AI layer. This system…" at bounding box center [494, 315] width 711 height 103
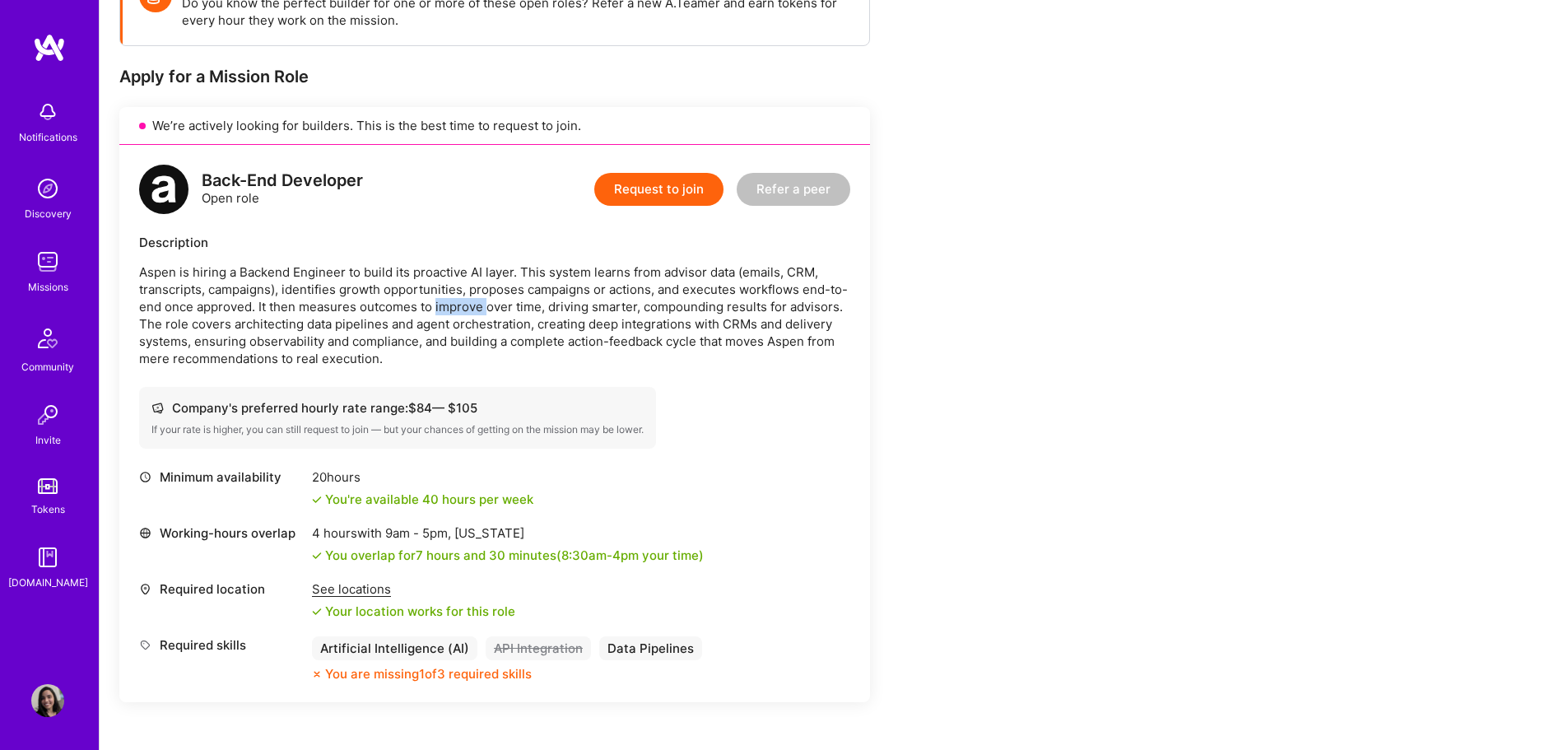
click at [476, 306] on p "Aspen is hiring a Backend Engineer to build its proactive AI layer. This system…" at bounding box center [494, 315] width 711 height 103
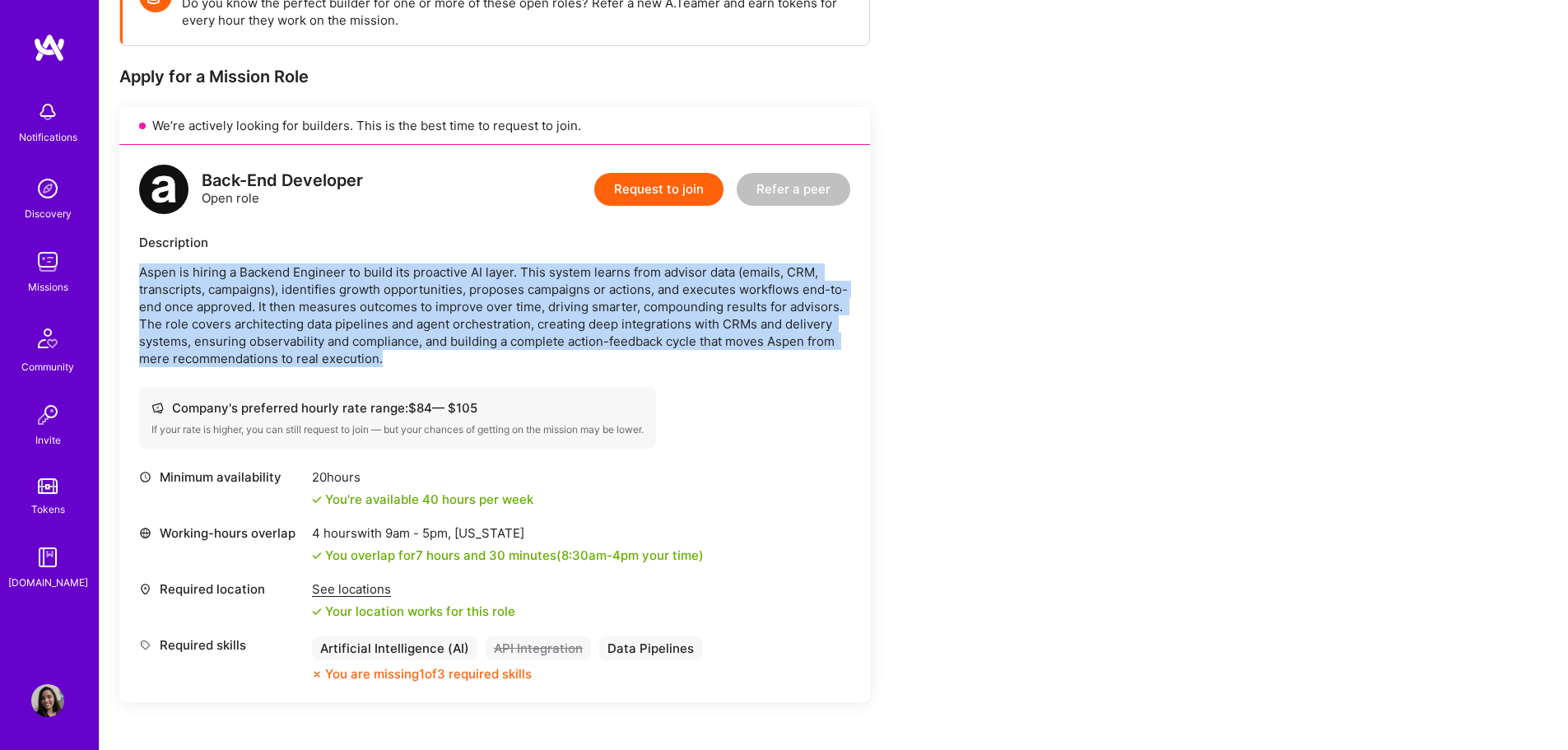
click at [476, 306] on p "Aspen is hiring a Backend Engineer to build its proactive AI layer. This system…" at bounding box center [494, 315] width 711 height 103
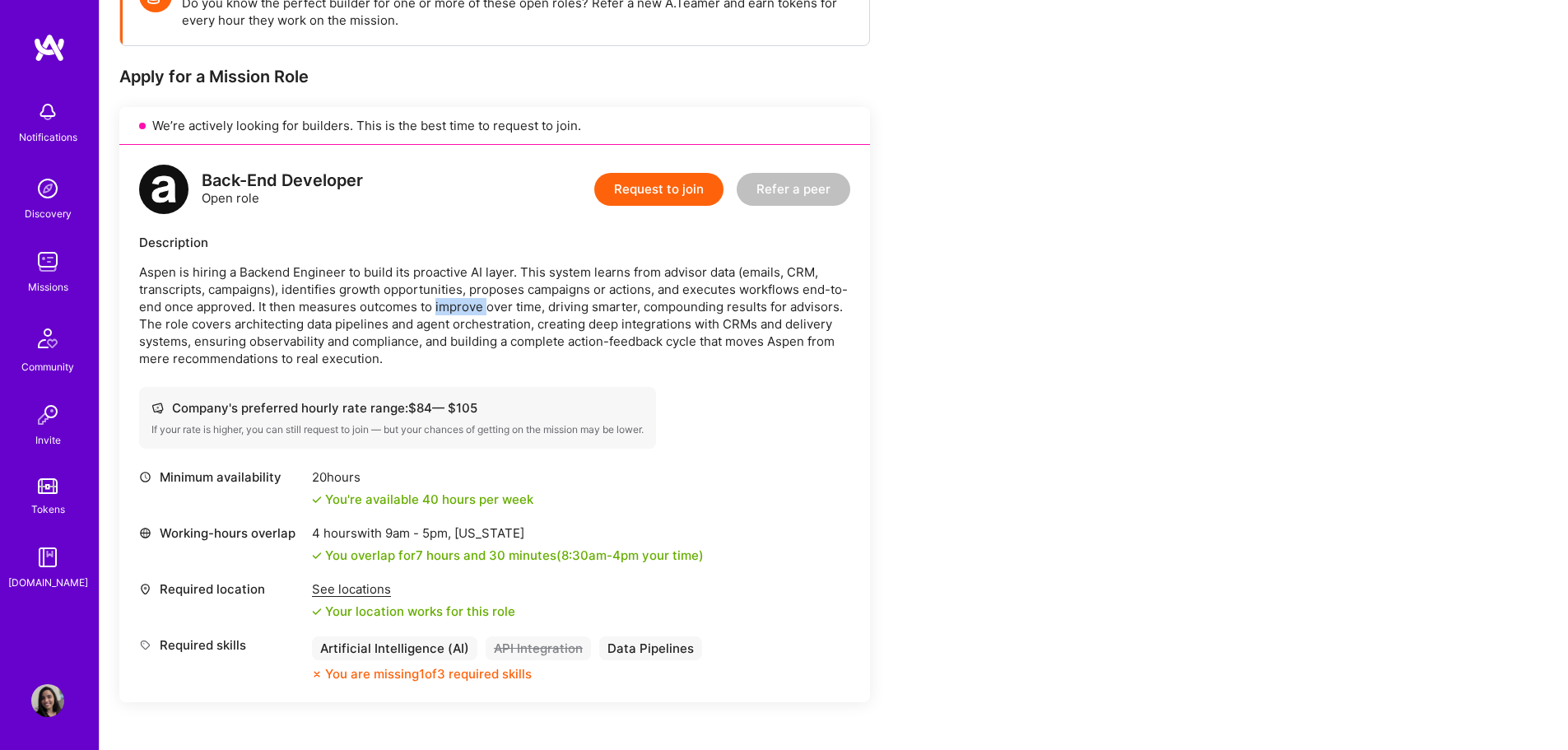
click at [476, 306] on p "Aspen is hiring a Backend Engineer to build its proactive AI layer. This system…" at bounding box center [494, 315] width 711 height 103
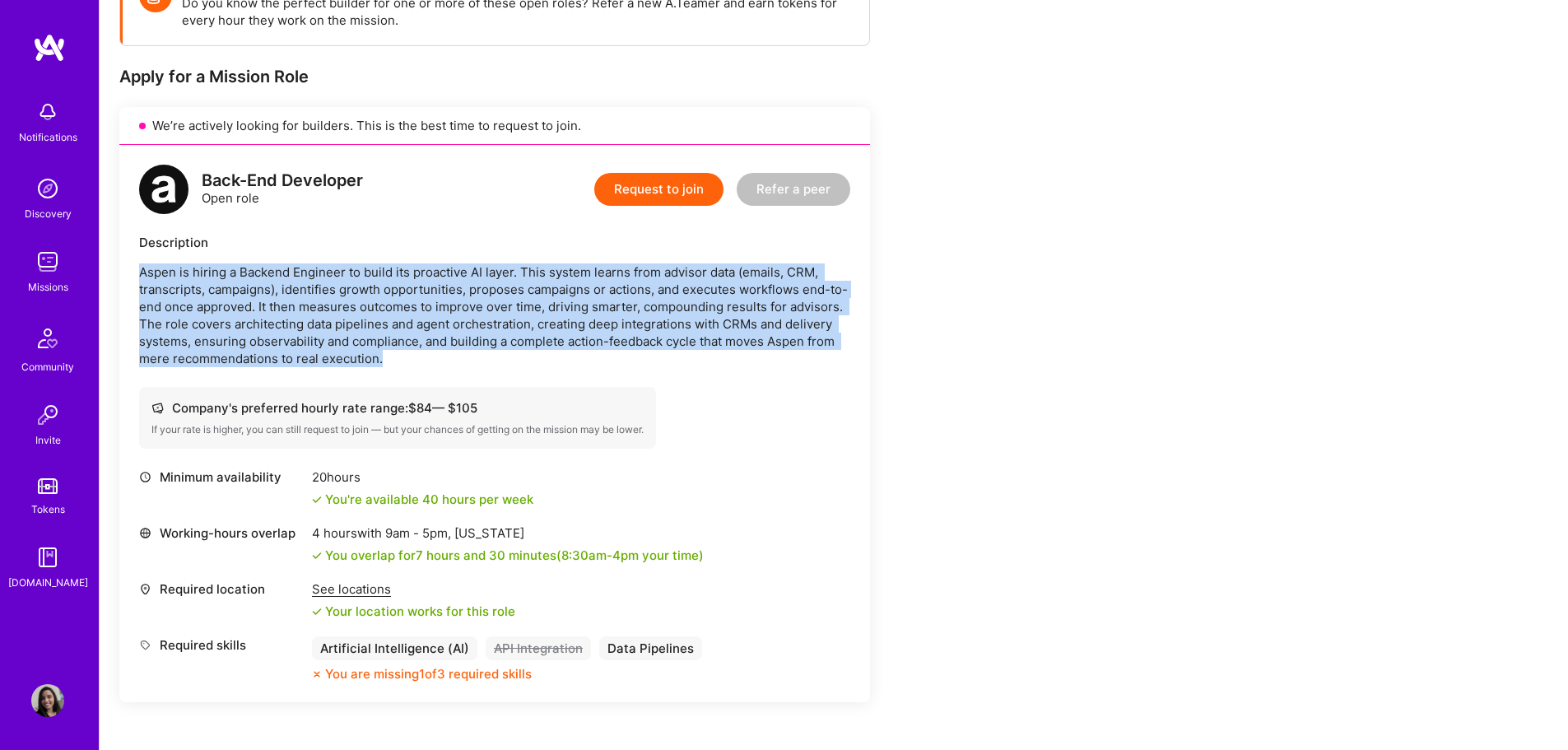
click at [476, 306] on p "Aspen is hiring a Backend Engineer to build its proactive AI layer. This system…" at bounding box center [494, 315] width 711 height 103
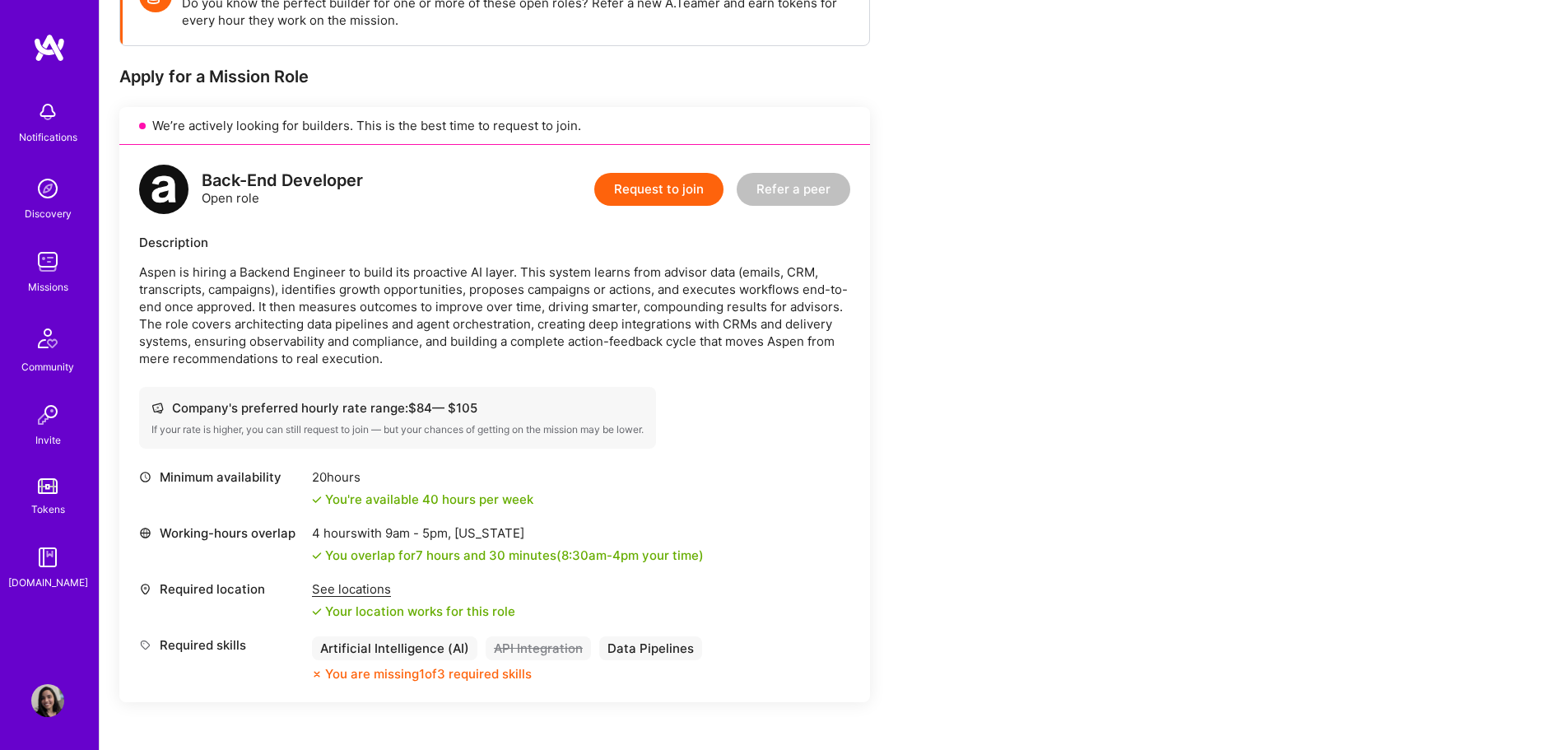
drag, startPoint x: 281, startPoint y: 289, endPoint x: 886, endPoint y: 474, distance: 632.7
click at [886, 474] on div "Earn tokens for inviting a new [PERSON_NAME] to this mission Do you know the pe…" at bounding box center [613, 536] width 988 height 1147
click at [885, 505] on div "Earn tokens for inviting a new [PERSON_NAME] to this mission Do you know the pe…" at bounding box center [613, 536] width 988 height 1147
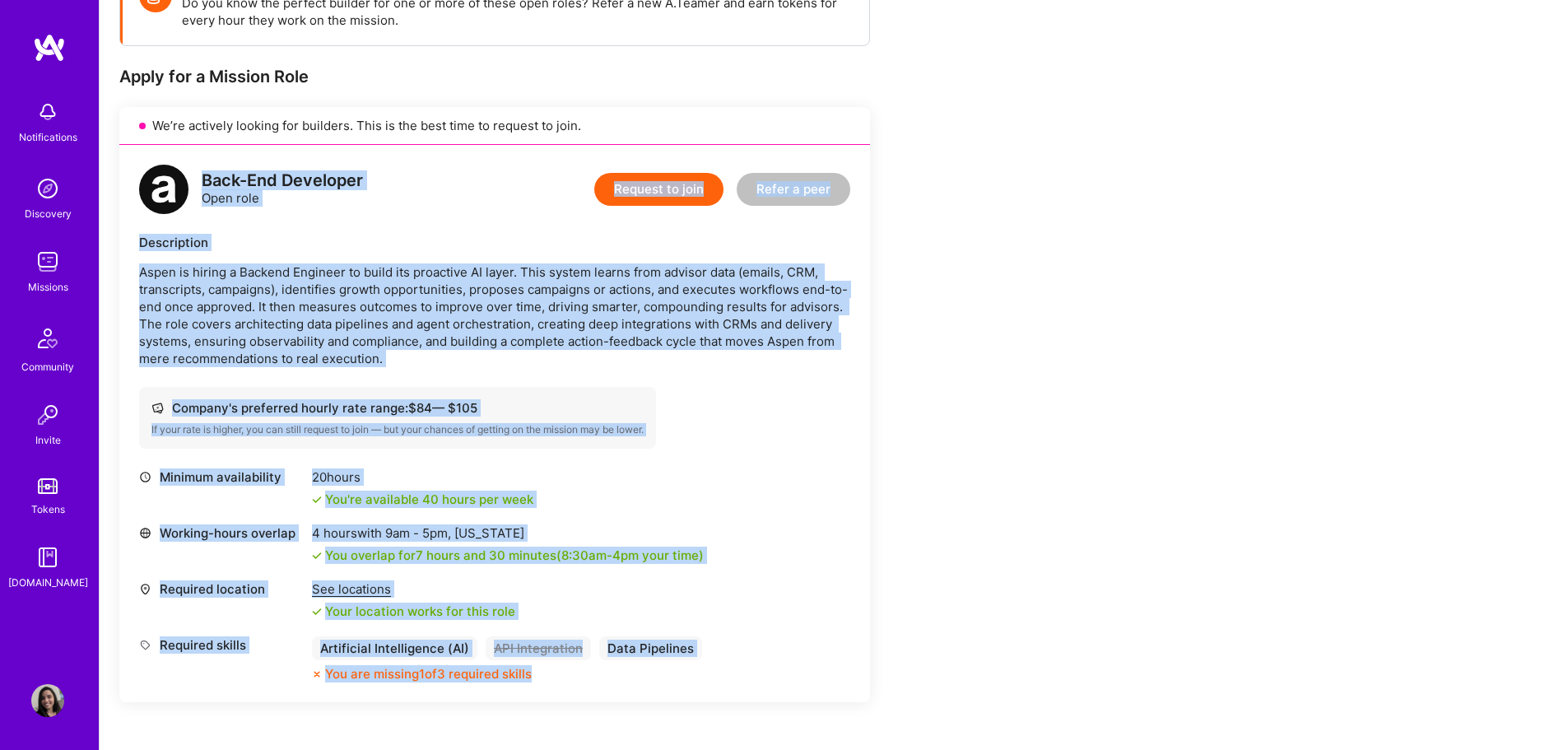
drag, startPoint x: 203, startPoint y: 175, endPoint x: 766, endPoint y: 686, distance: 760.3
click at [766, 686] on div "Back-End Developer Open role Request to join Refer a peer Description Aspen is …" at bounding box center [494, 423] width 751 height 557
click at [830, 627] on div "Minimum availability 20 hours You're available 40 hours per week Working-hours …" at bounding box center [494, 575] width 711 height 214
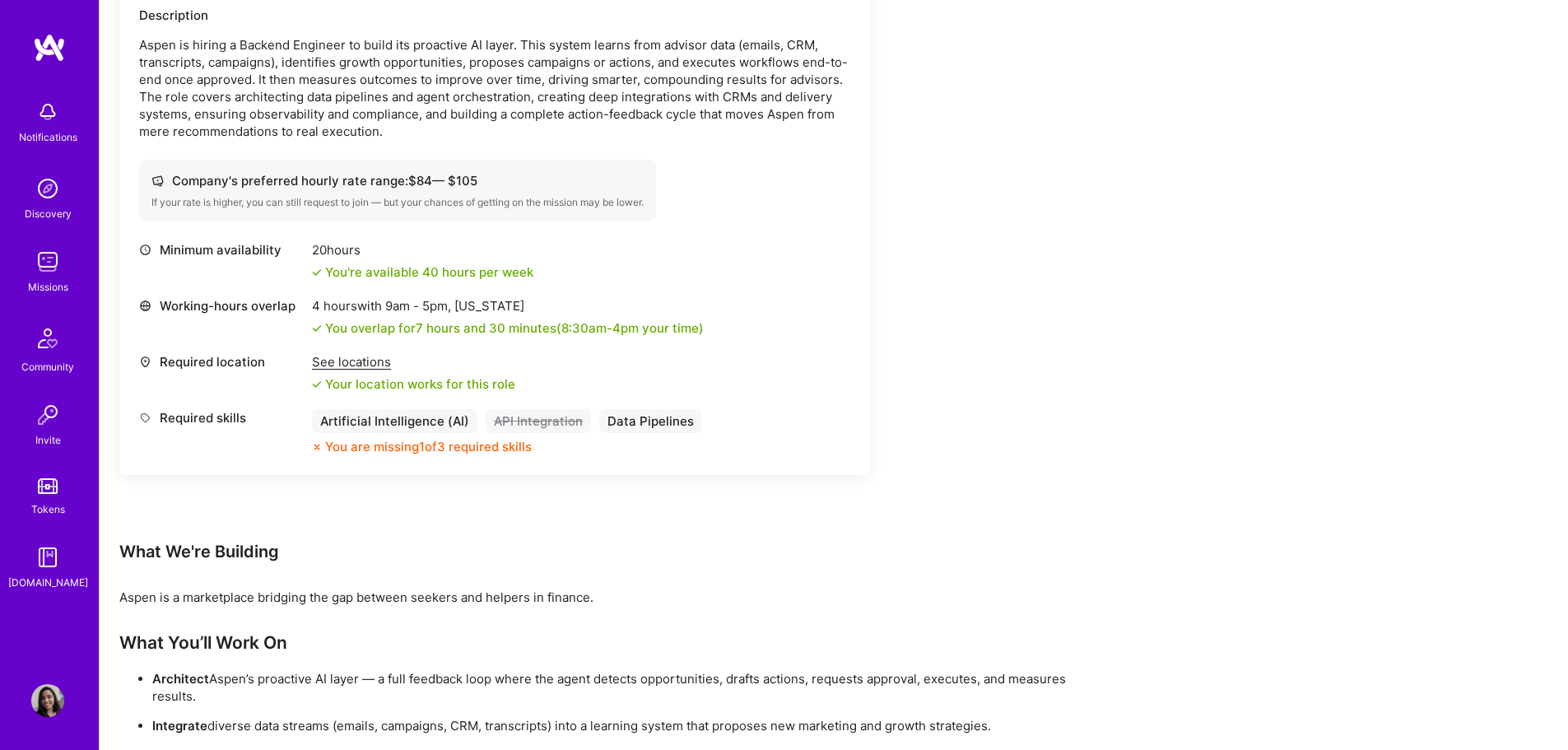
scroll to position [690, 0]
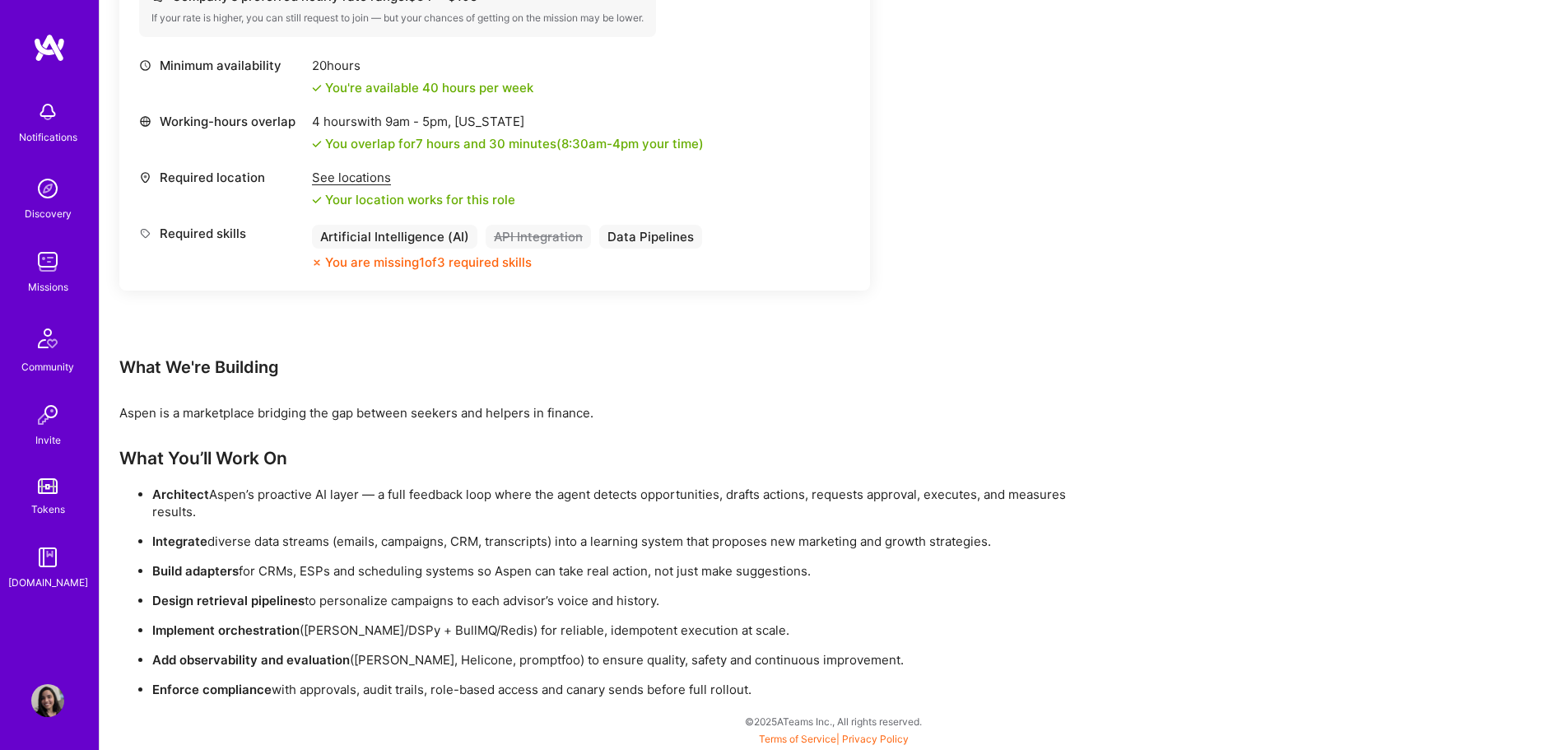
click at [146, 412] on div "Aspen is a marketplace bridging the gap between seekers and helpers in finance." at bounding box center [613, 412] width 988 height 17
click at [821, 425] on div "Earn tokens for inviting a new [PERSON_NAME] to this mission Do you know the pe…" at bounding box center [613, 124] width 988 height 1147
click at [176, 493] on strong "Architect" at bounding box center [180, 493] width 57 height 16
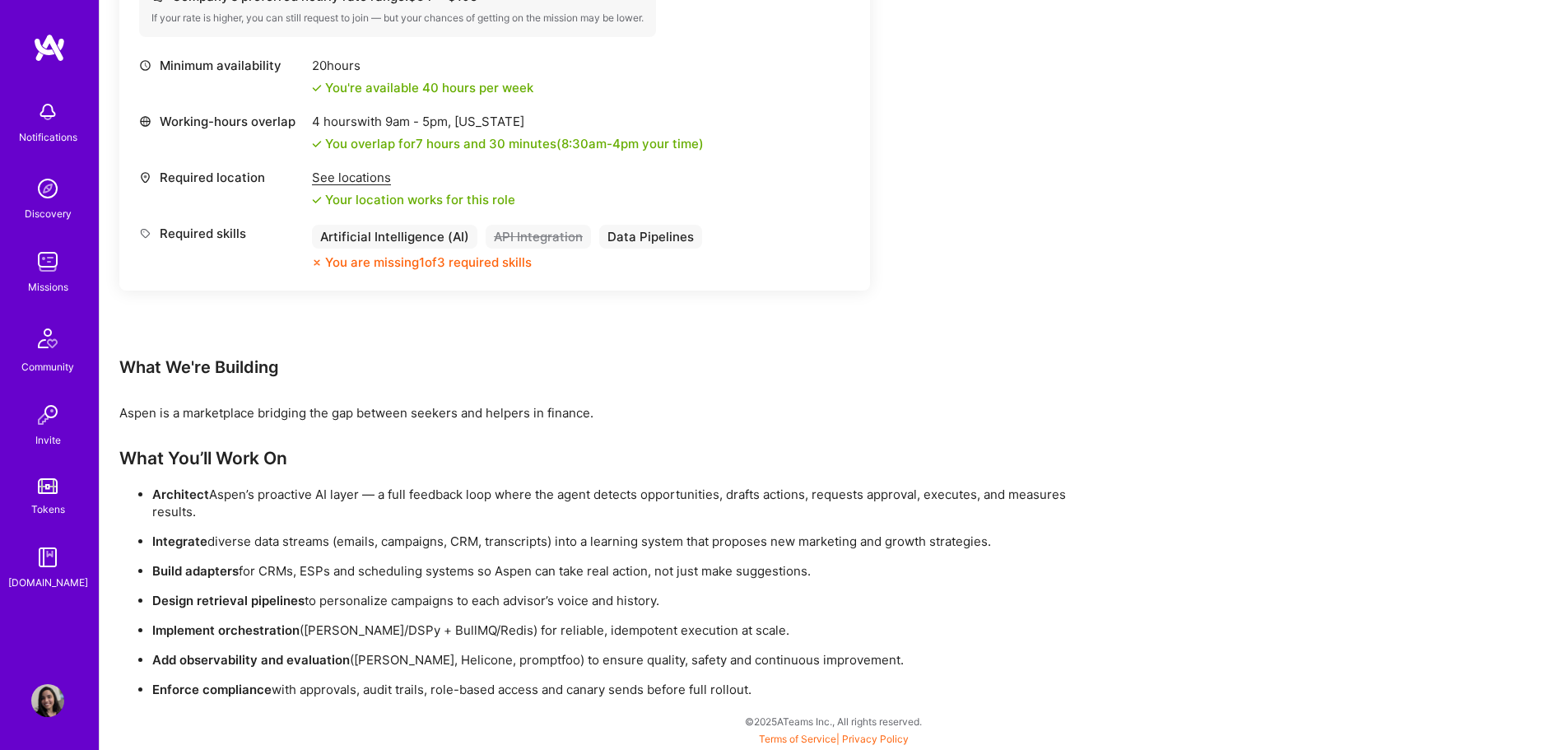
click at [1214, 344] on div "Earn tokens for inviting a new A.Teamer to this mission Do you know the perfect…" at bounding box center [833, 140] width 1468 height 1219
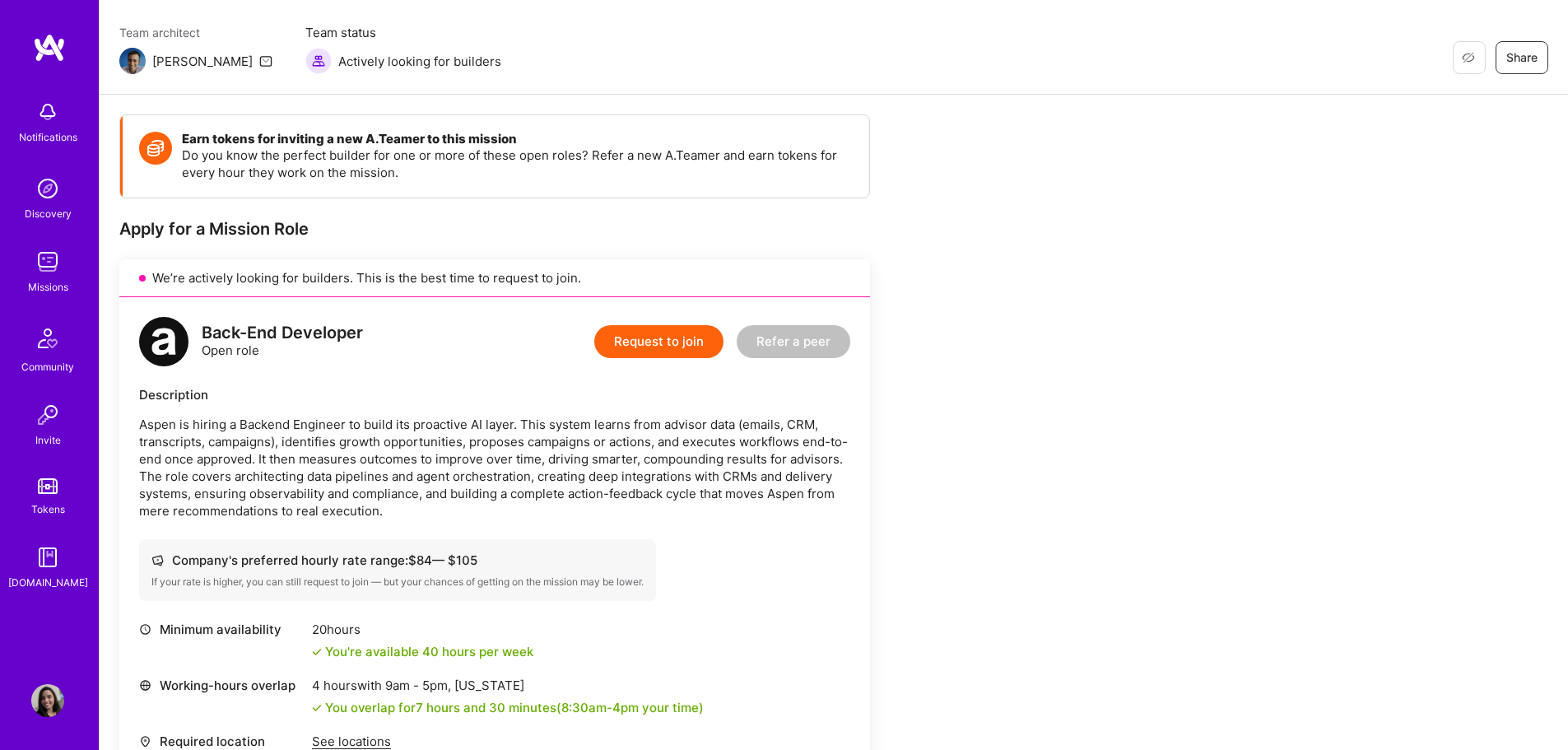
scroll to position [4, 0]
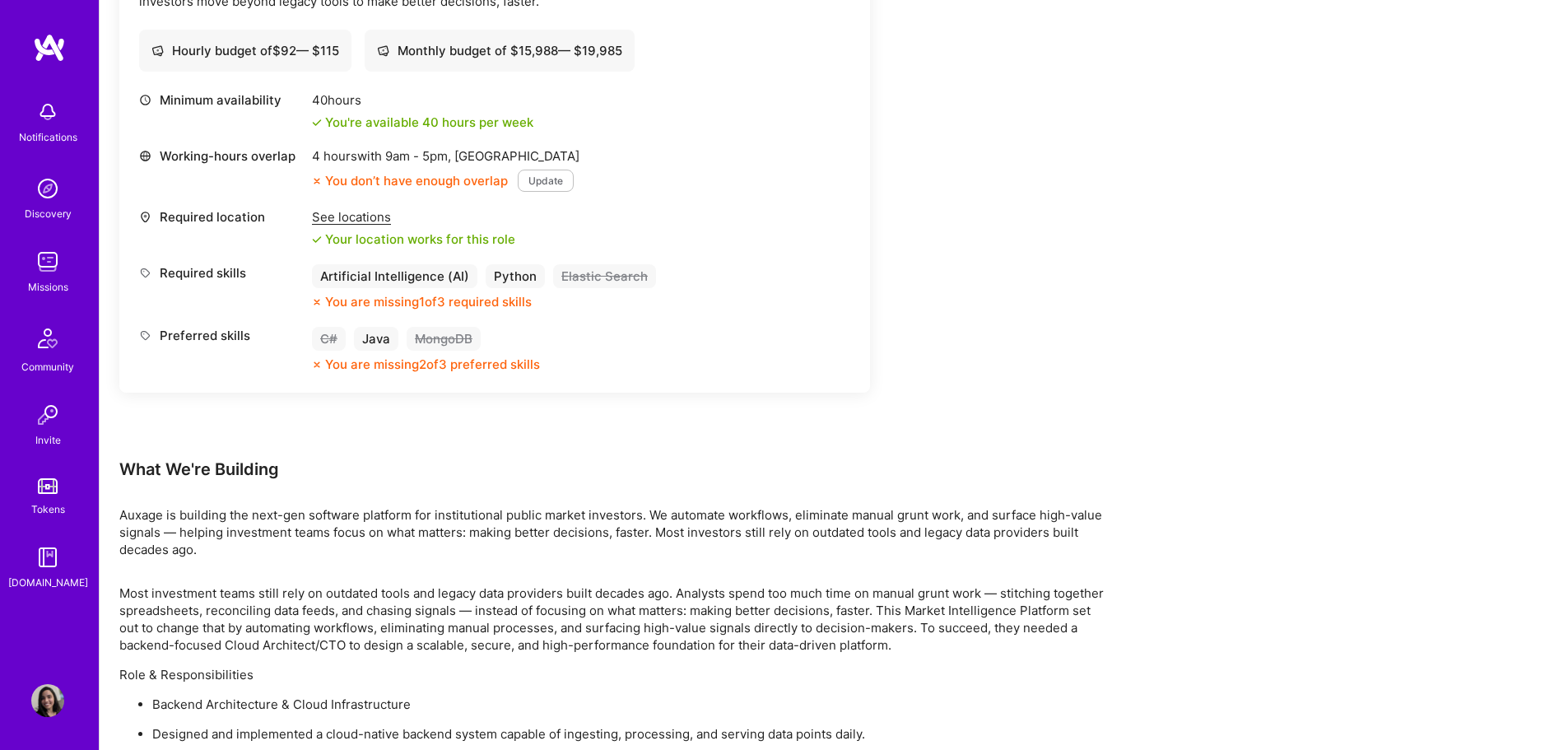
scroll to position [548, 0]
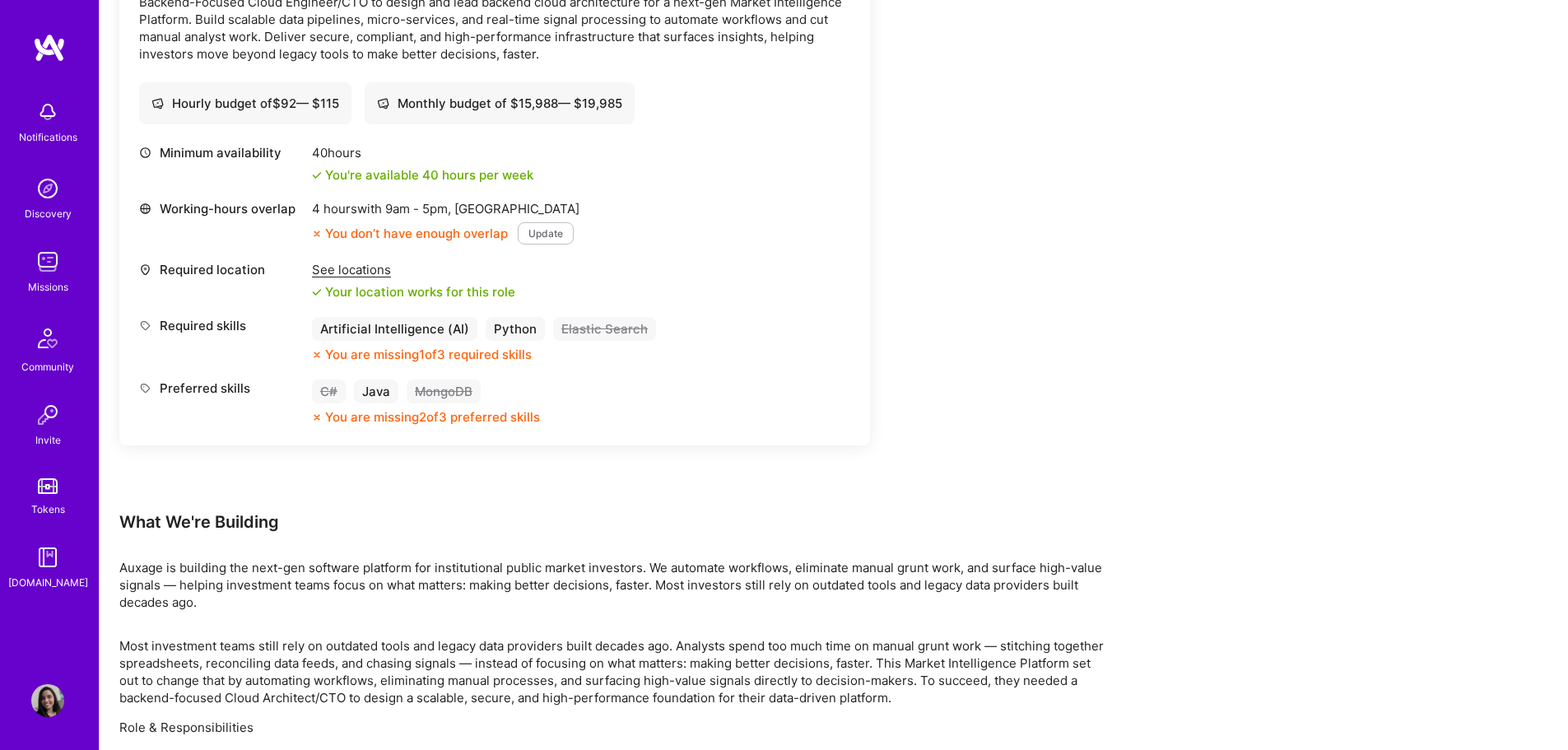
click at [544, 238] on button "Update" at bounding box center [546, 233] width 56 height 22
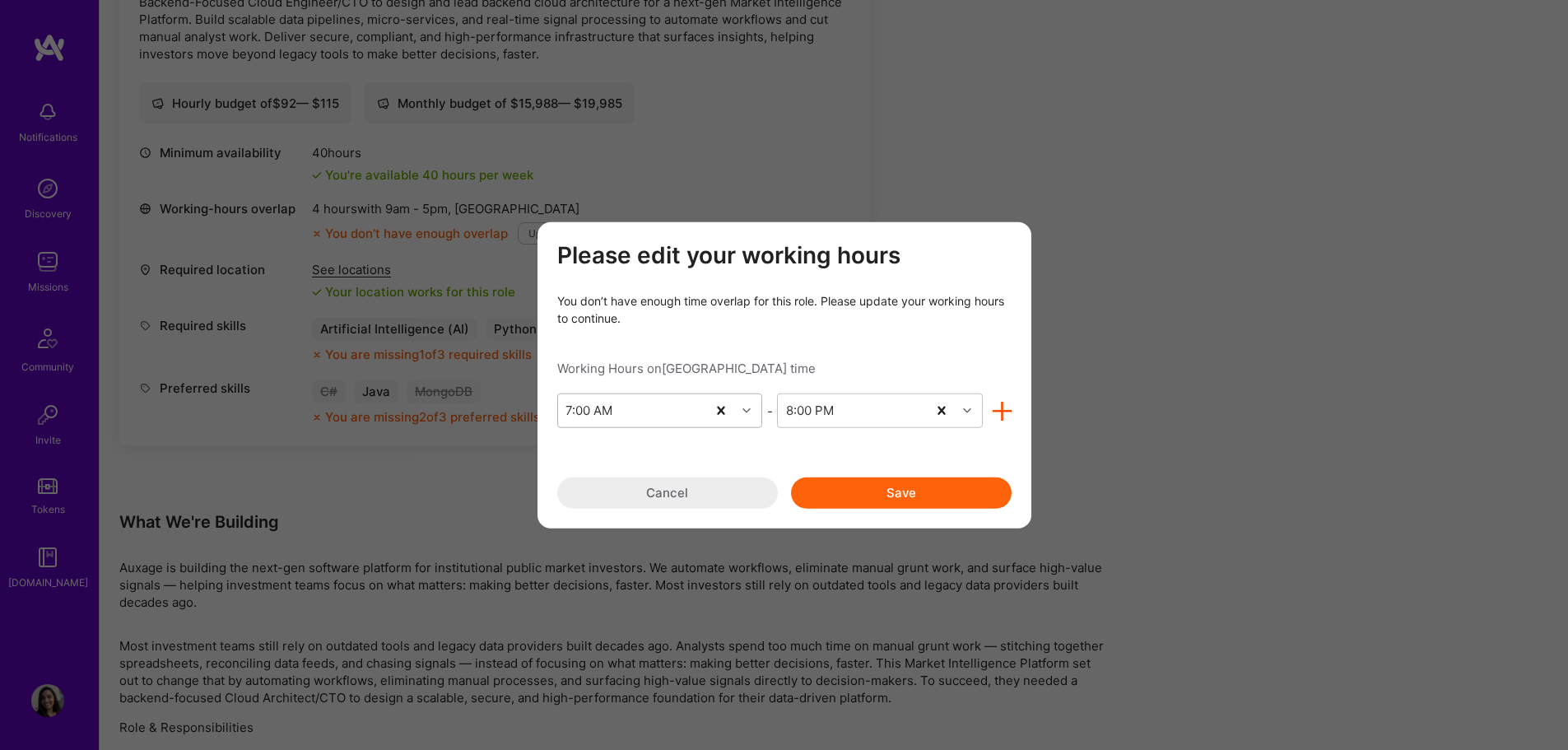
click at [624, 405] on div "7:00 AM" at bounding box center [632, 411] width 149 height 33
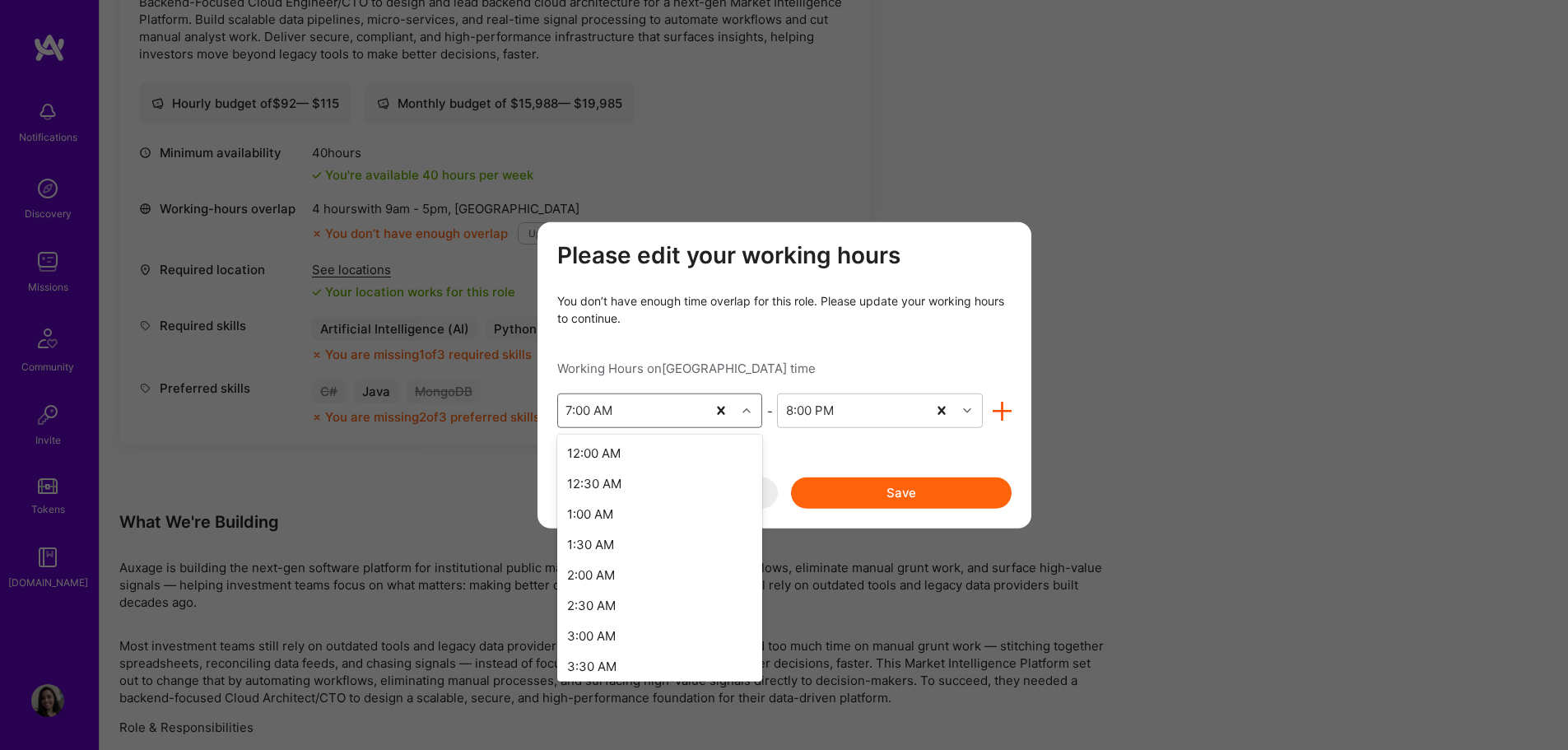
scroll to position [223, 0]
click at [593, 592] on div "6:00 AM" at bounding box center [660, 595] width 206 height 31
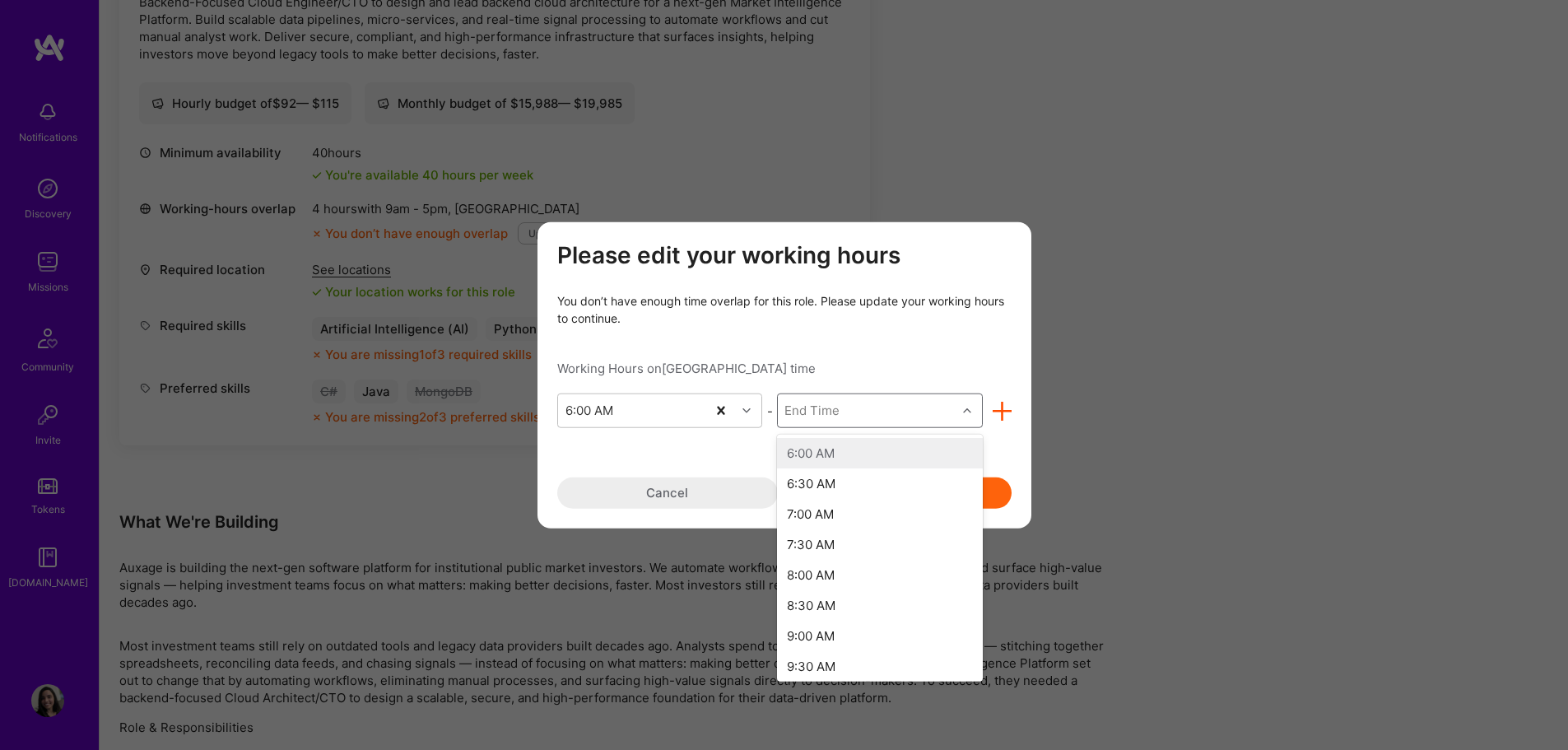
click at [866, 415] on div "End Time" at bounding box center [867, 411] width 179 height 33
click at [859, 670] on div "11:00 PM" at bounding box center [879, 665] width 206 height 31
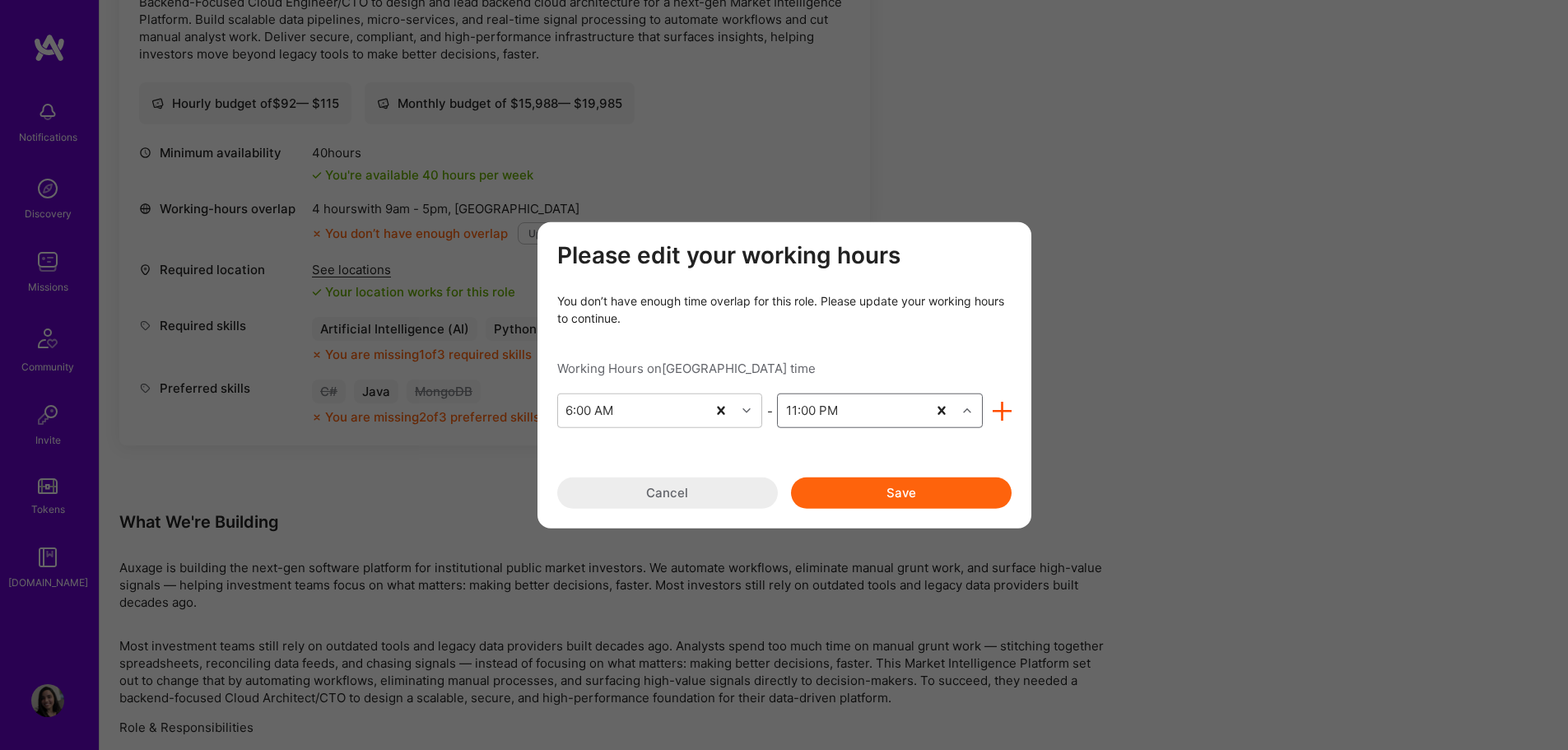
click at [890, 496] on button "Save" at bounding box center [901, 493] width 220 height 31
